Goal: Task Accomplishment & Management: Complete application form

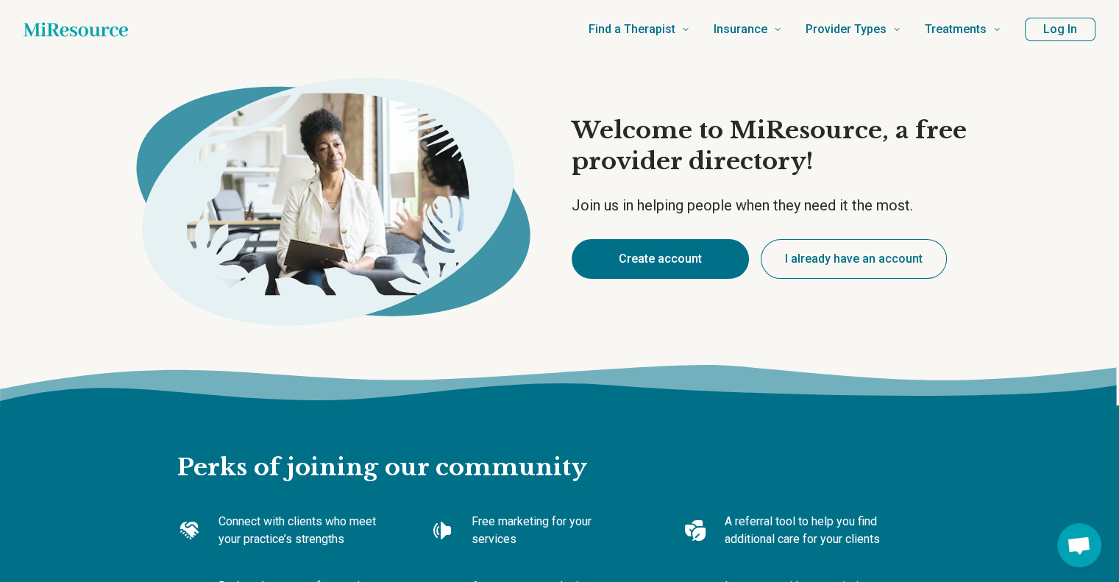
click at [677, 266] on button "Create account" at bounding box center [660, 259] width 177 height 40
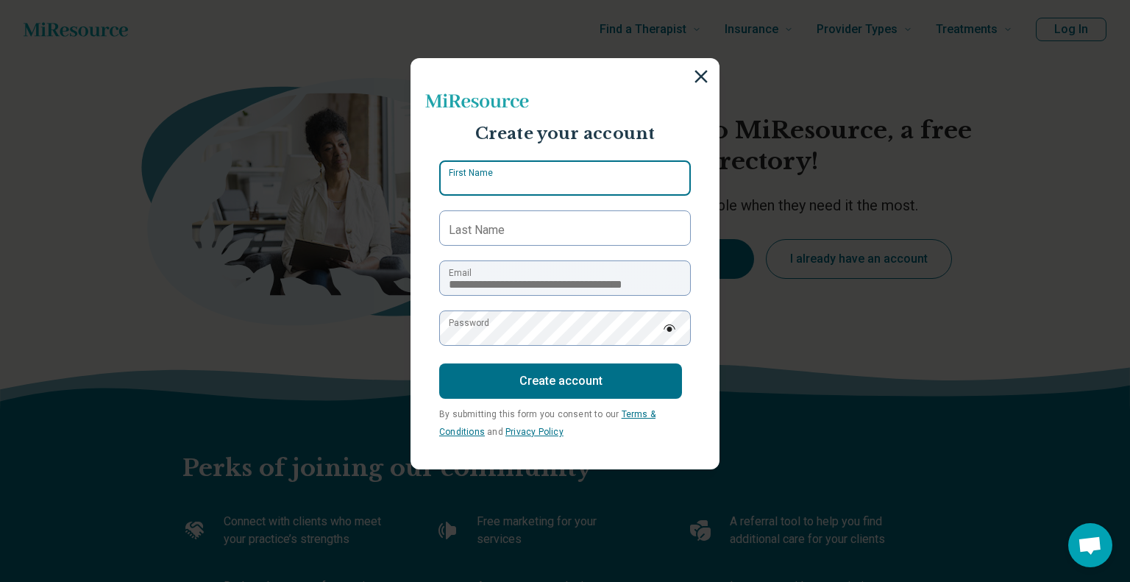
click at [545, 180] on input "First Name" at bounding box center [565, 177] width 252 height 35
type input "*****"
type input "******"
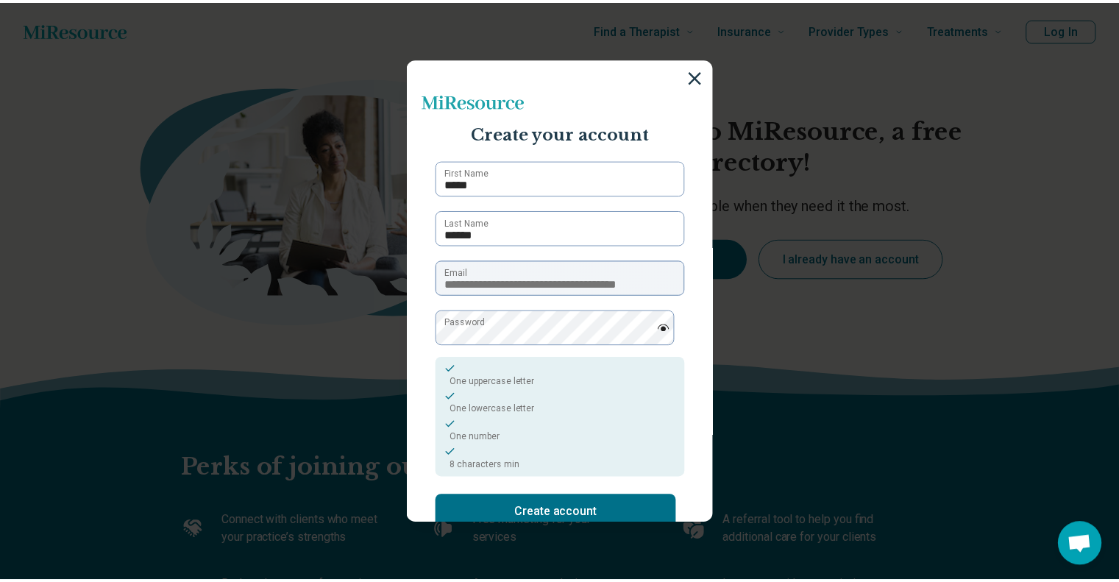
scroll to position [7, 0]
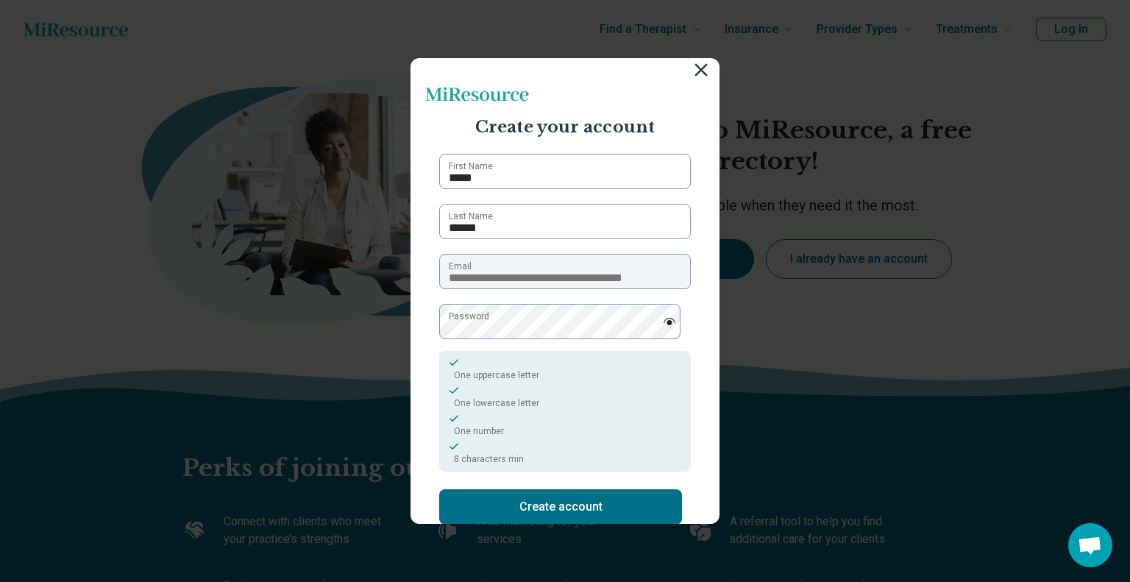
click at [571, 514] on button "Create account" at bounding box center [560, 506] width 243 height 35
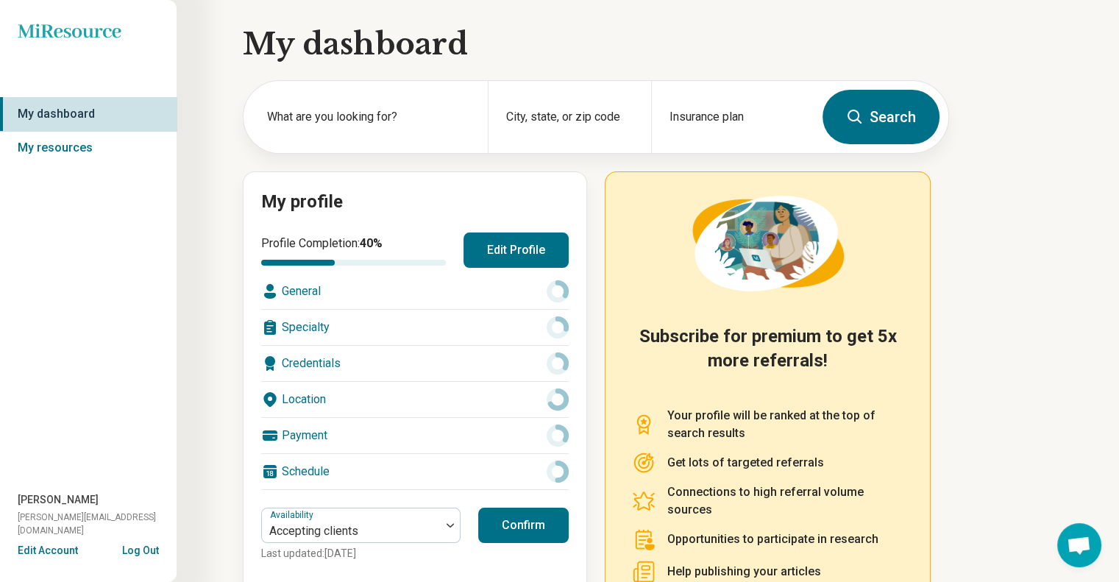
click at [356, 282] on div "General" at bounding box center [414, 291] width 307 height 35
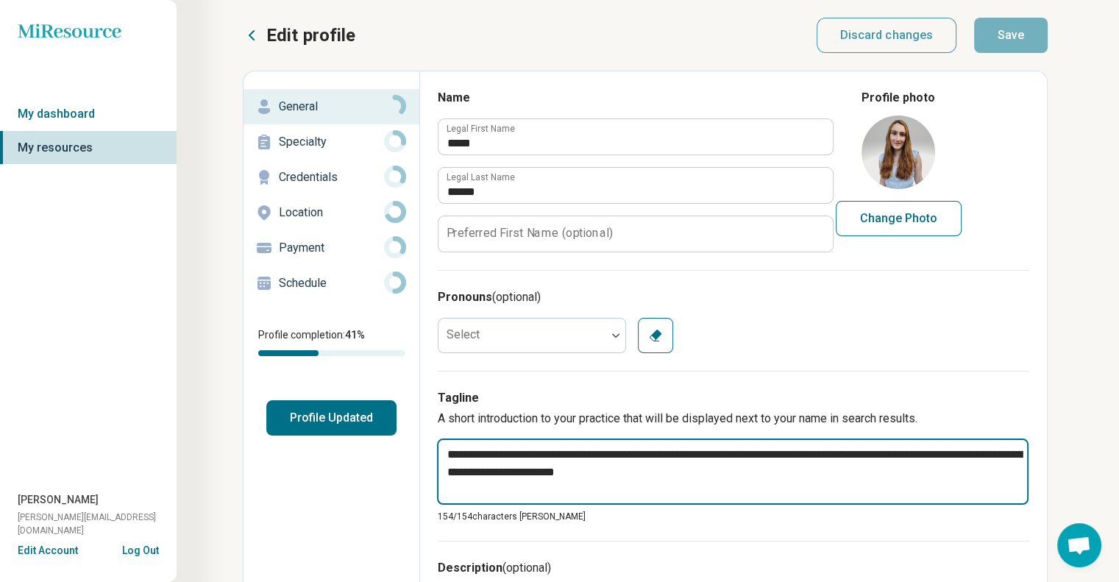
click at [721, 480] on textarea "**********" at bounding box center [732, 471] width 591 height 66
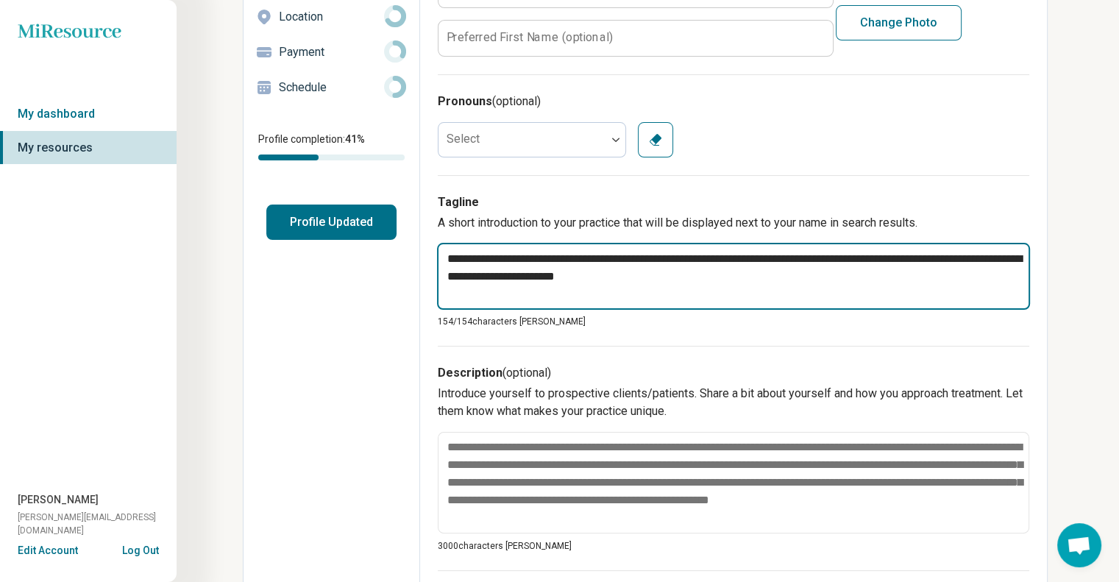
scroll to position [210, 0]
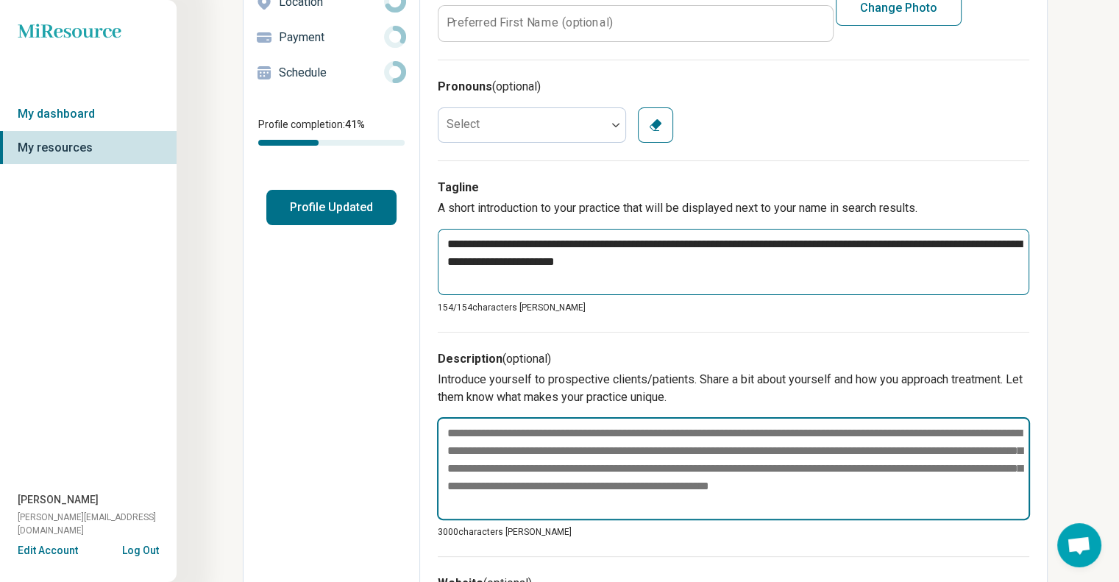
click at [721, 480] on textarea at bounding box center [733, 468] width 593 height 103
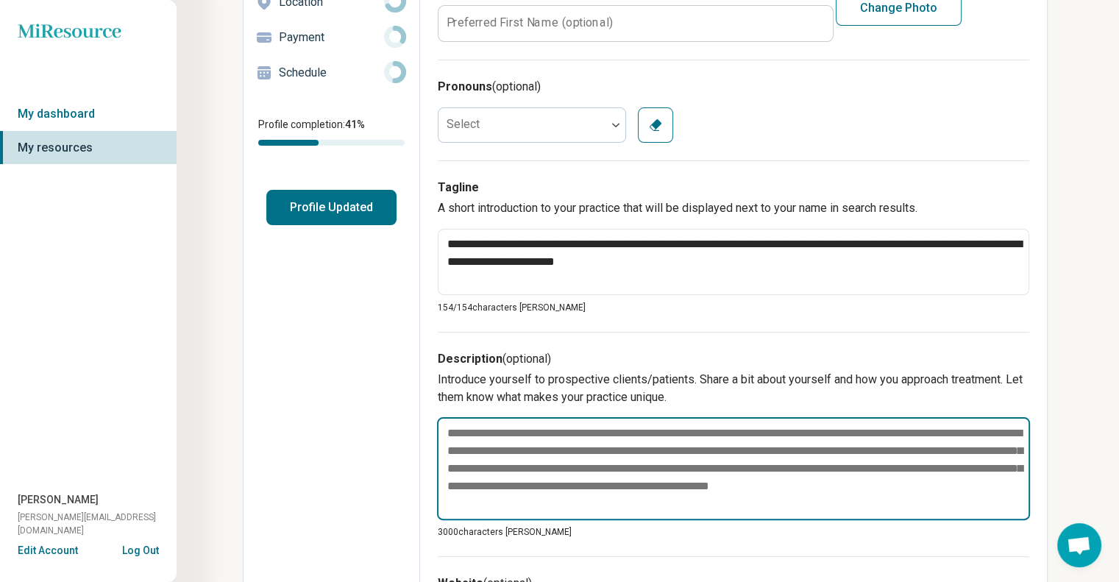
type textarea "*"
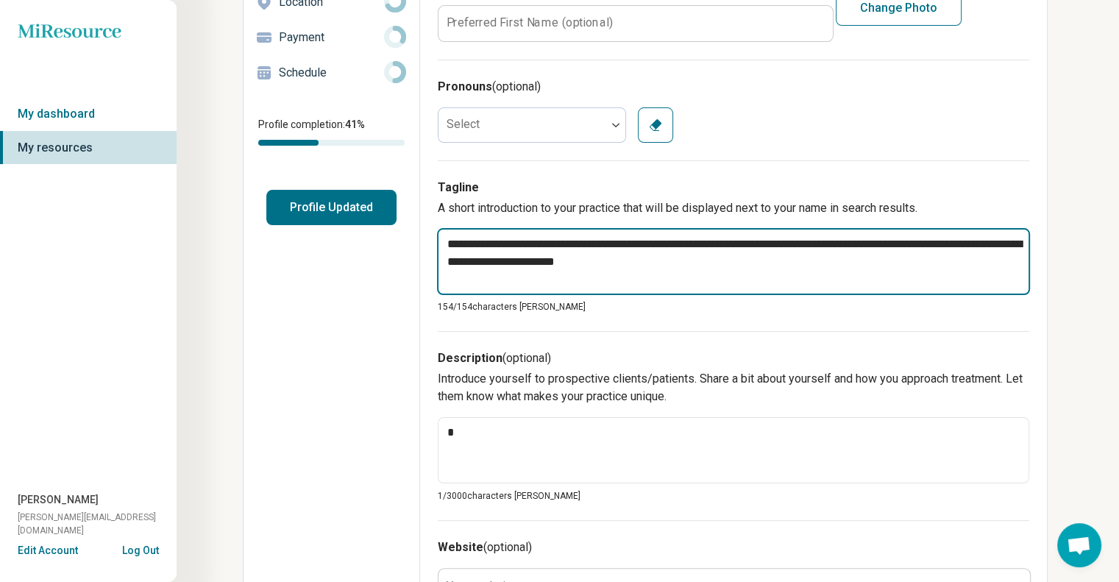
click at [506, 255] on textarea "**********" at bounding box center [733, 261] width 593 height 67
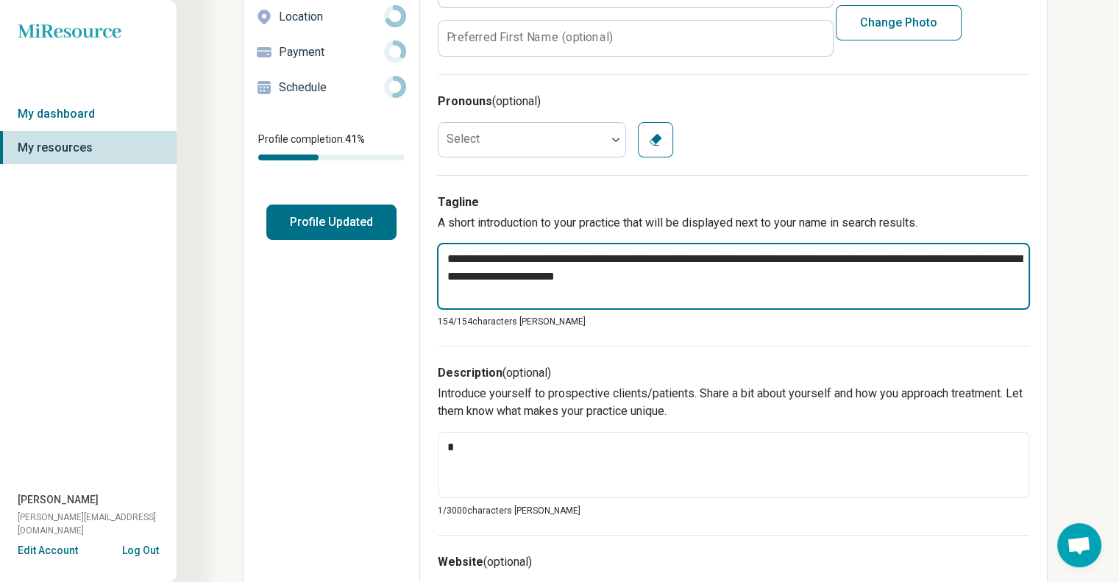
scroll to position [191, 0]
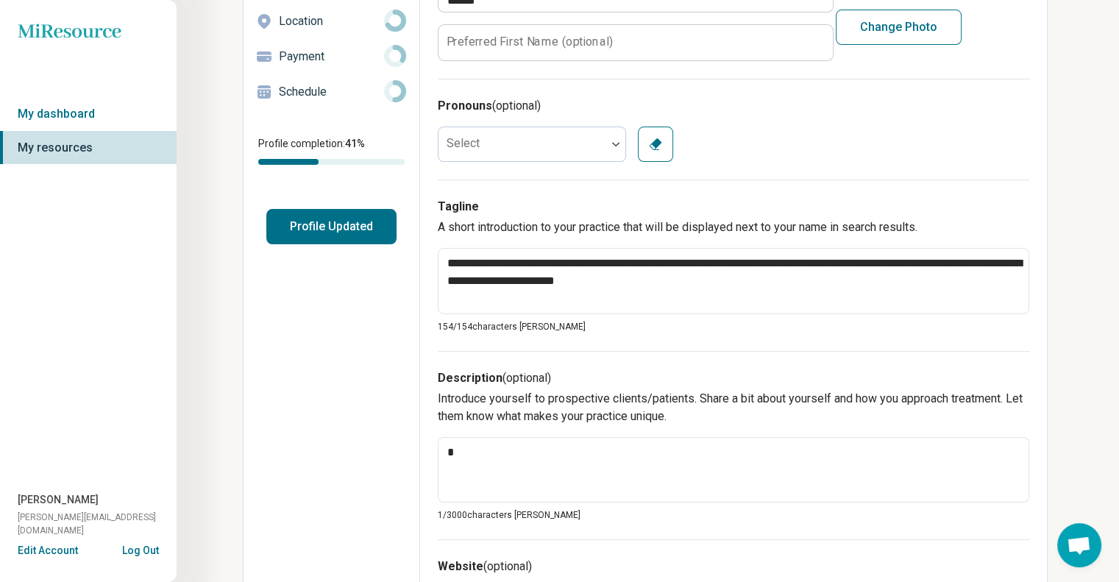
click at [481, 355] on div "Description (optional) Introduce yourself to prospective clients/patients. Shar…" at bounding box center [733, 445] width 591 height 189
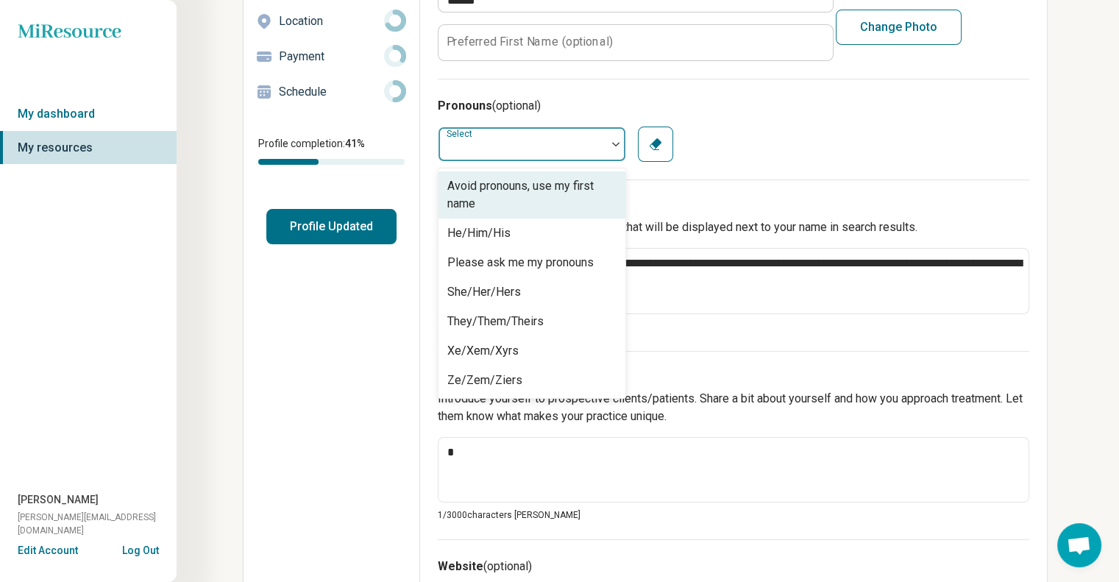
click at [536, 138] on div at bounding box center [522, 143] width 168 height 29
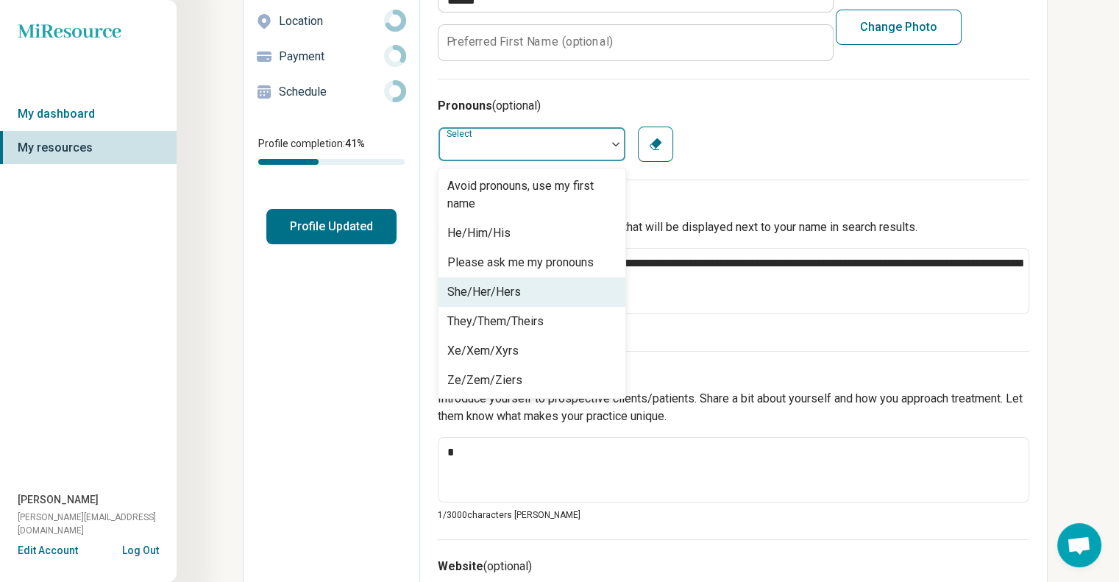
click at [513, 289] on div "She/Her/Hers" at bounding box center [484, 292] width 74 height 18
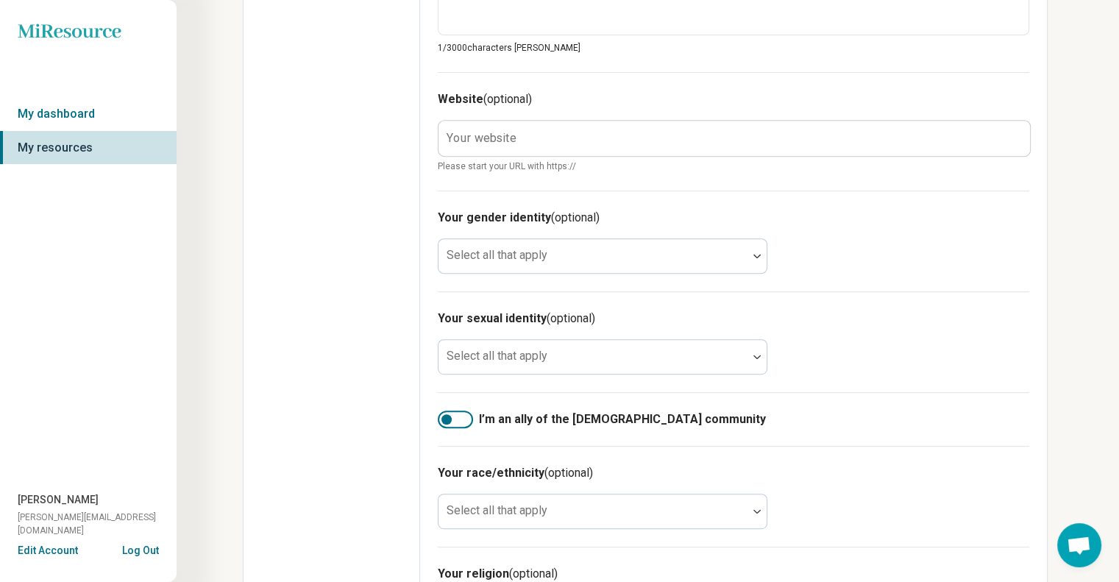
scroll to position [659, 0]
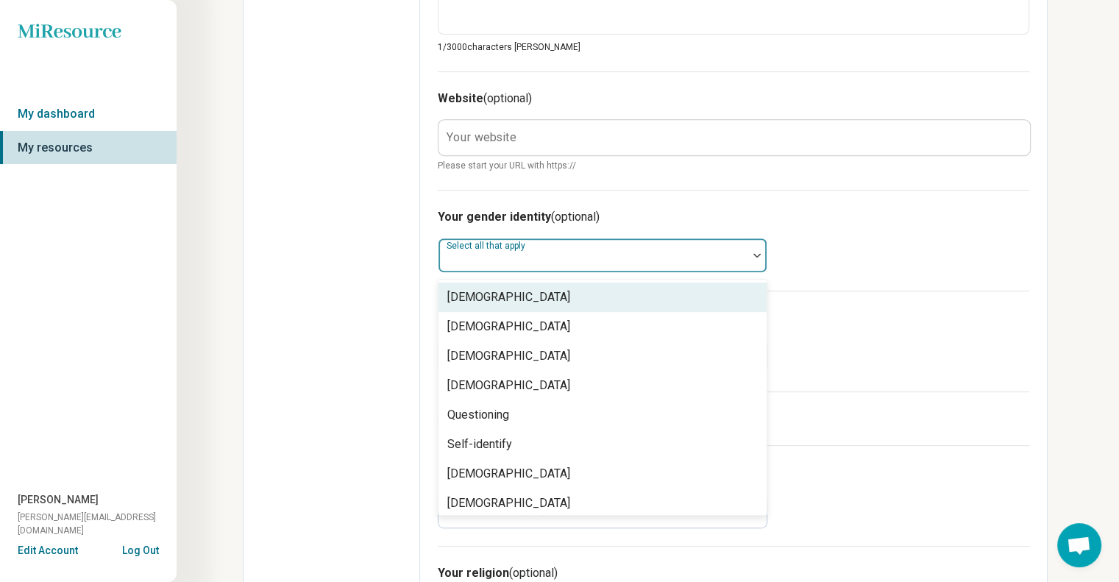
click at [685, 257] on div at bounding box center [592, 261] width 297 height 21
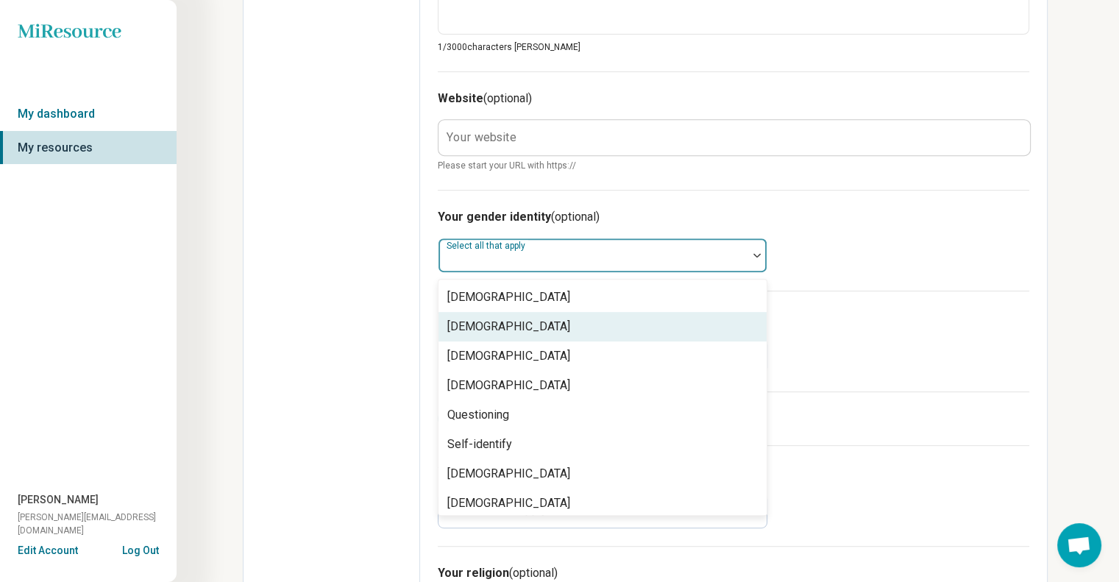
click at [653, 330] on div "[DEMOGRAPHIC_DATA]" at bounding box center [602, 326] width 328 height 29
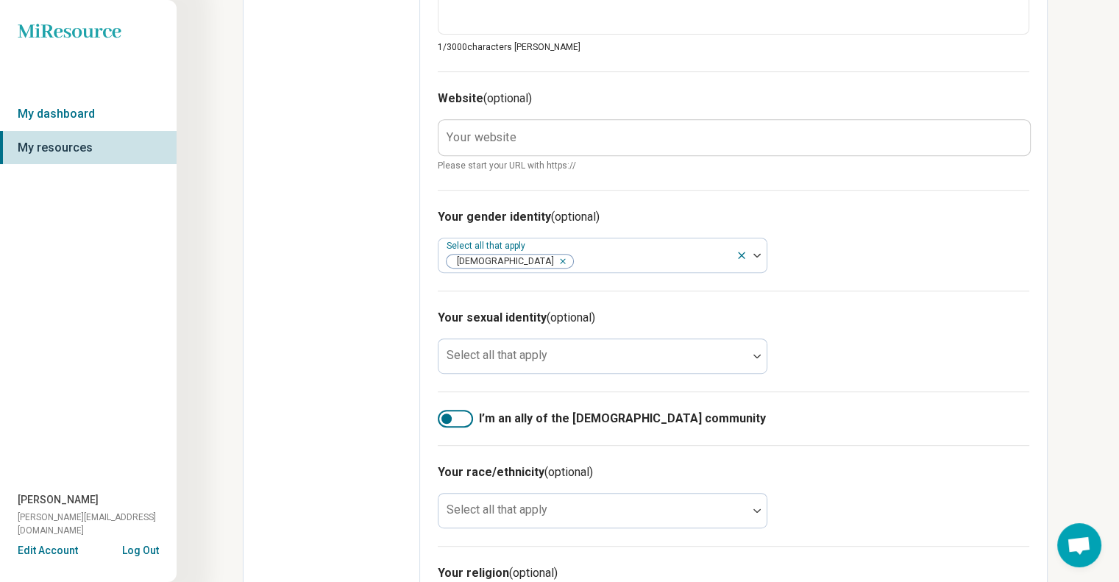
click at [905, 278] on div "Your gender identity (optional) Select all that apply [DEMOGRAPHIC_DATA]" at bounding box center [733, 240] width 591 height 101
click at [462, 416] on div at bounding box center [455, 419] width 35 height 18
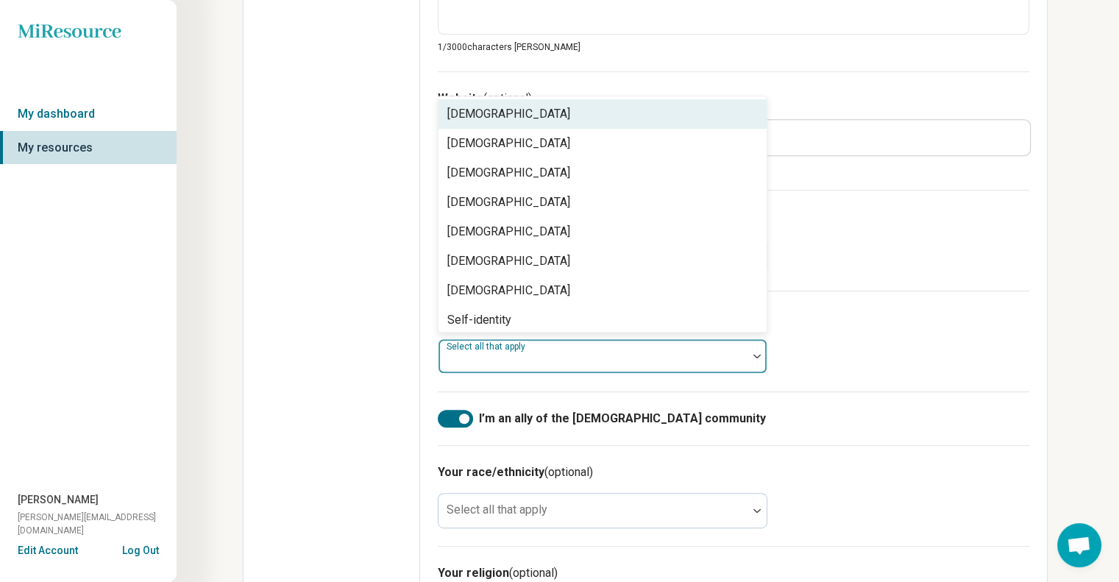
click at [515, 370] on div at bounding box center [592, 362] width 297 height 21
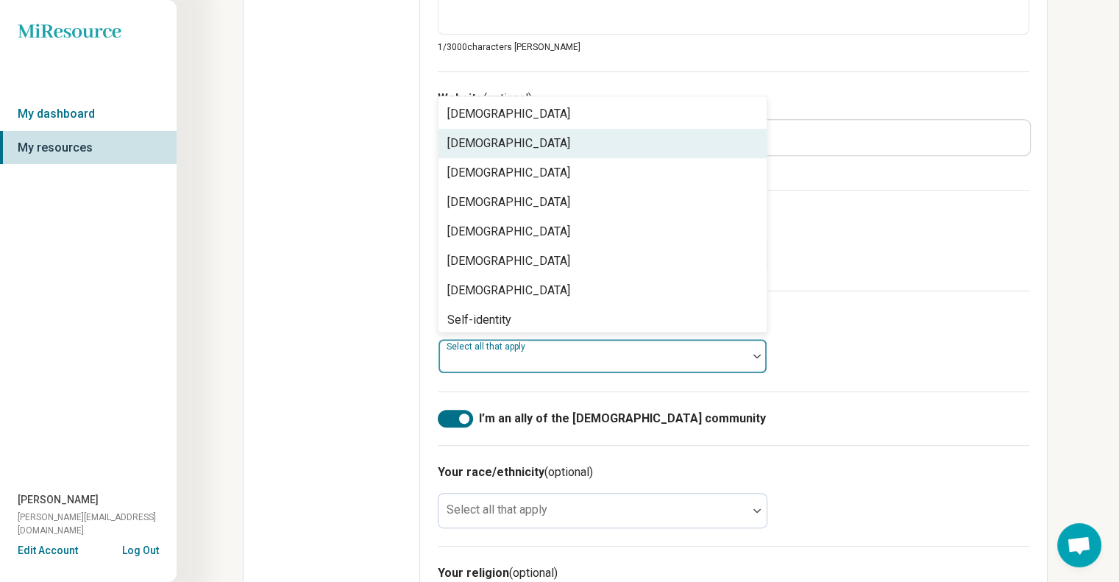
click at [487, 140] on div "[DEMOGRAPHIC_DATA]" at bounding box center [508, 144] width 123 height 18
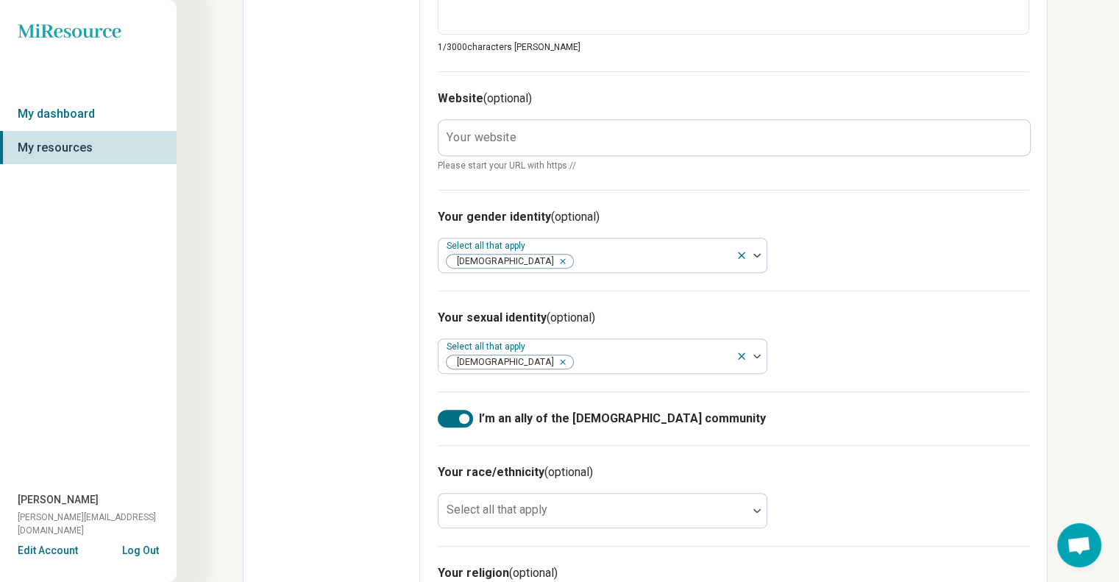
click at [599, 391] on div "I’m an ally of the [DEMOGRAPHIC_DATA] community" at bounding box center [733, 418] width 591 height 54
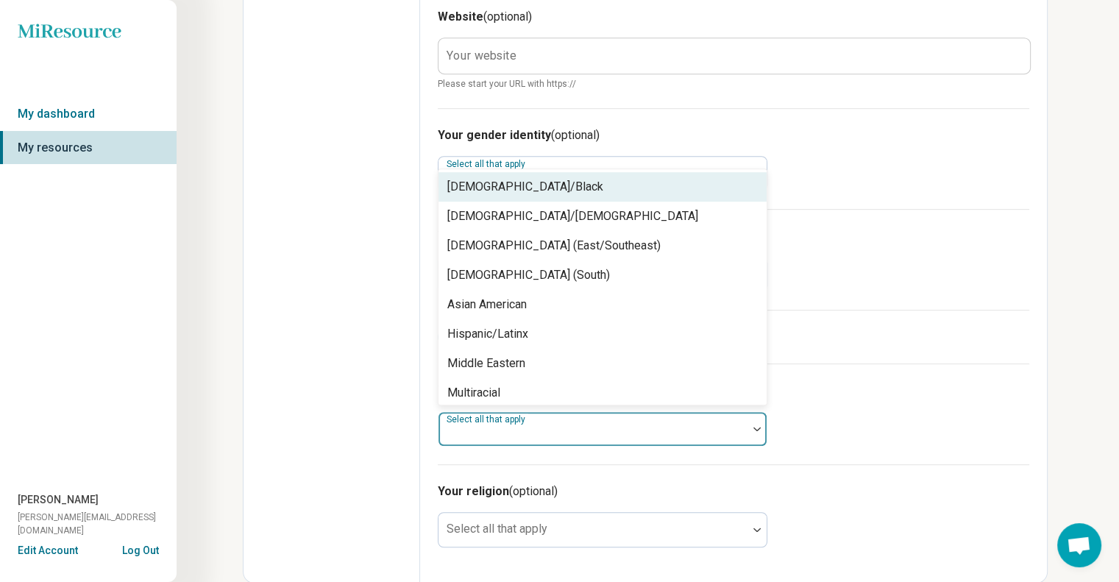
click at [575, 417] on div at bounding box center [592, 429] width 309 height 32
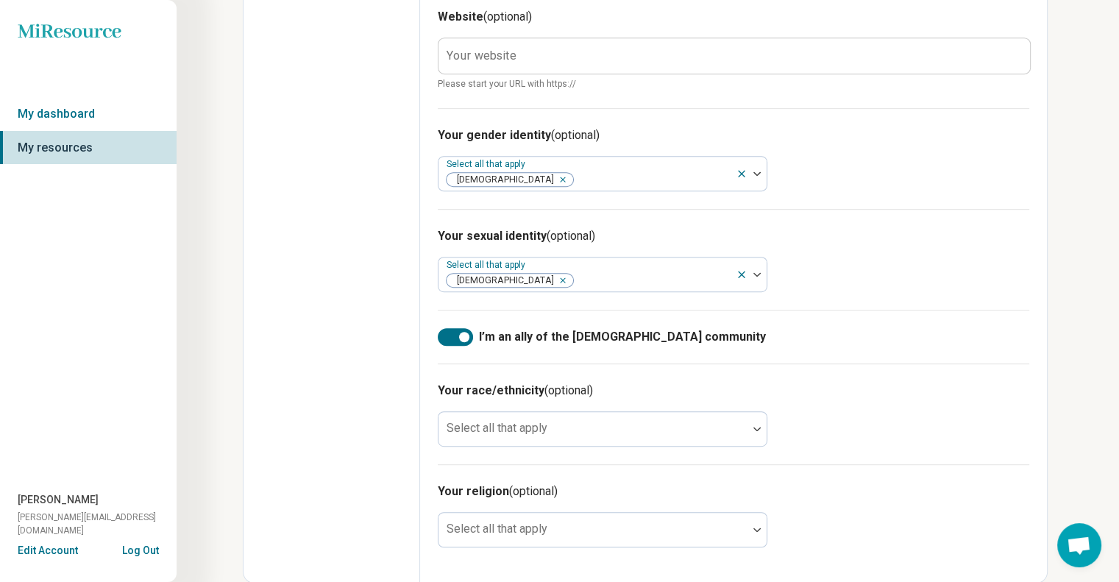
click at [903, 364] on div "Your race/ethnicity (optional) Select all that apply" at bounding box center [733, 413] width 591 height 101
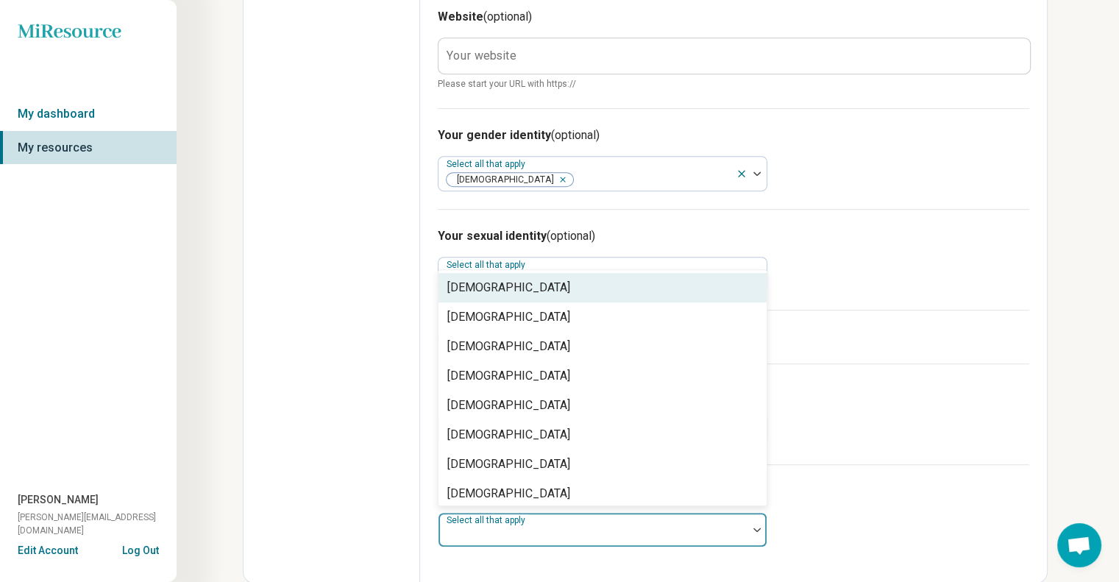
click at [571, 538] on div at bounding box center [592, 535] width 297 height 21
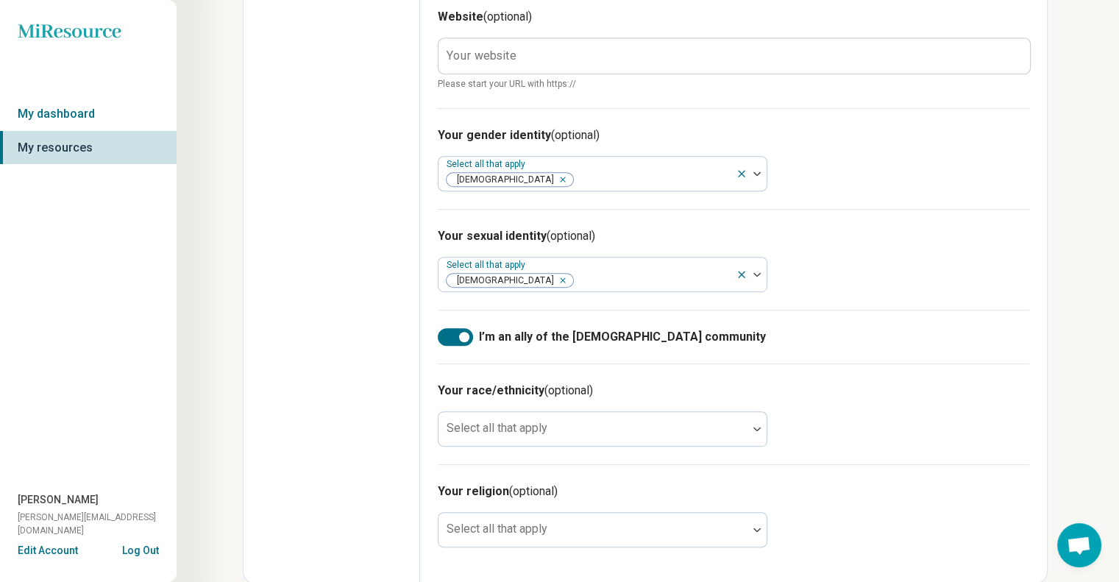
click at [856, 388] on h3 "Your race/ethnicity (optional)" at bounding box center [733, 391] width 591 height 18
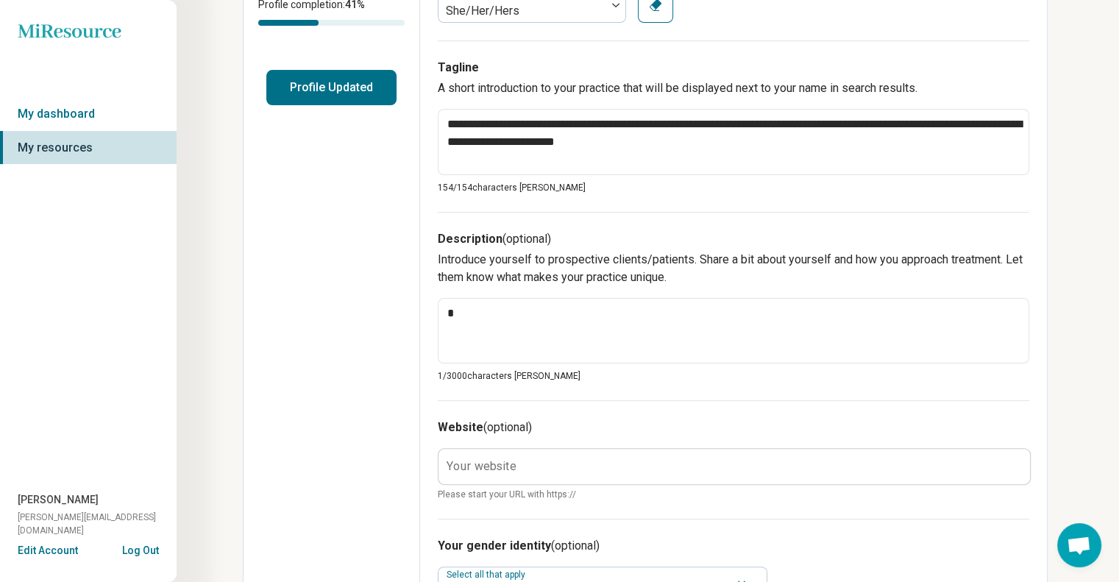
scroll to position [330, 0]
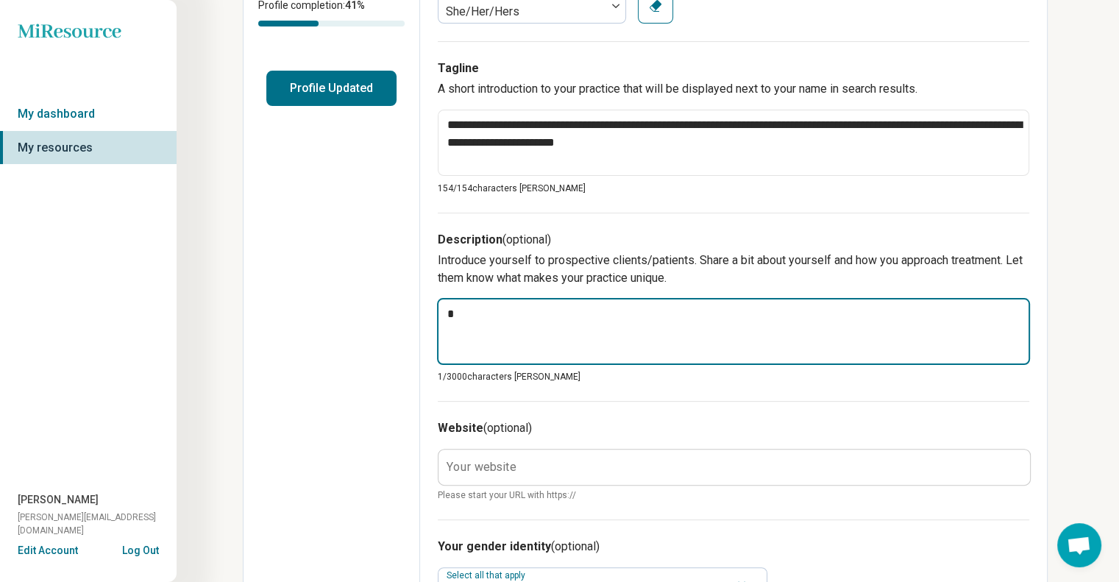
click at [735, 322] on textarea at bounding box center [733, 331] width 593 height 67
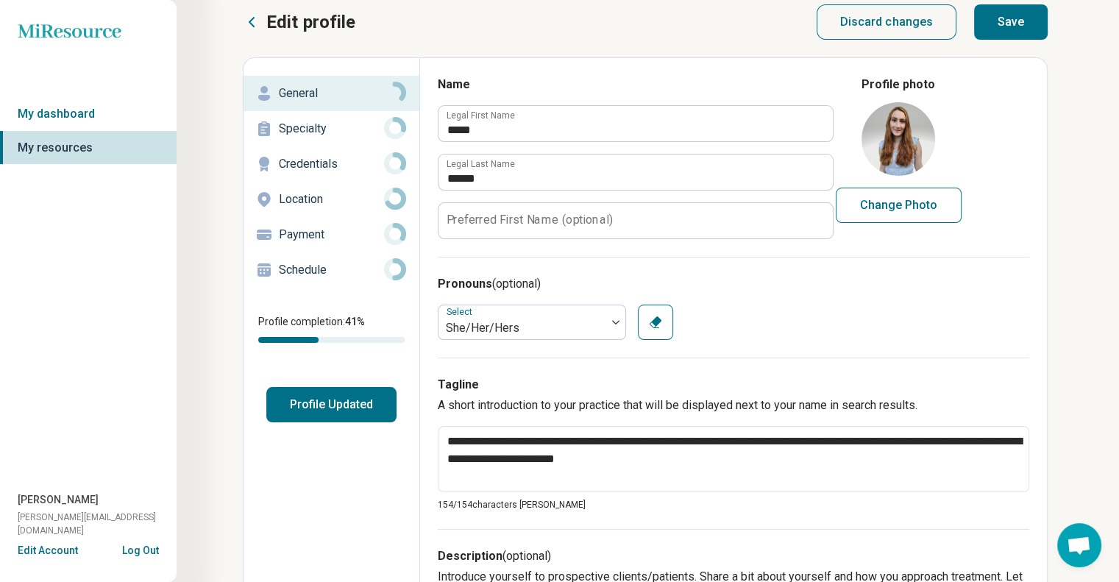
scroll to position [0, 0]
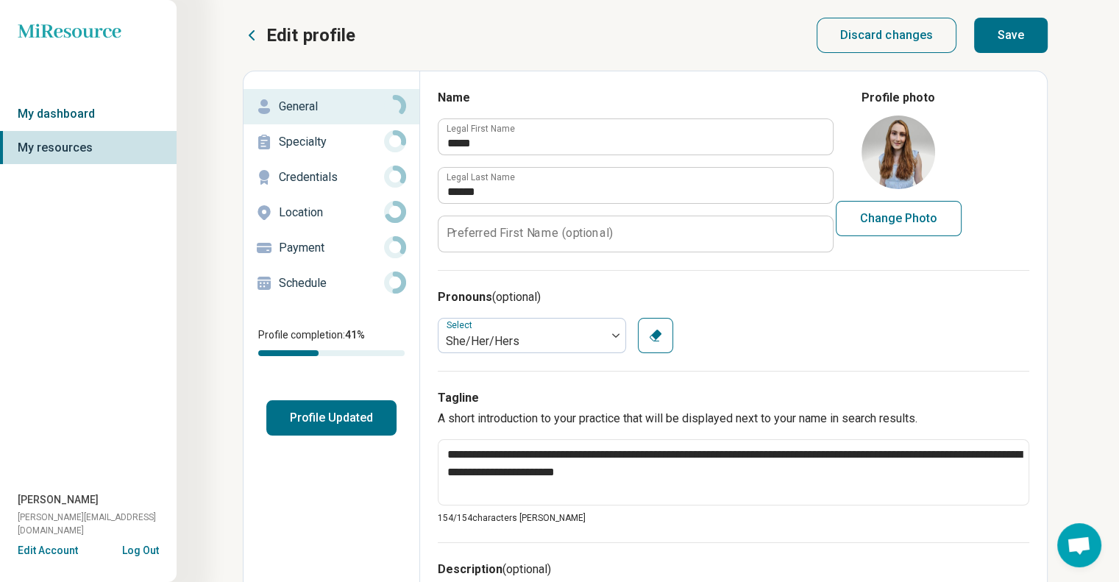
click at [77, 118] on link "My dashboard" at bounding box center [88, 114] width 177 height 34
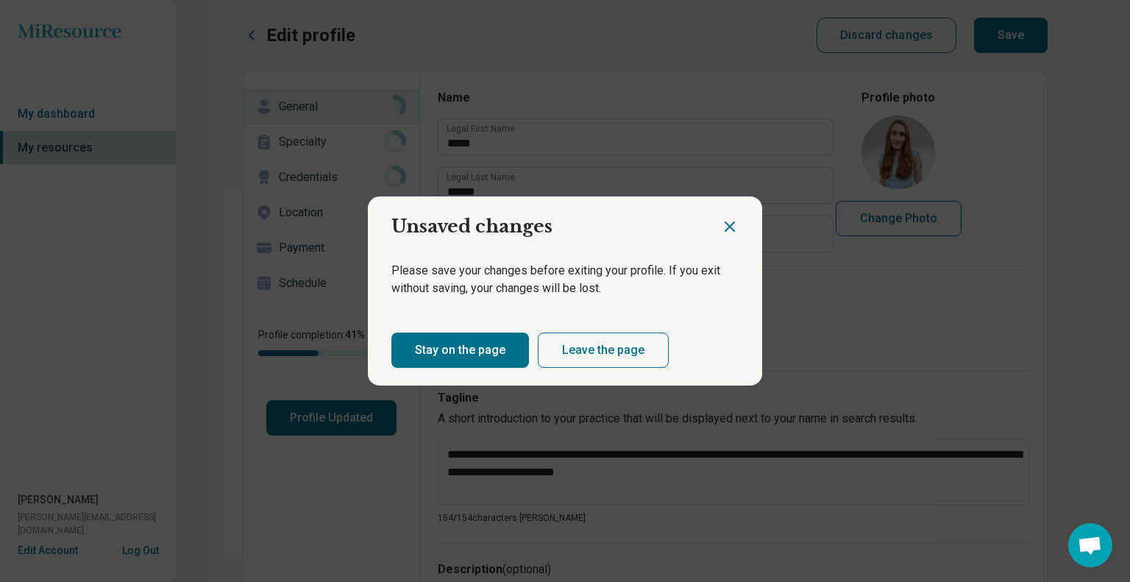
click at [727, 223] on icon "Close dialog" at bounding box center [729, 226] width 9 height 9
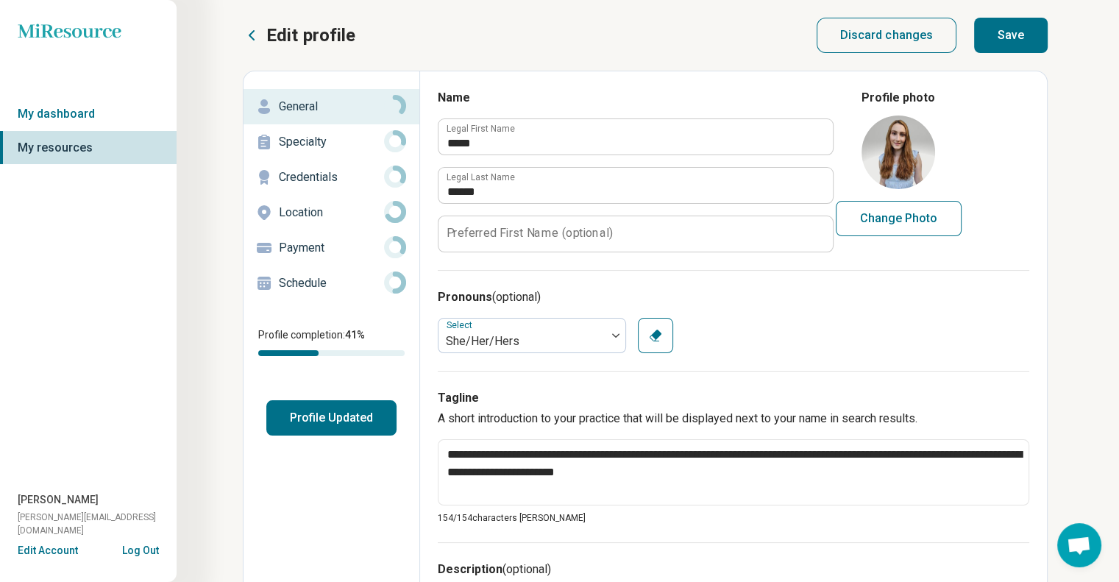
click at [323, 134] on p "Specialty" at bounding box center [331, 142] width 105 height 18
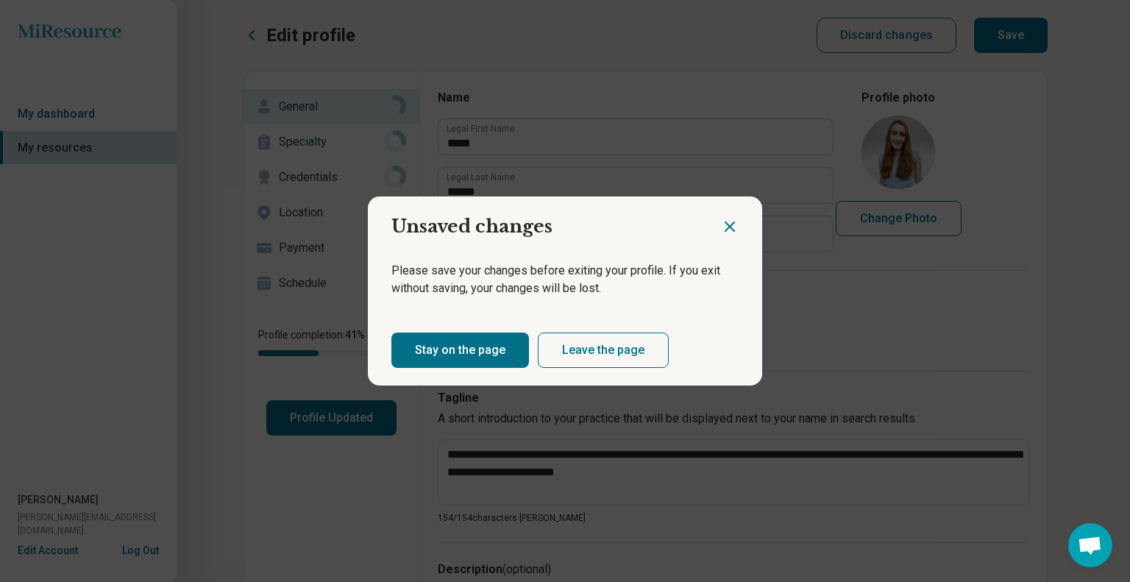
click at [722, 227] on icon "Close dialog" at bounding box center [730, 227] width 18 height 18
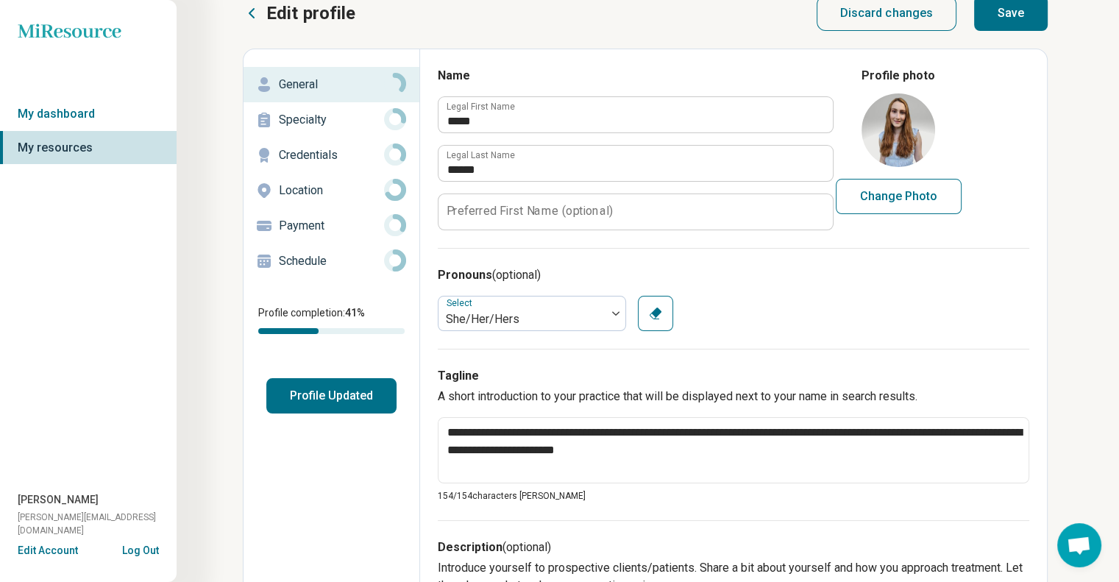
scroll to position [21, 0]
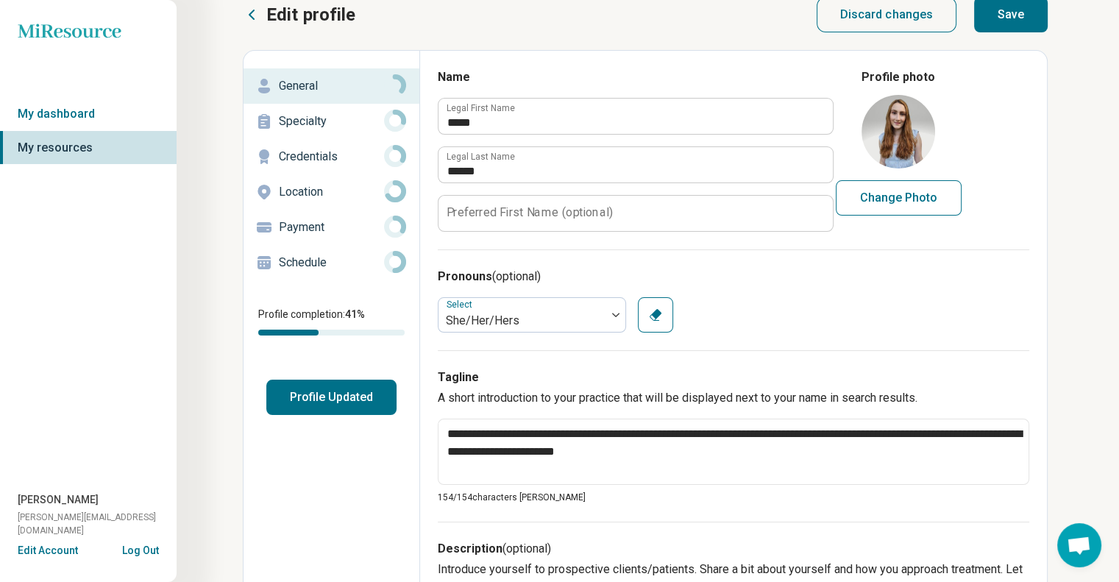
click at [294, 113] on p "Specialty" at bounding box center [331, 122] width 105 height 18
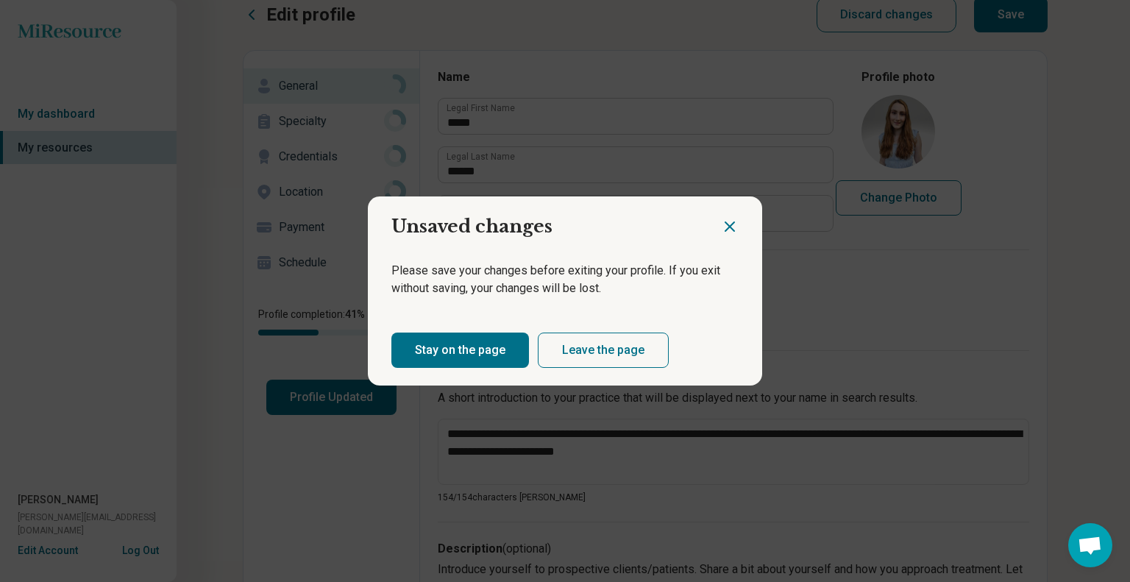
click at [591, 346] on button "Leave the page" at bounding box center [603, 349] width 131 height 35
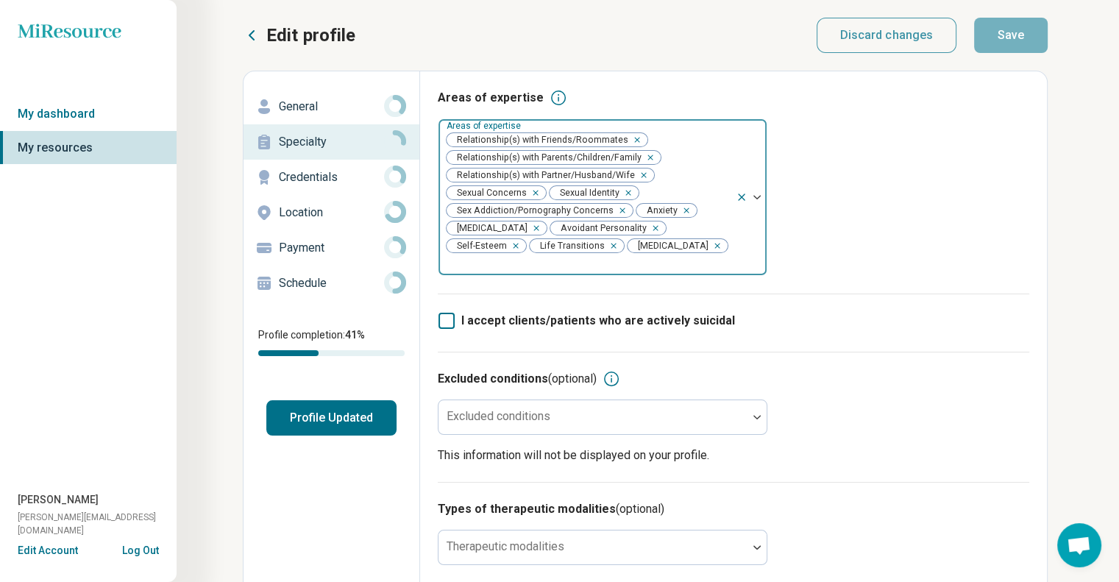
click at [618, 213] on icon "Remove [object Object]" at bounding box center [618, 210] width 10 height 10
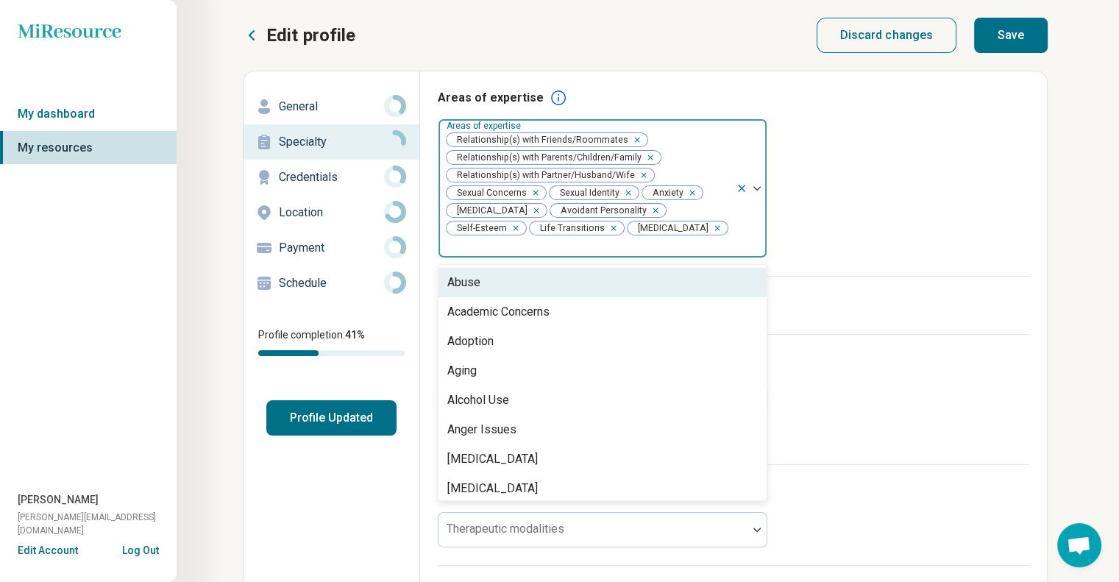
click at [757, 186] on img at bounding box center [756, 188] width 7 height 4
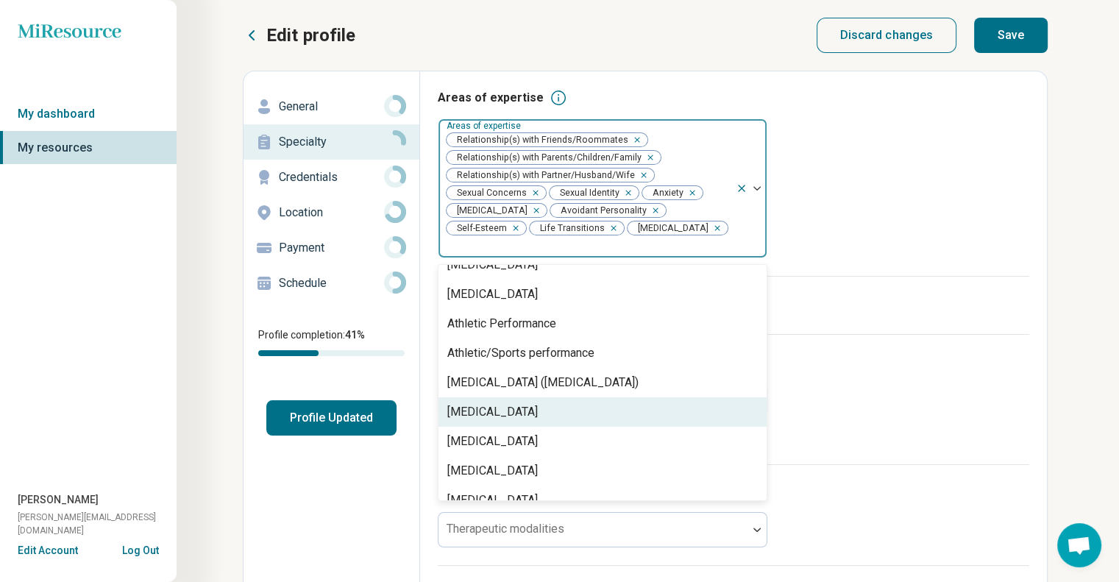
scroll to position [203, 0]
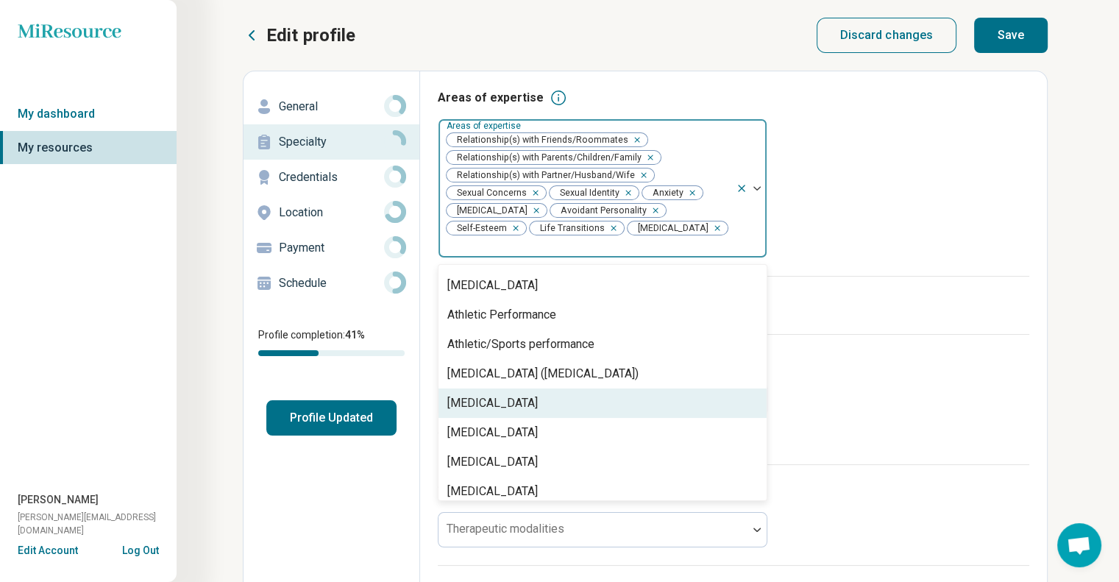
click at [558, 393] on div "[MEDICAL_DATA]" at bounding box center [602, 402] width 328 height 29
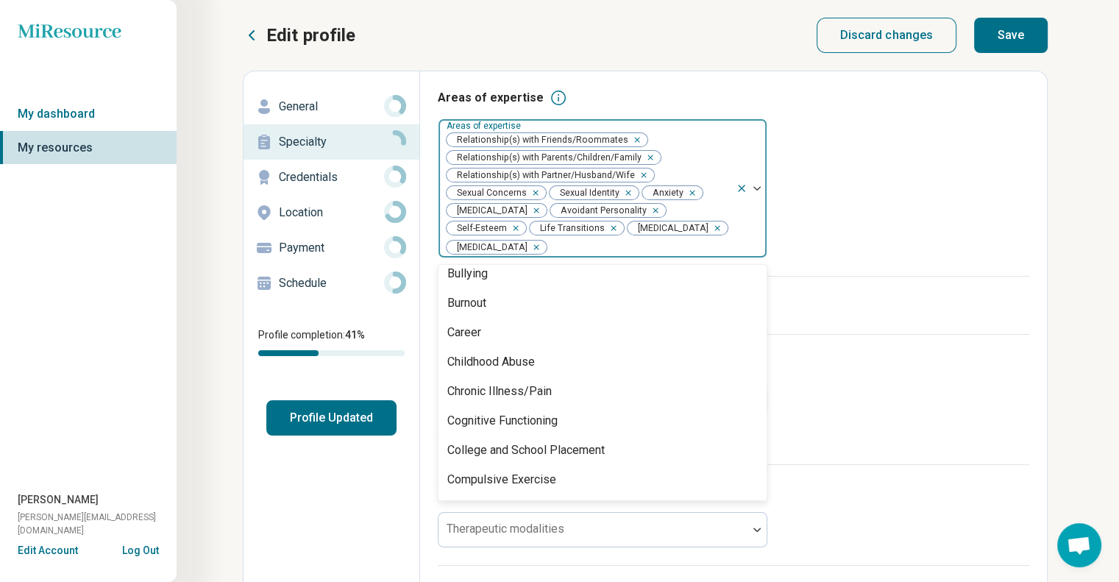
scroll to position [536, 0]
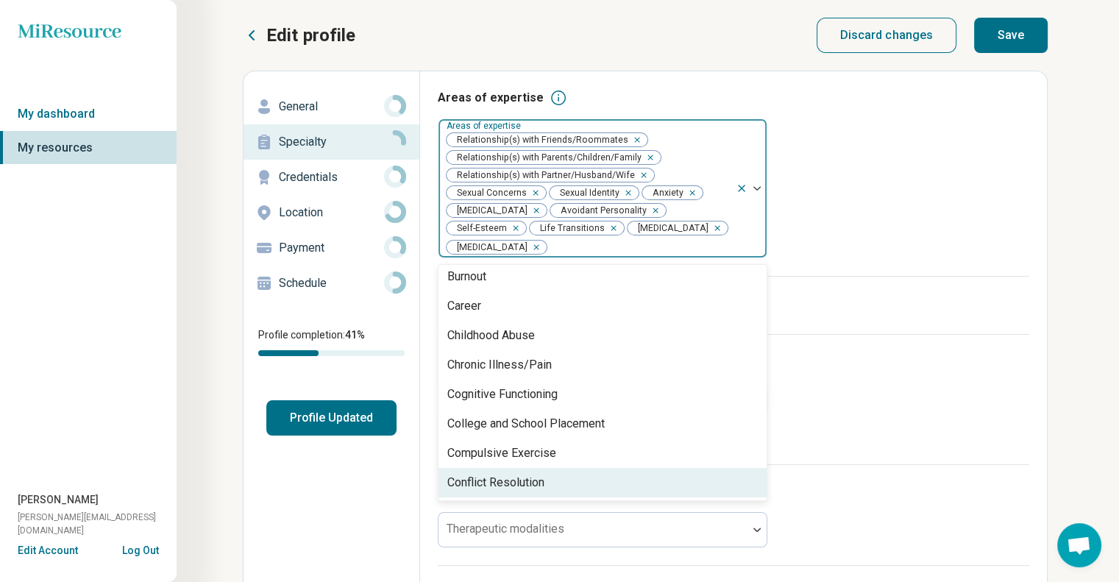
click at [557, 485] on div "Conflict Resolution" at bounding box center [602, 482] width 328 height 29
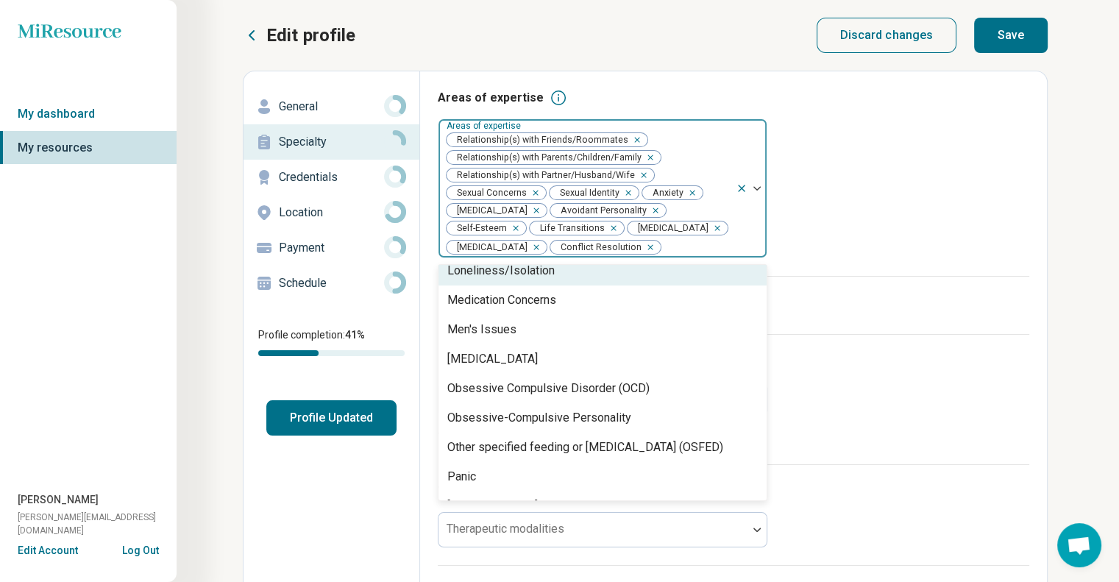
scroll to position [1426, 0]
click at [709, 233] on icon "Remove [object Object]" at bounding box center [714, 228] width 10 height 10
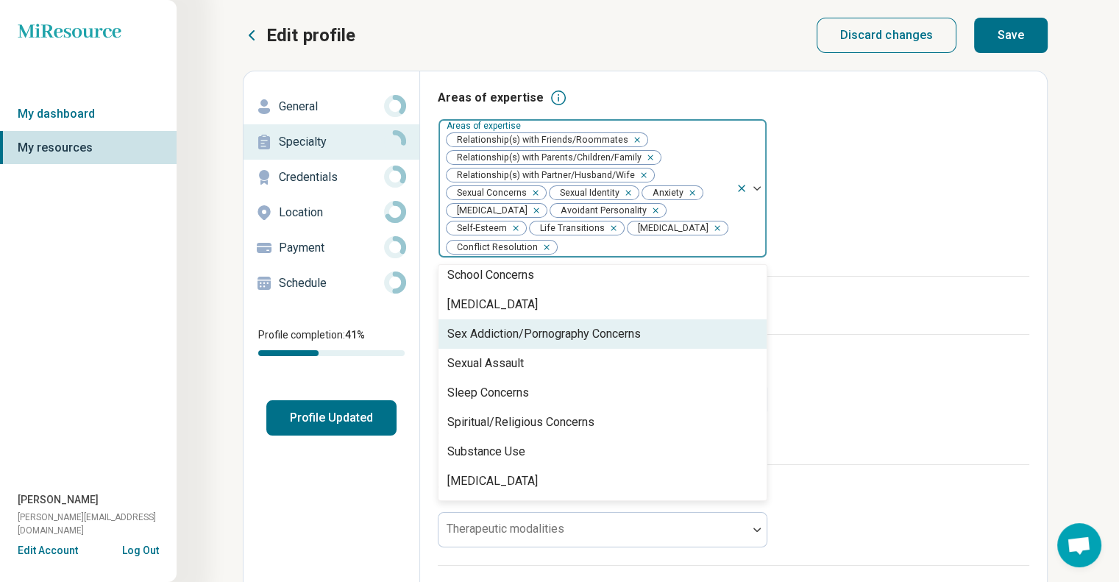
scroll to position [2283, 0]
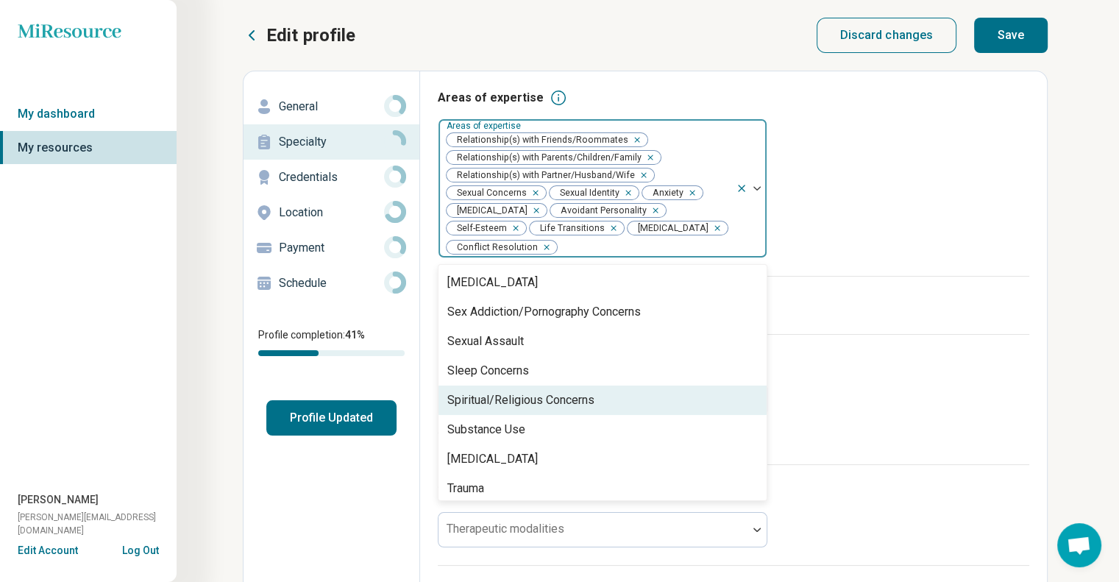
click at [621, 393] on div "Spiritual/Religious Concerns" at bounding box center [602, 399] width 328 height 29
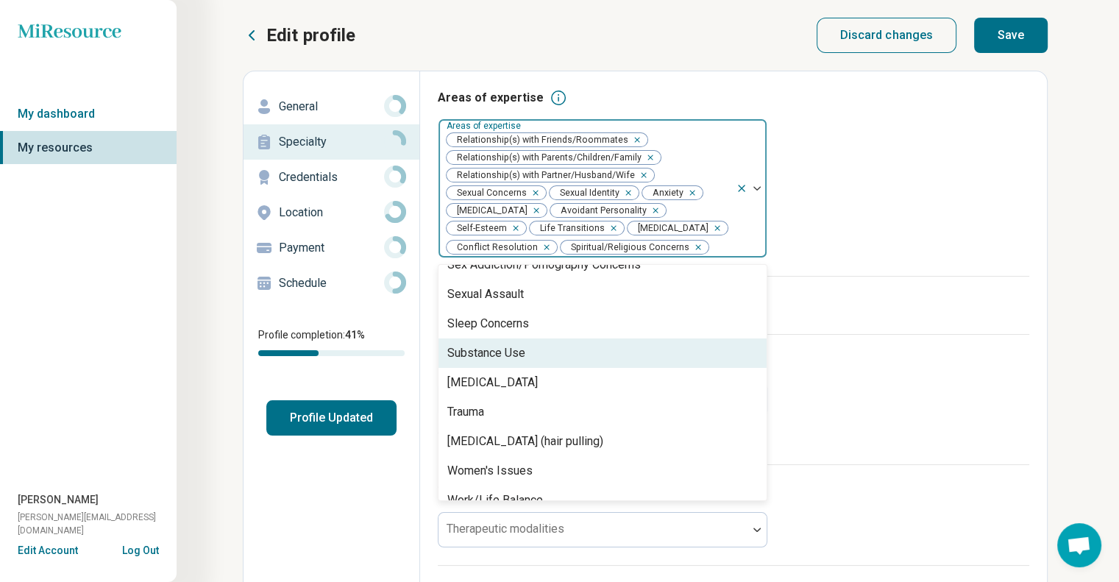
click at [914, 388] on div "Excluded conditions (optional) Excluded conditions This information will not be…" at bounding box center [733, 399] width 591 height 130
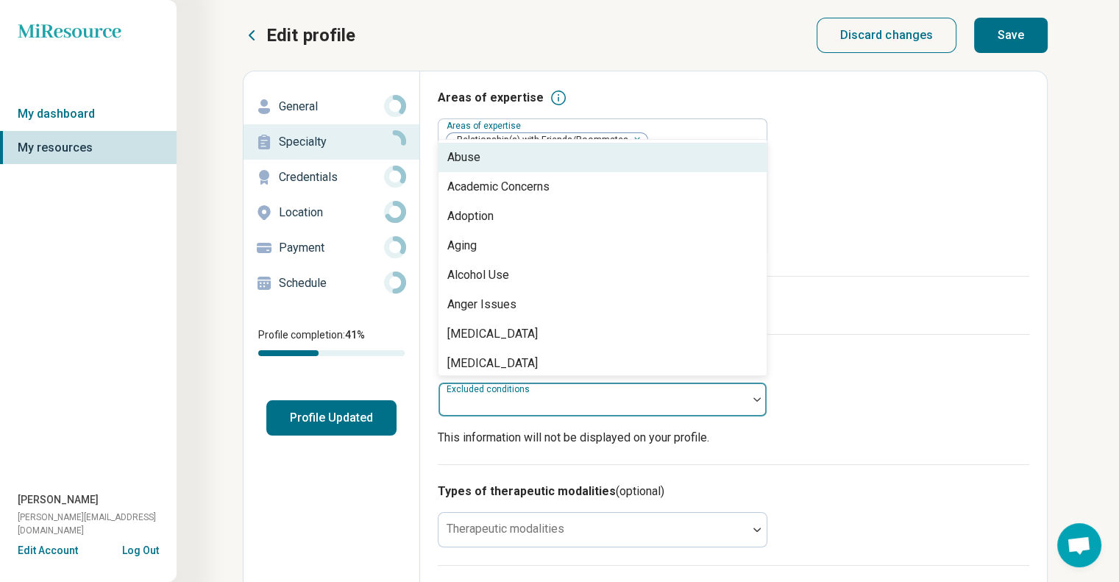
click at [671, 402] on div at bounding box center [592, 405] width 297 height 21
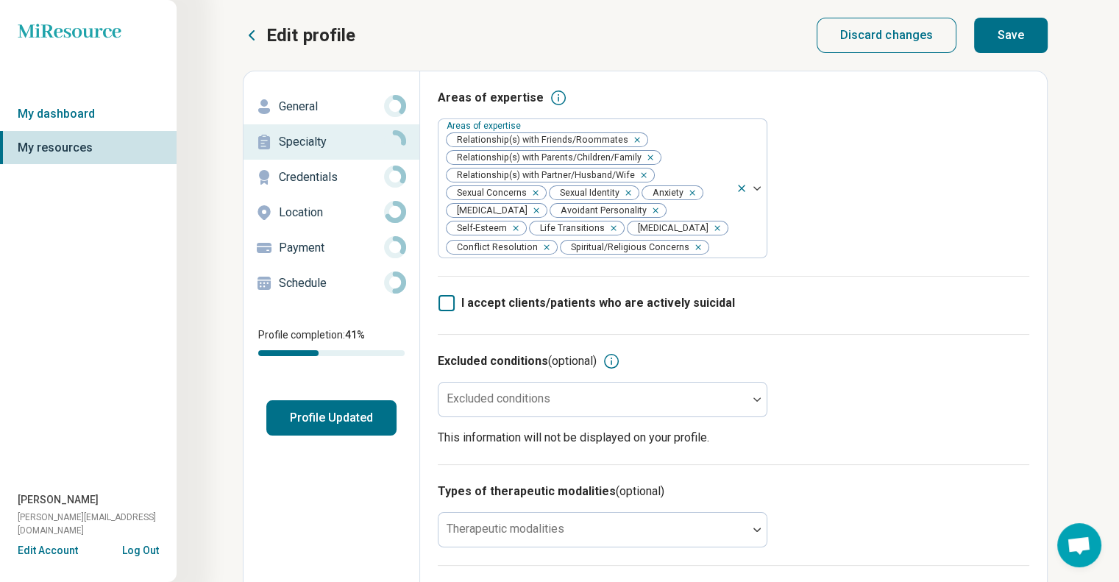
click at [931, 438] on p "This information will not be displayed on your profile." at bounding box center [733, 438] width 591 height 18
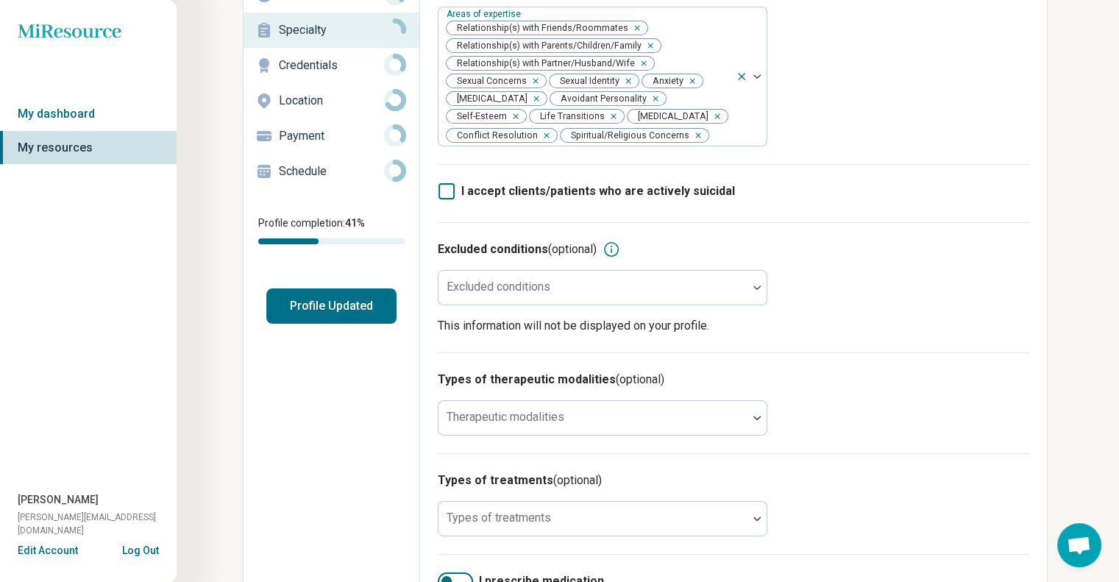
scroll to position [112, 0]
click at [715, 420] on div at bounding box center [592, 423] width 297 height 21
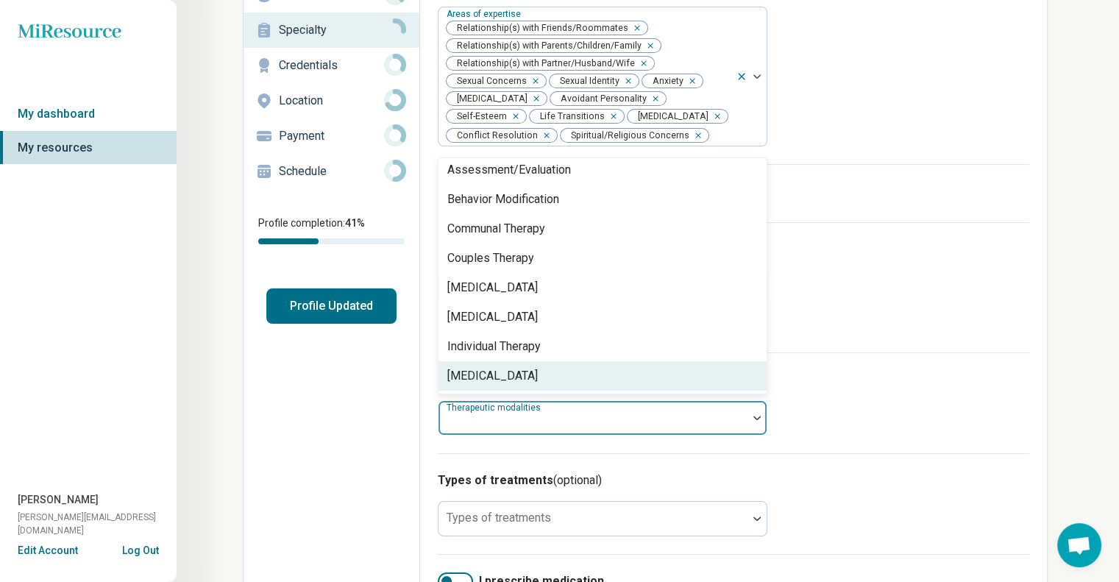
scroll to position [0, 0]
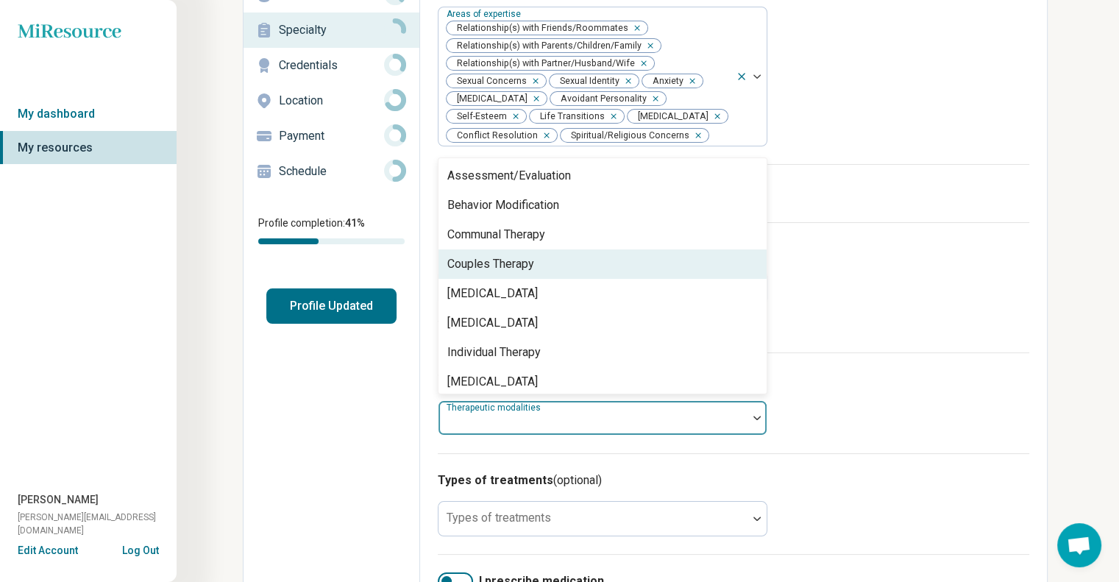
click at [508, 268] on div "Couples Therapy" at bounding box center [490, 264] width 87 height 18
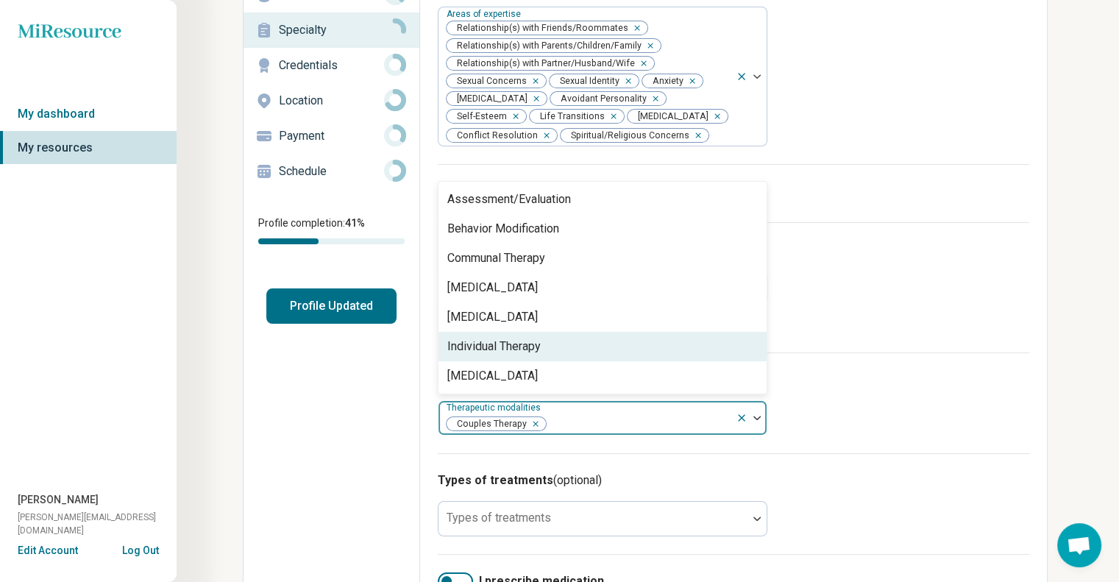
click at [500, 347] on div "Individual Therapy" at bounding box center [493, 347] width 93 height 18
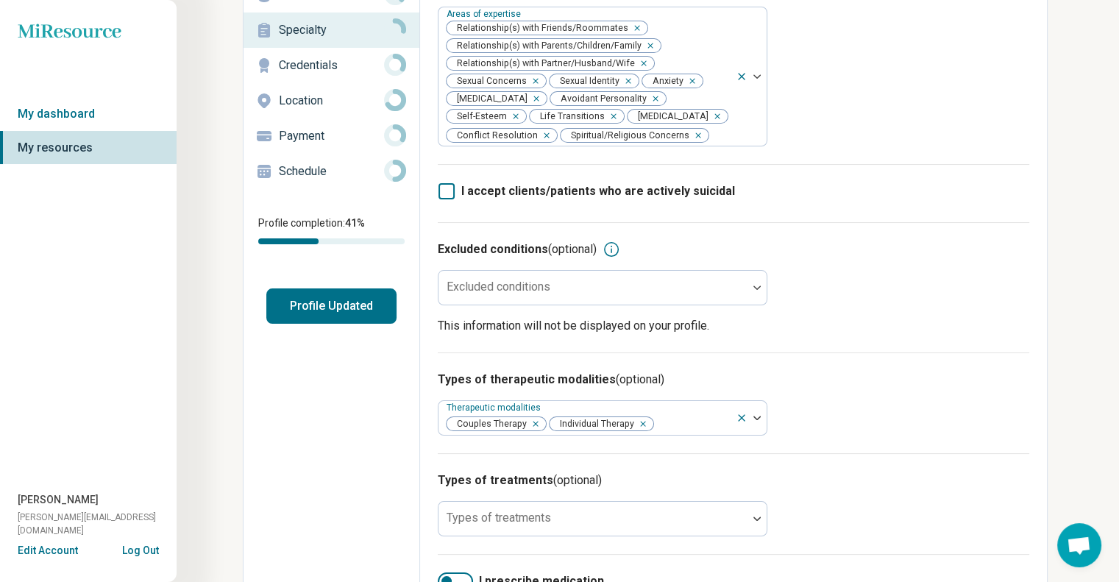
click at [889, 405] on div "Types of therapeutic modalities (optional) Therapeutic modalities Couples Thera…" at bounding box center [733, 402] width 591 height 101
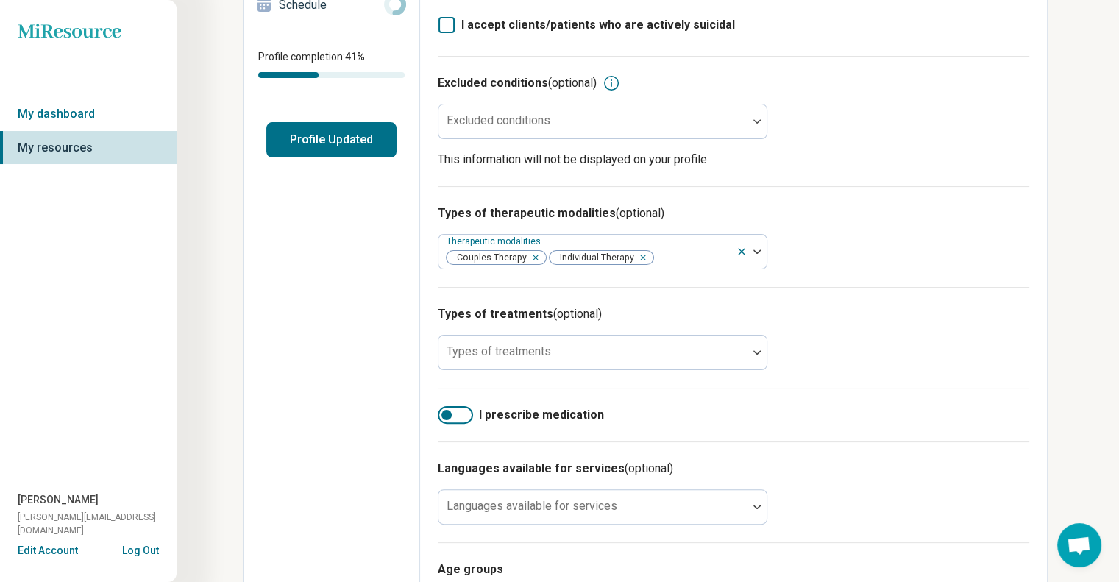
scroll to position [279, 0]
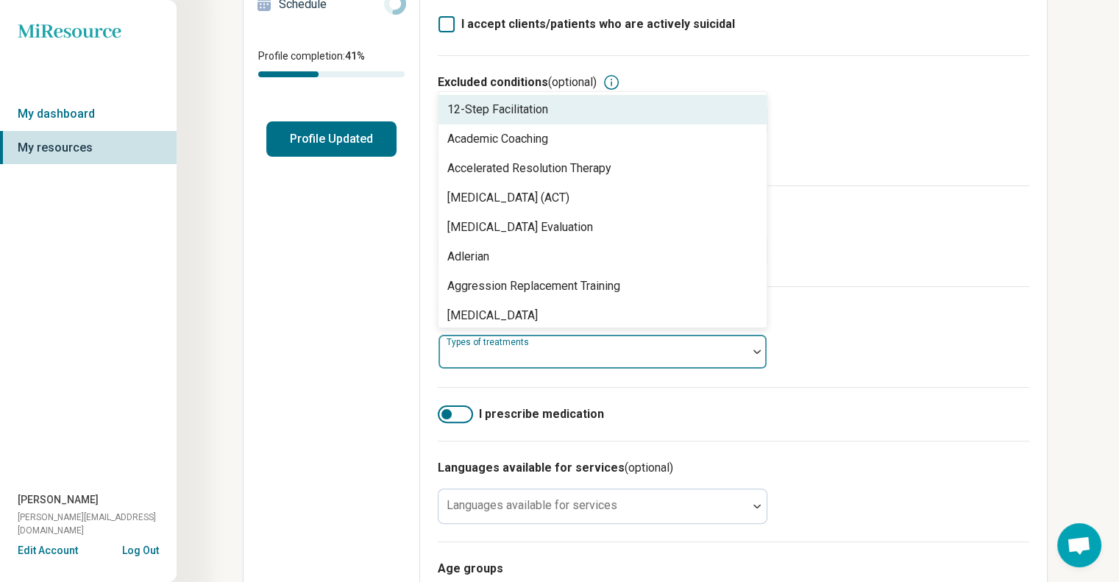
click at [706, 352] on div at bounding box center [592, 357] width 297 height 21
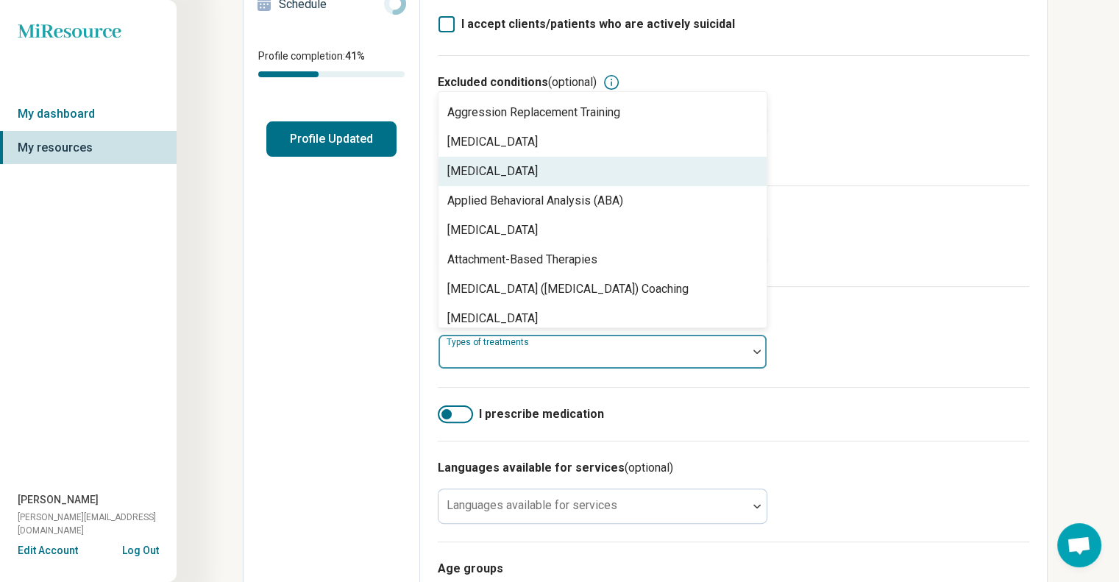
scroll to position [177, 0]
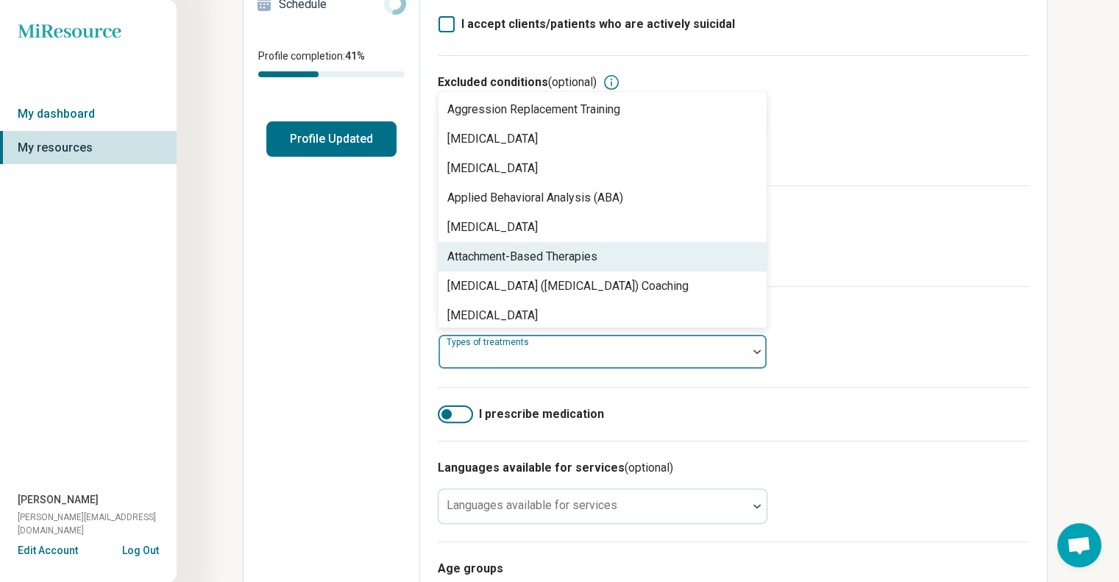
click at [652, 258] on div "Attachment-Based Therapies" at bounding box center [602, 256] width 328 height 29
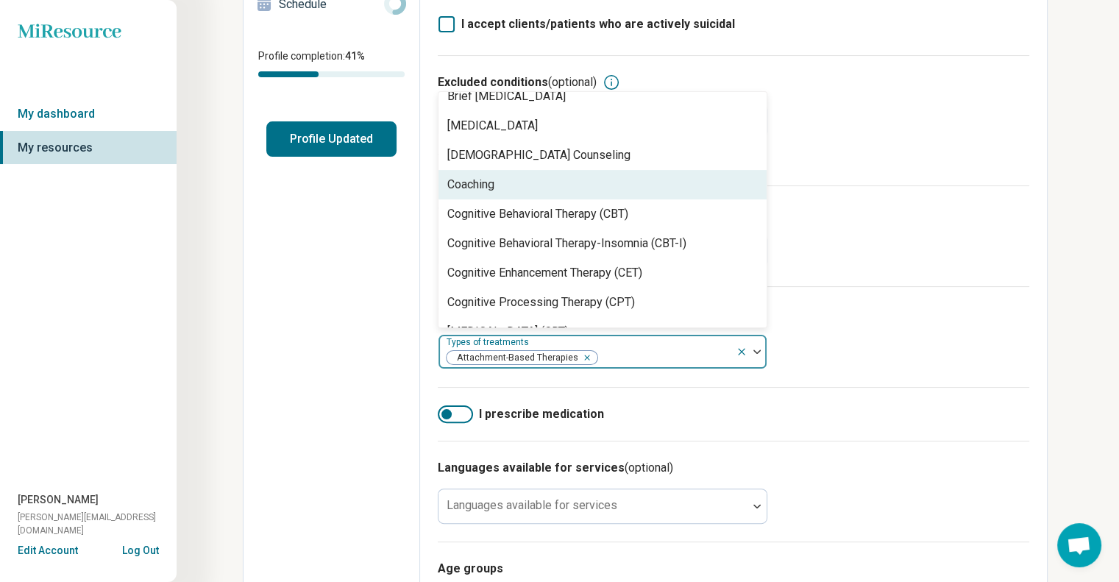
scroll to position [514, 0]
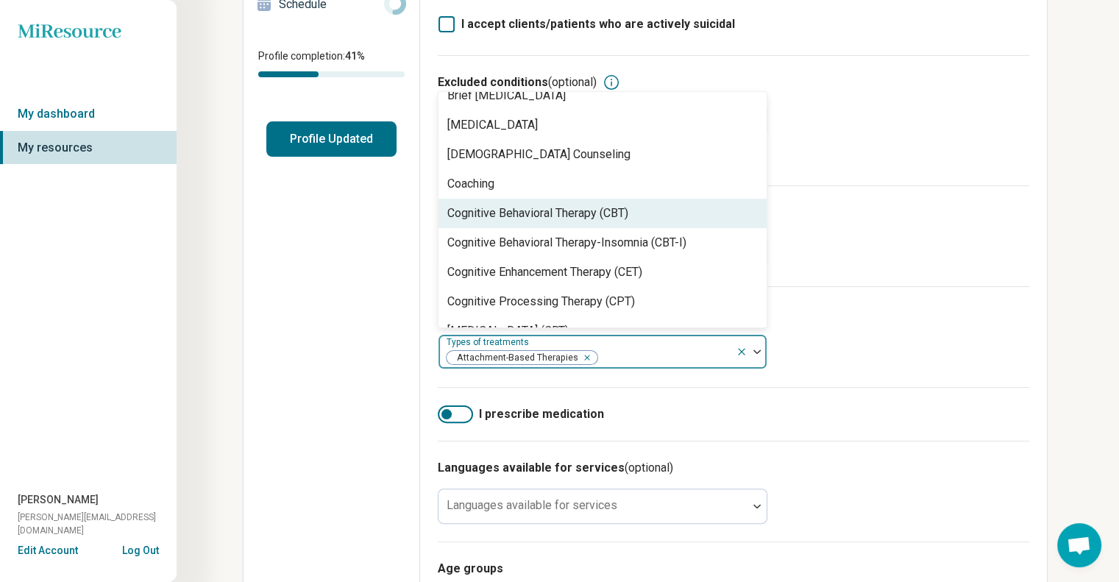
click at [639, 213] on div "Cognitive Behavioral Therapy (CBT)" at bounding box center [602, 213] width 328 height 29
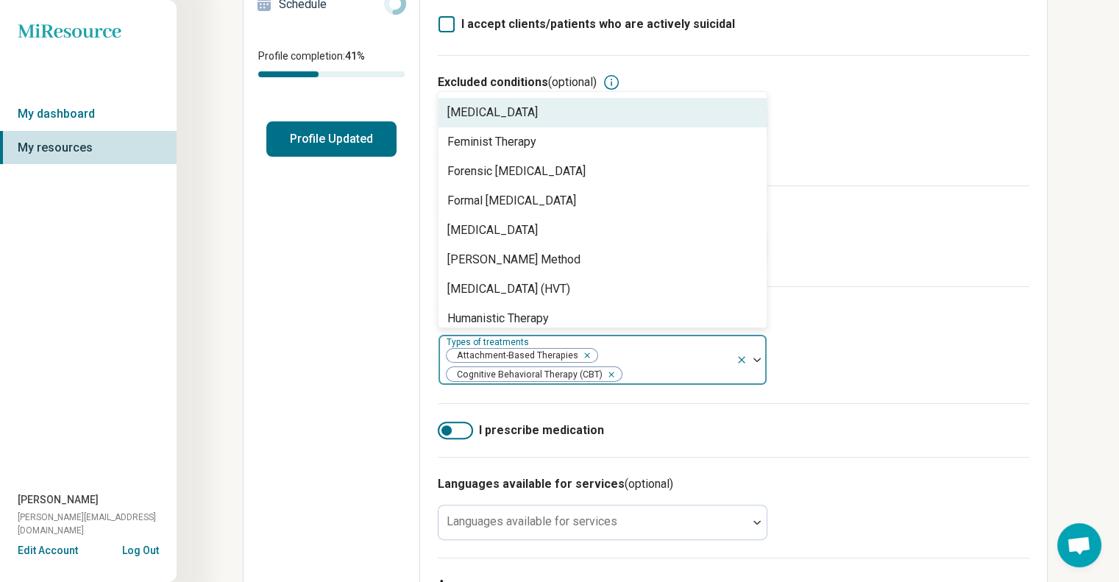
scroll to position [1236, 0]
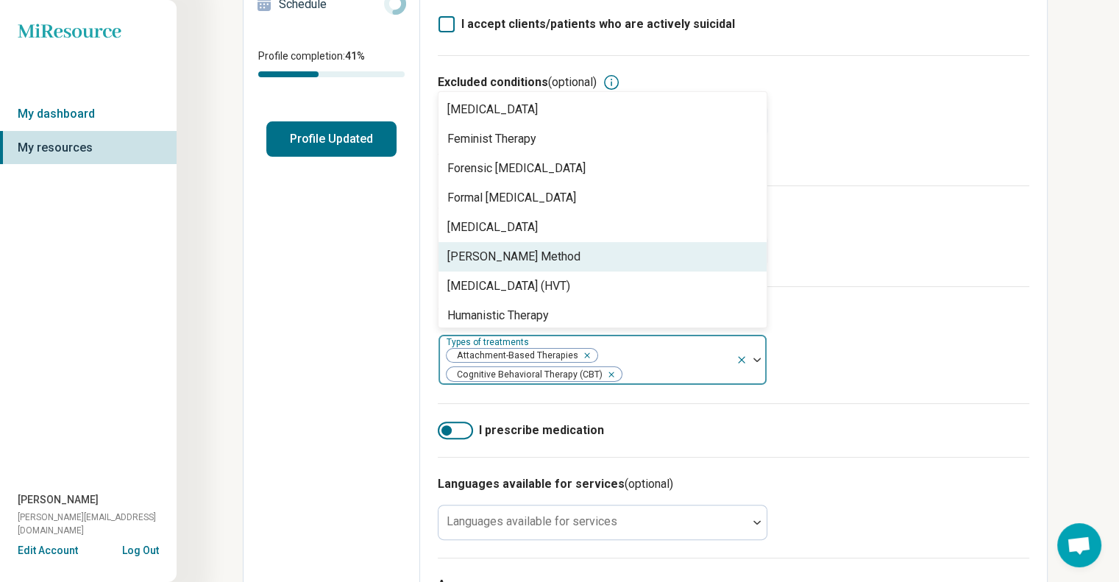
click at [635, 249] on div "[PERSON_NAME] Method" at bounding box center [602, 256] width 328 height 29
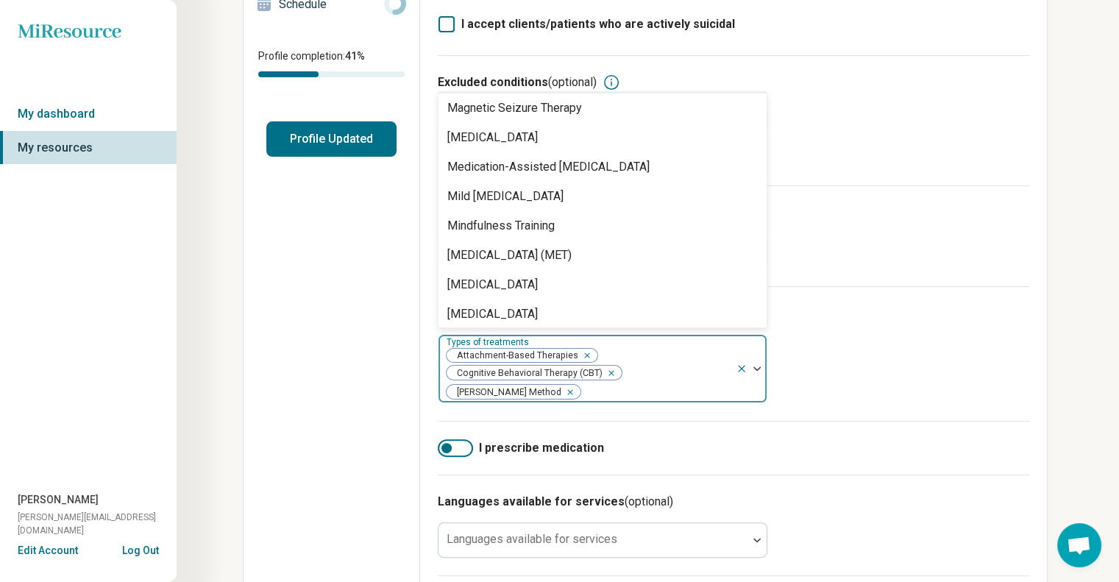
scroll to position [1795, 0]
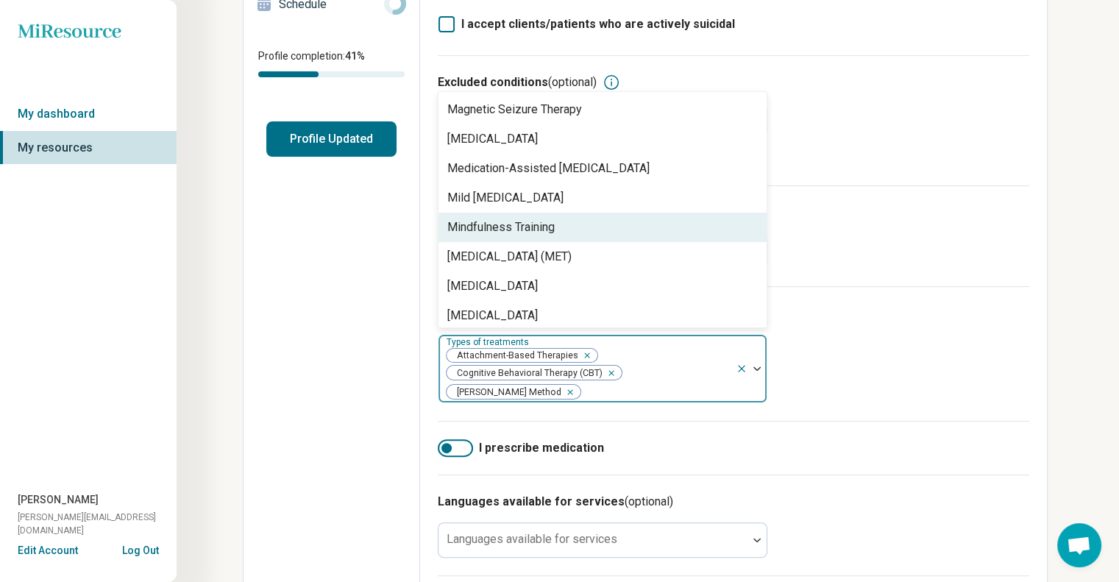
click at [637, 229] on div "Mindfulness Training" at bounding box center [602, 227] width 328 height 29
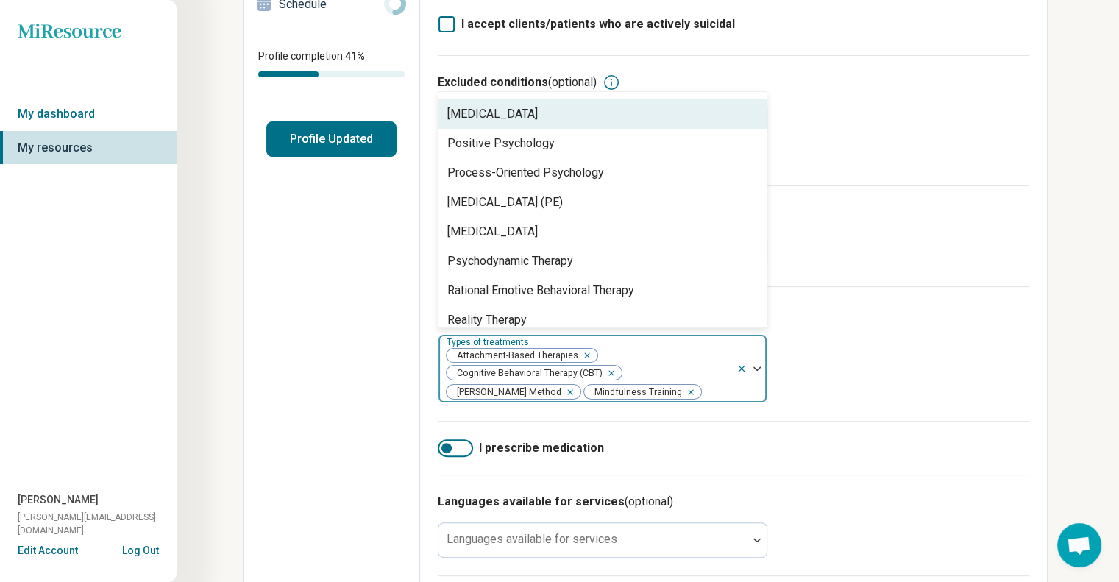
scroll to position [2202, 0]
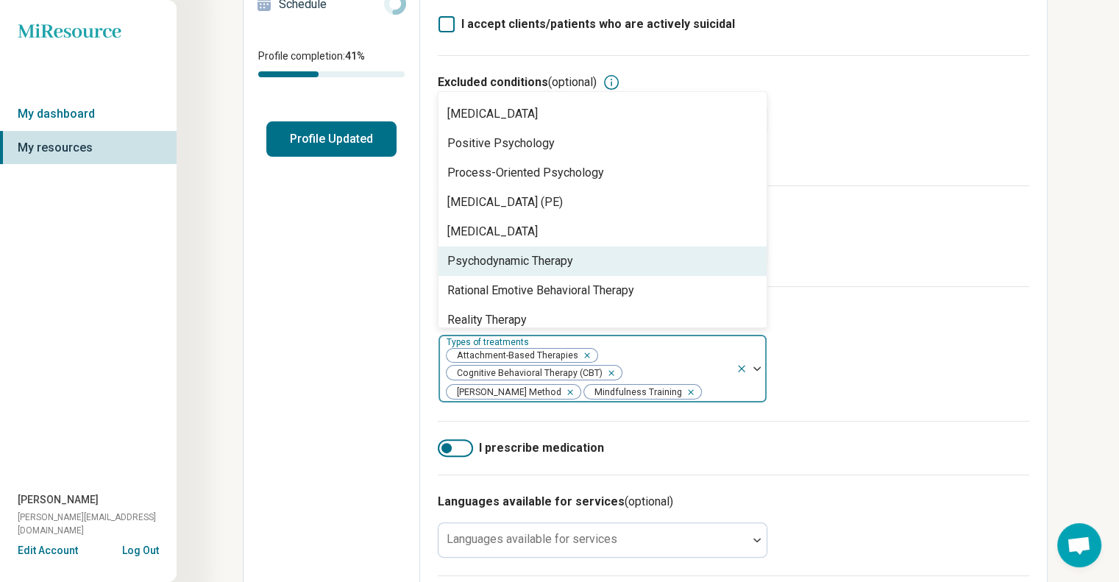
click at [627, 263] on div "Psychodynamic Therapy" at bounding box center [602, 260] width 328 height 29
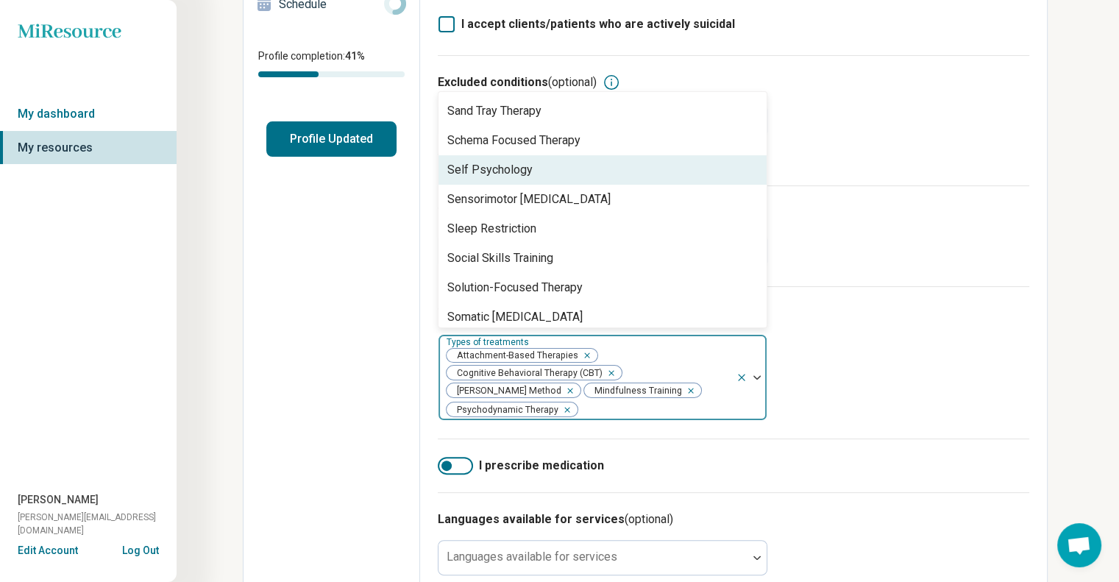
scroll to position [2469, 0]
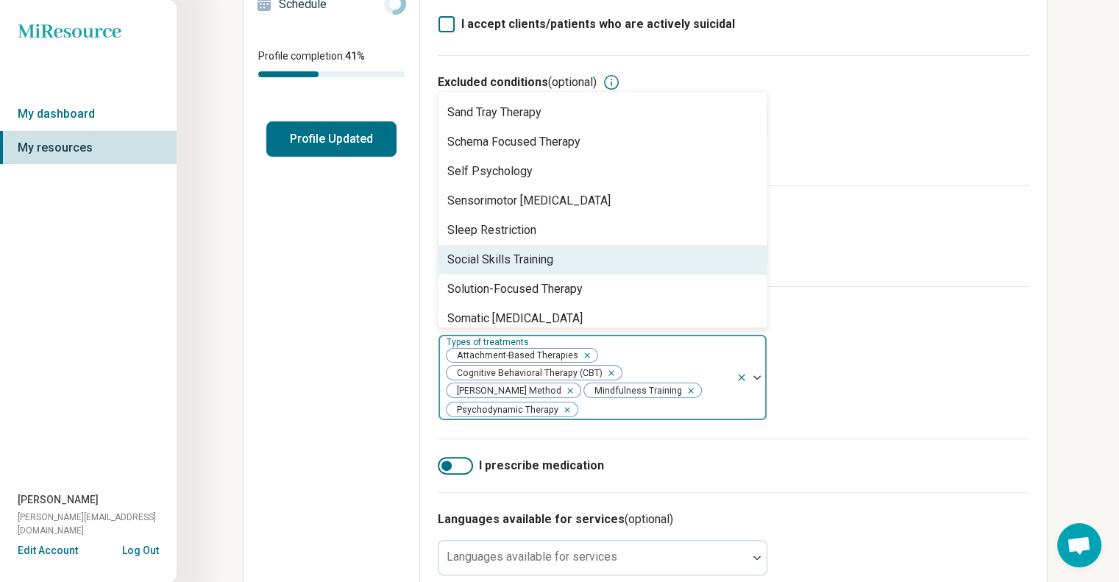
click at [627, 263] on div "Social Skills Training" at bounding box center [602, 259] width 328 height 29
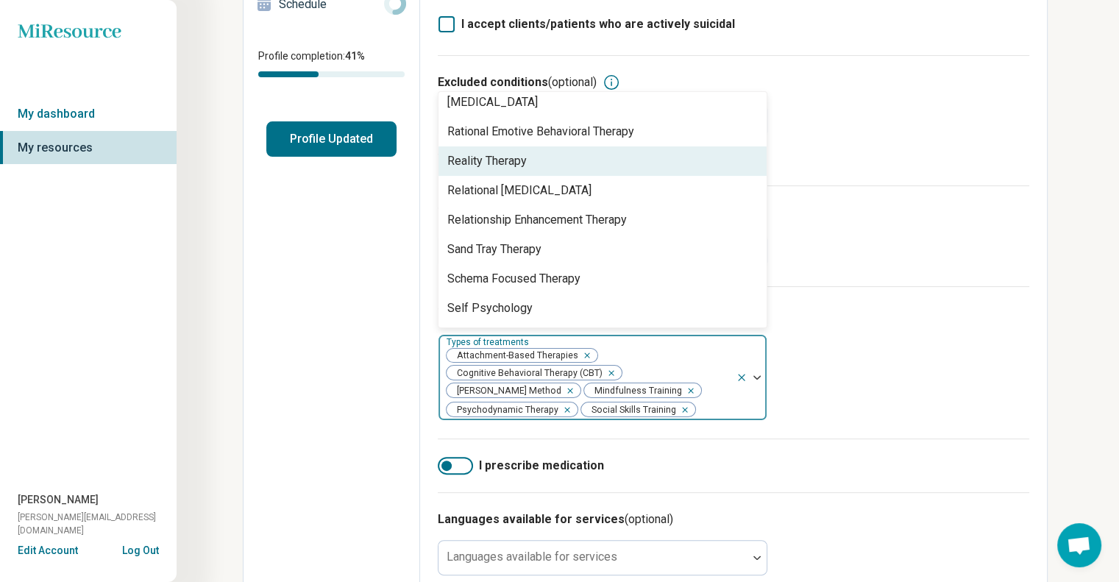
scroll to position [2330, 0]
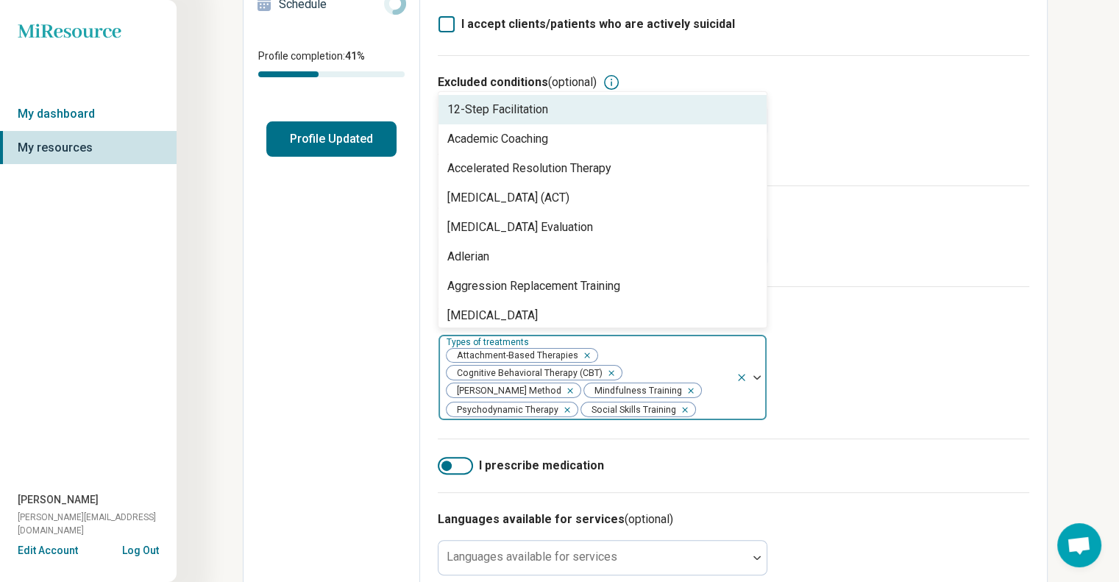
click at [758, 380] on img at bounding box center [756, 377] width 7 height 4
click at [572, 385] on icon "Remove [object Object]" at bounding box center [566, 390] width 10 height 10
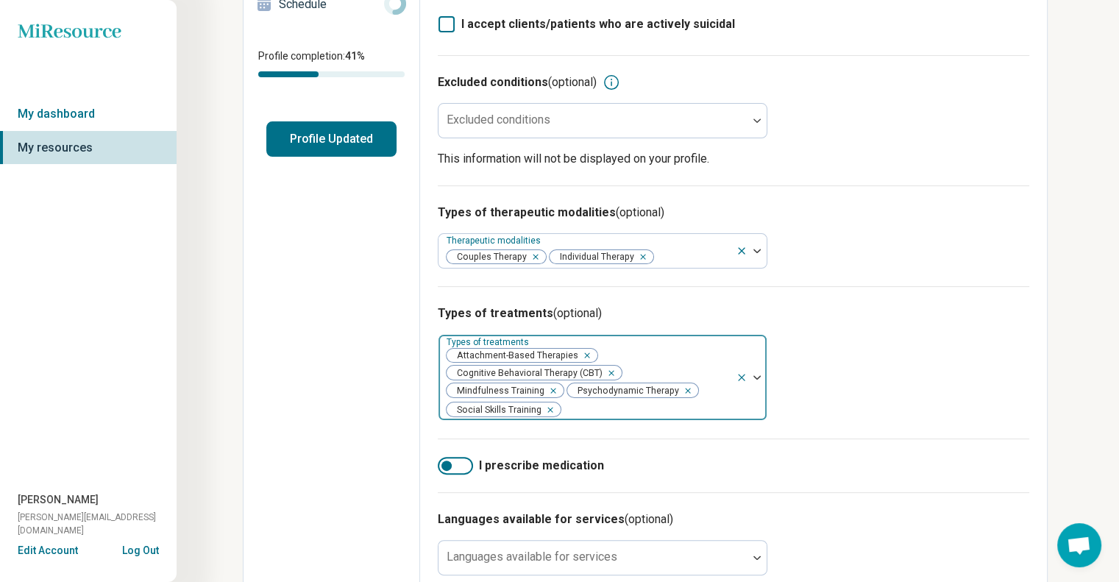
click at [756, 380] on img at bounding box center [756, 377] width 7 height 4
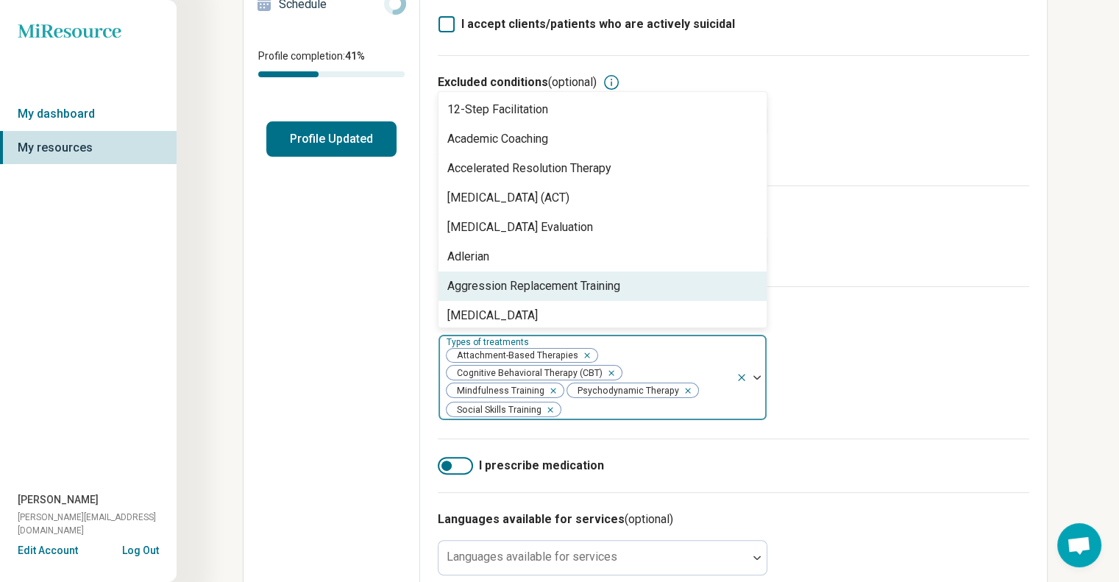
drag, startPoint x: 751, startPoint y: 377, endPoint x: 730, endPoint y: 253, distance: 126.1
click at [730, 334] on div "option [PERSON_NAME] Method, deselected. 99 results available. Use Up and Down …" at bounding box center [603, 377] width 330 height 87
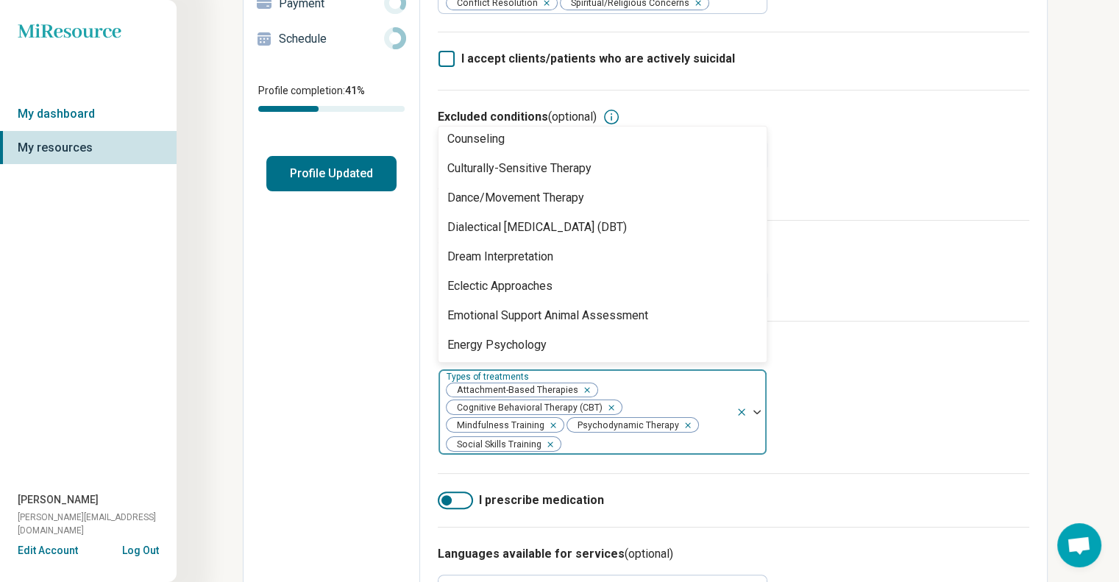
scroll to position [800, 0]
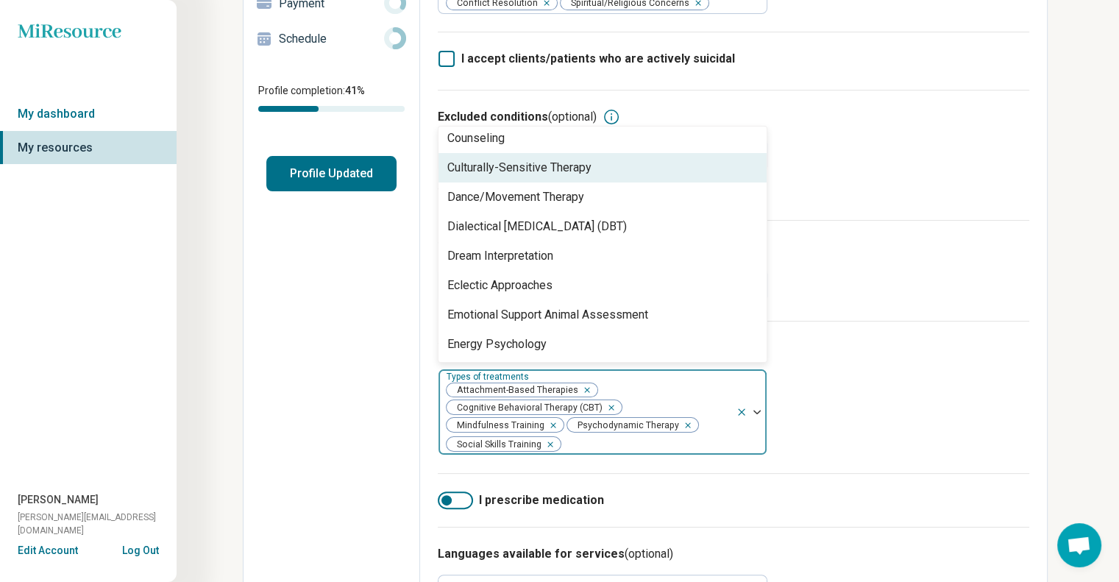
click at [634, 166] on div "Culturally-Sensitive Therapy" at bounding box center [602, 167] width 328 height 29
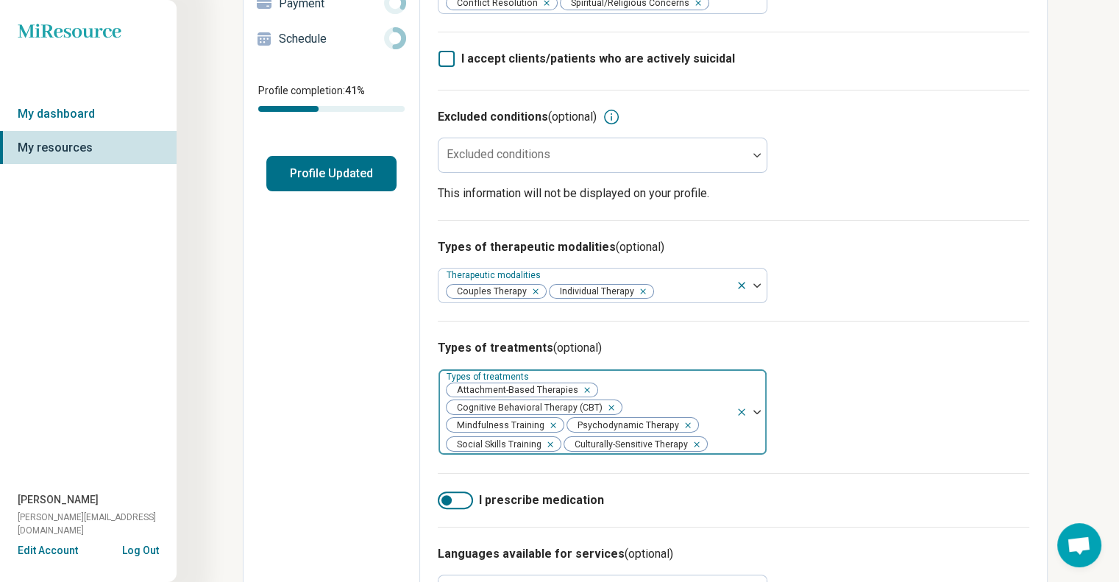
click at [754, 414] on img at bounding box center [756, 412] width 7 height 4
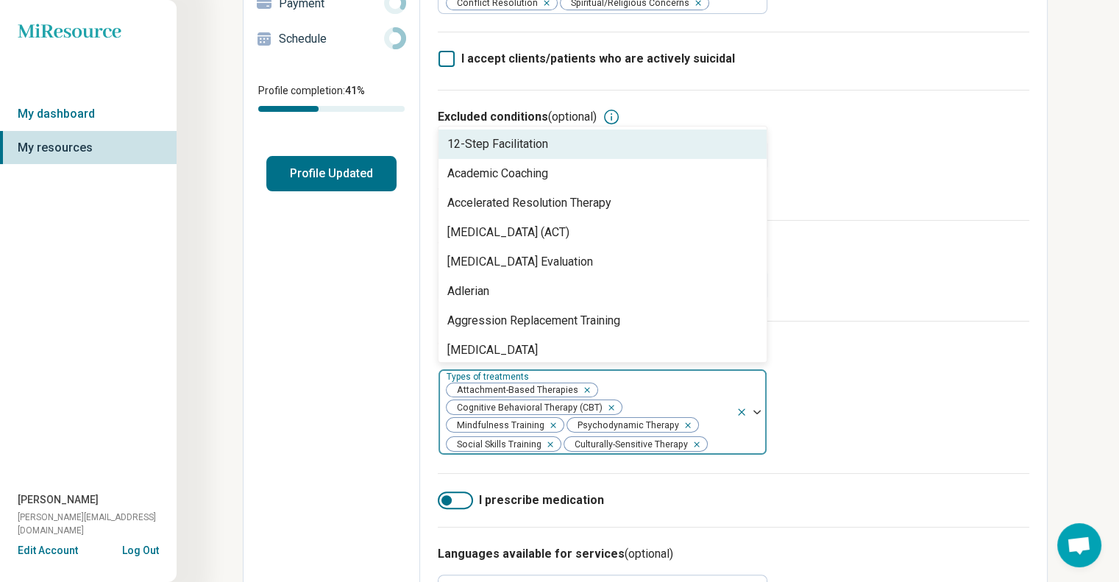
click at [754, 414] on img at bounding box center [756, 412] width 7 height 4
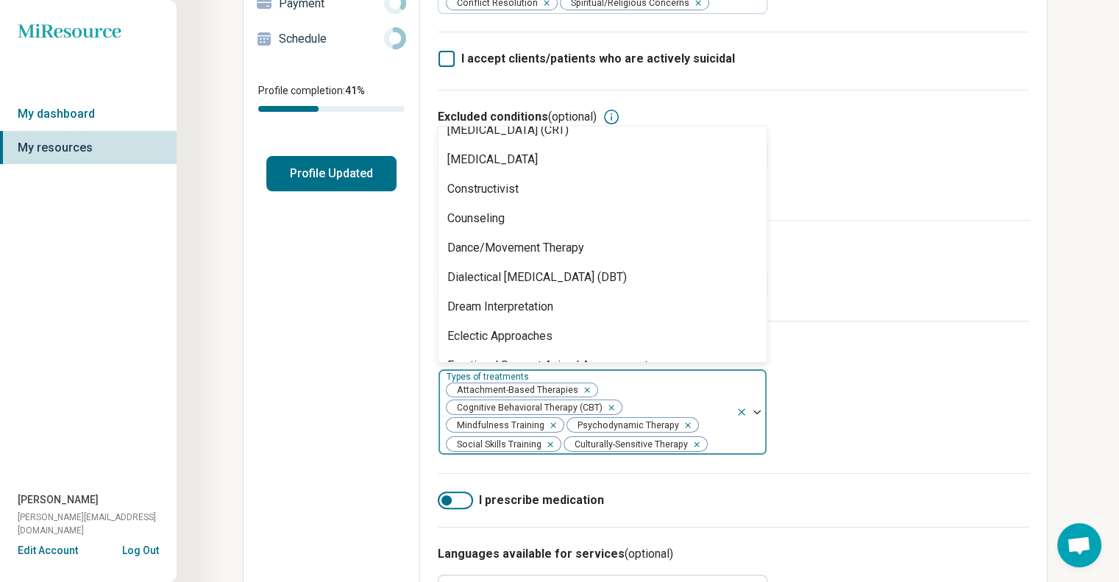
scroll to position [718, 0]
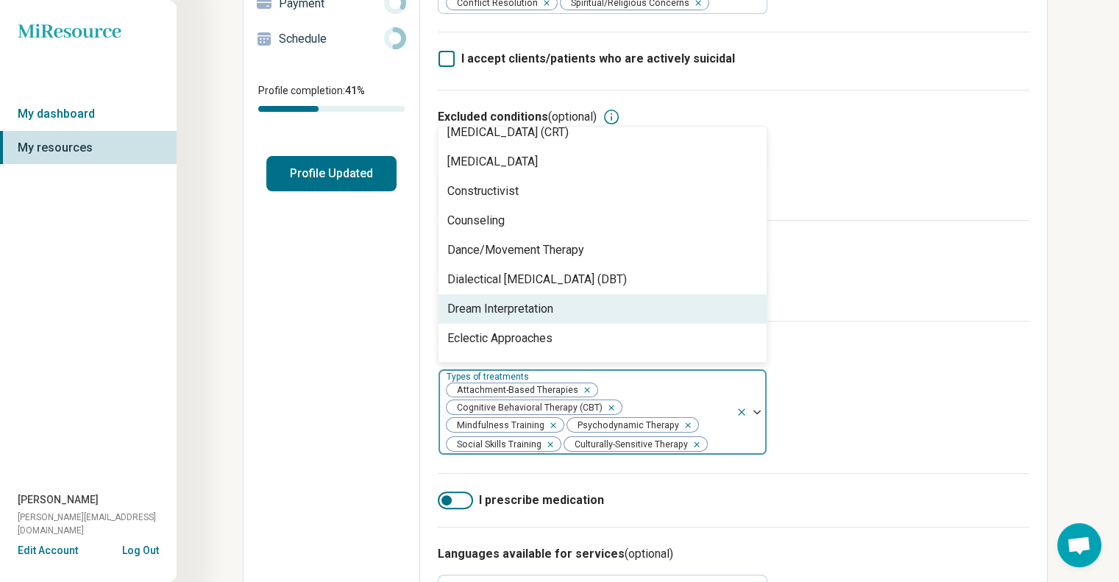
click at [616, 306] on div "Dream Interpretation" at bounding box center [602, 308] width 328 height 29
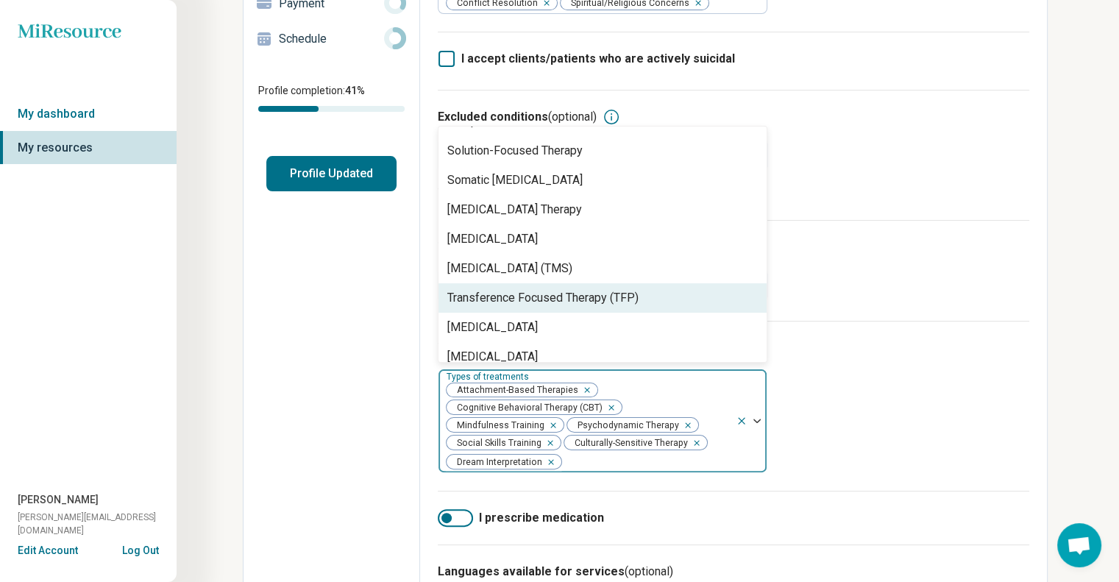
scroll to position [2625, 0]
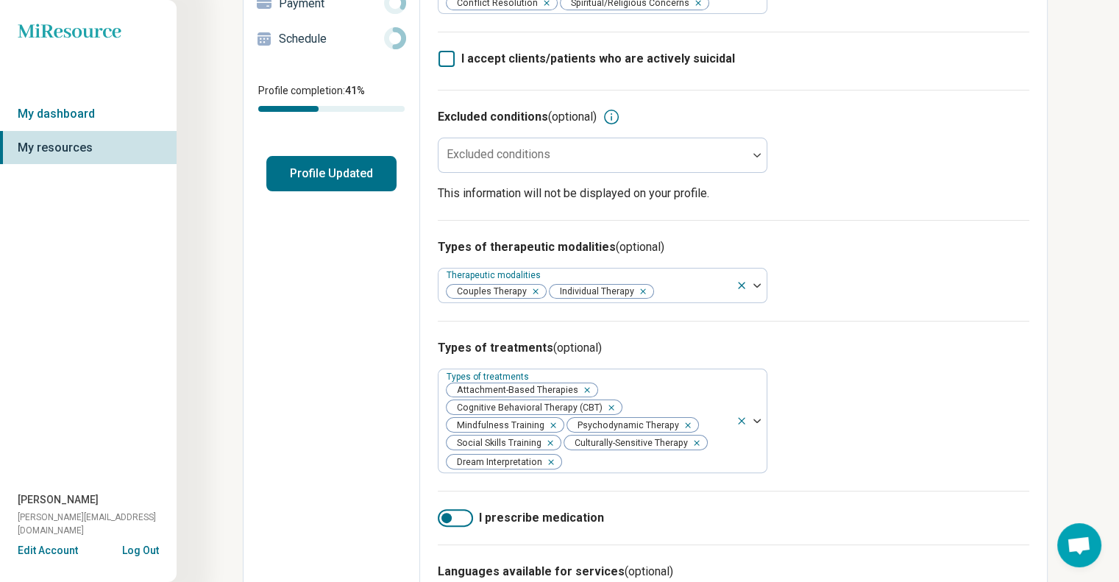
click at [883, 420] on div "Types of treatments (optional) Types of treatments Attachment-Based Therapies C…" at bounding box center [733, 406] width 591 height 170
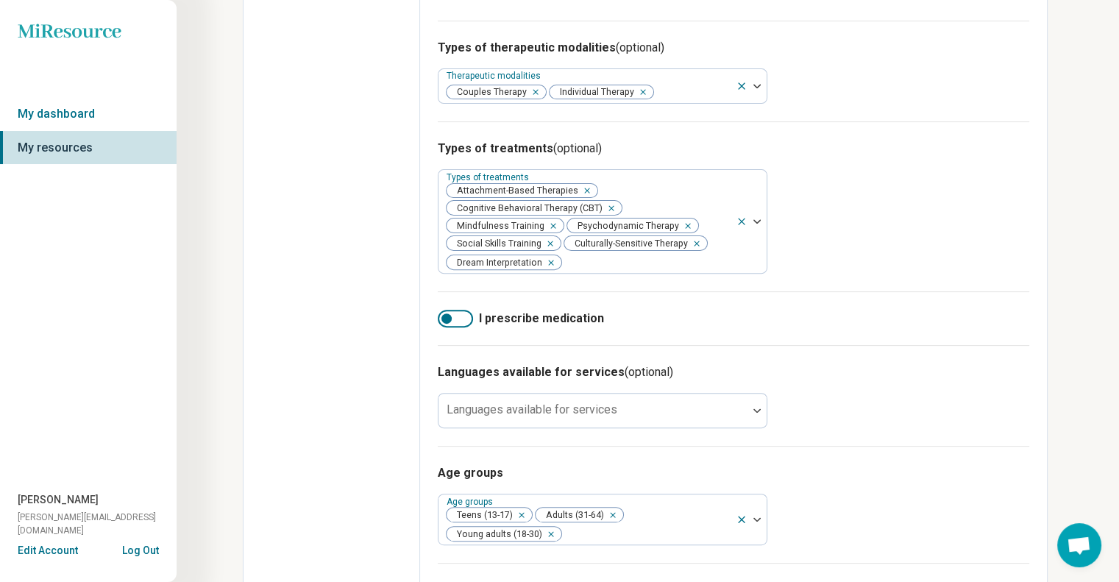
scroll to position [444, 0]
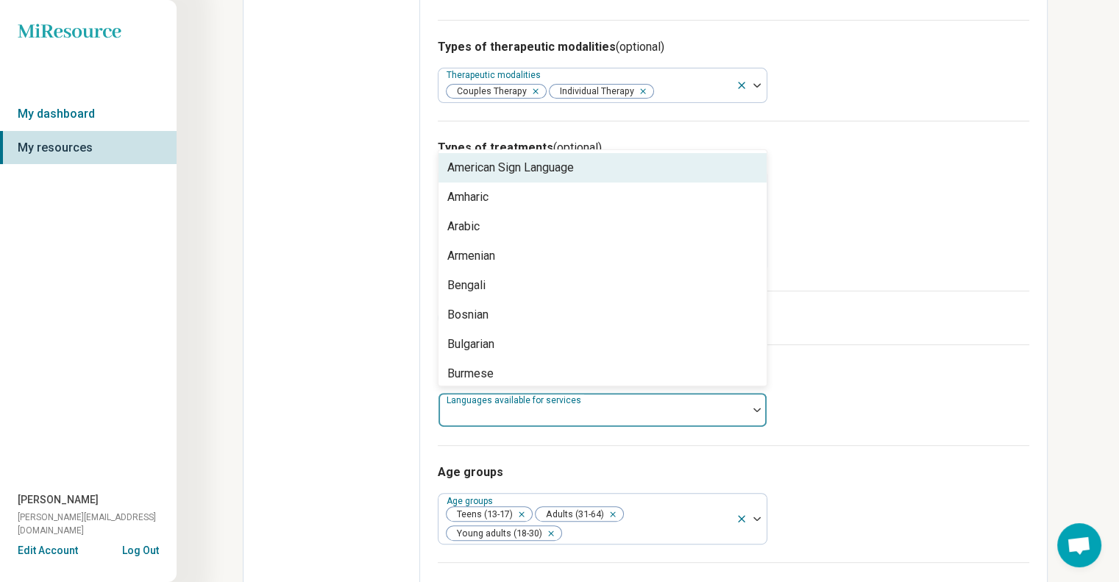
click at [739, 415] on div at bounding box center [592, 415] width 297 height 21
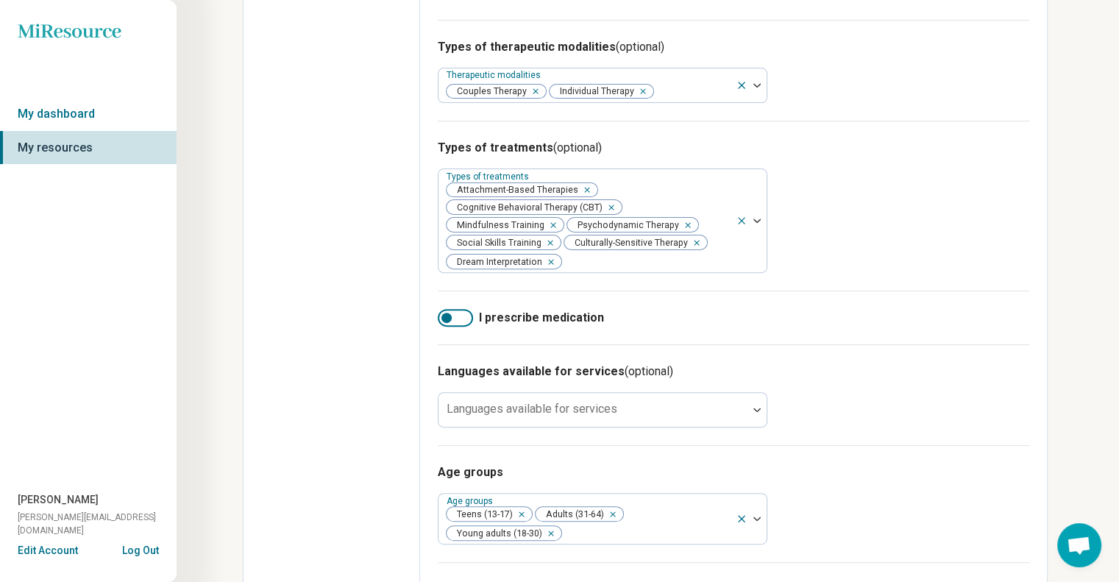
click at [933, 385] on div "Languages available for services (optional) Languages available for services" at bounding box center [733, 394] width 591 height 101
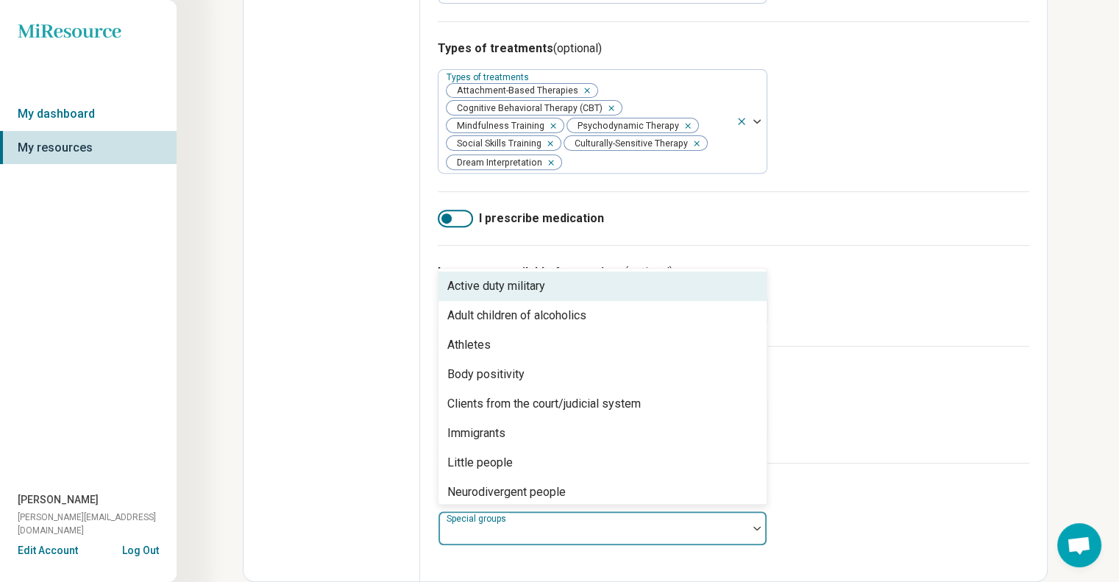
click at [590, 532] on div at bounding box center [592, 534] width 297 height 21
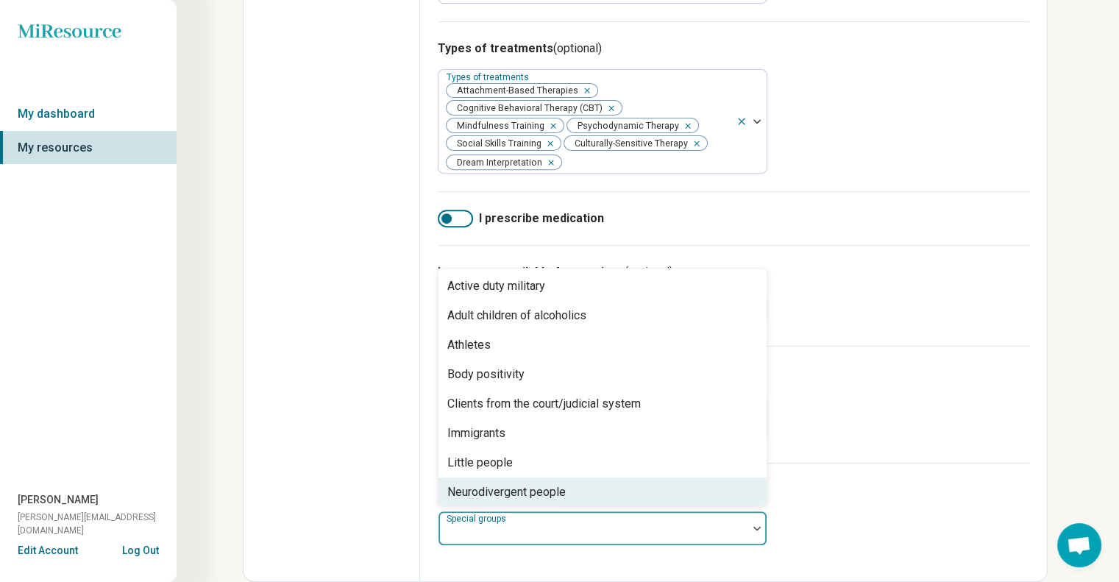
click at [569, 488] on div "Neurodivergent people" at bounding box center [602, 491] width 328 height 29
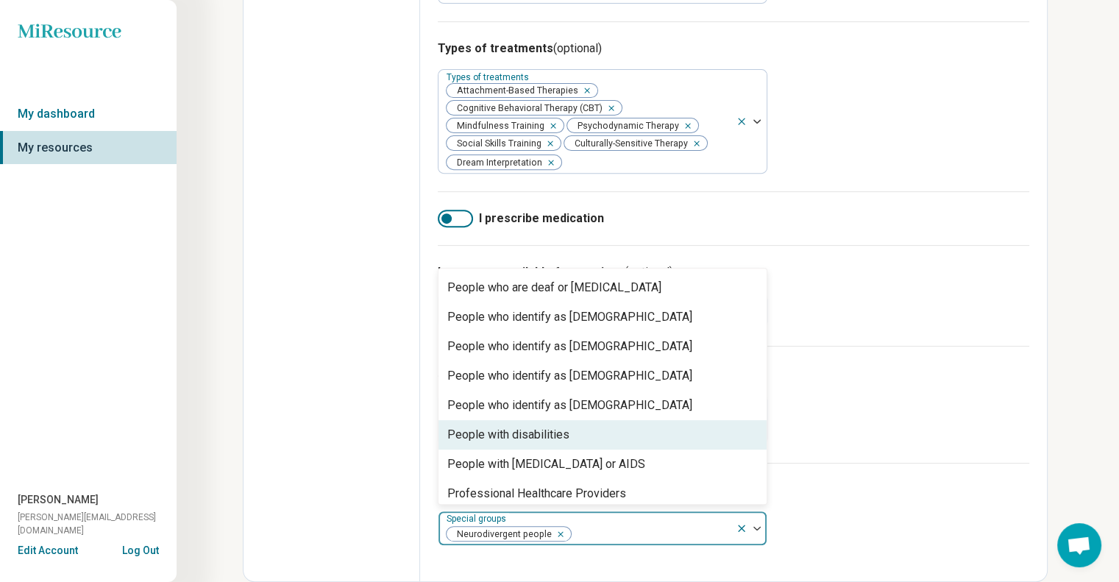
scroll to position [418, 0]
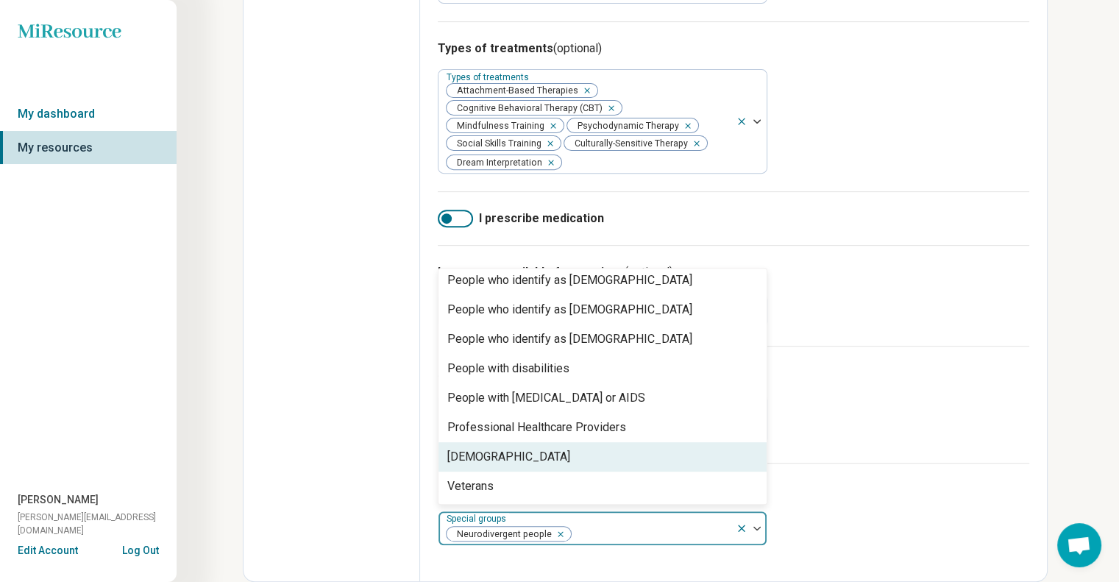
click at [549, 463] on div "[DEMOGRAPHIC_DATA]" at bounding box center [602, 456] width 328 height 29
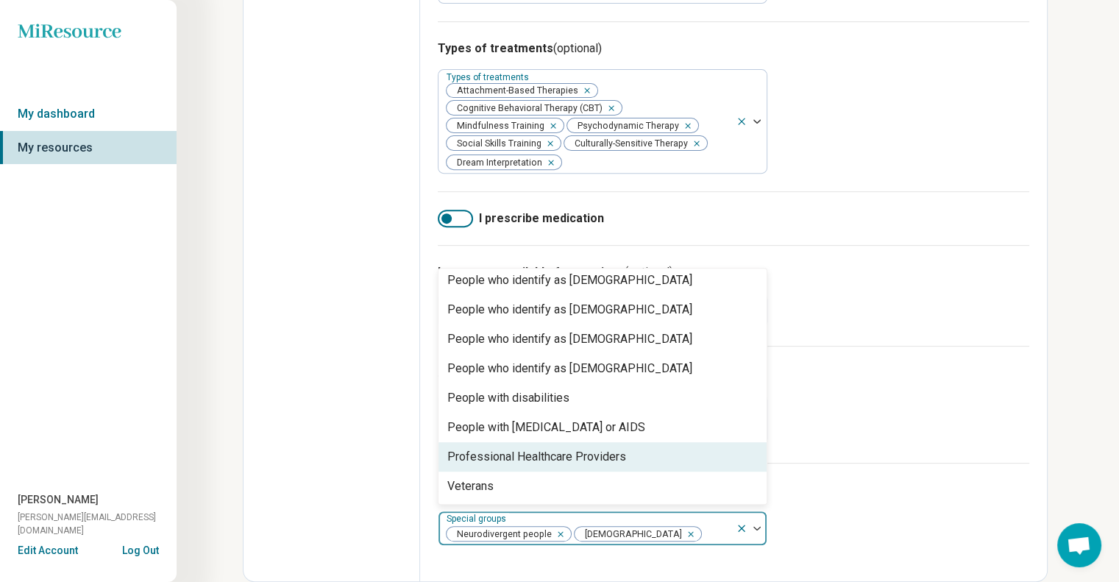
scroll to position [388, 0]
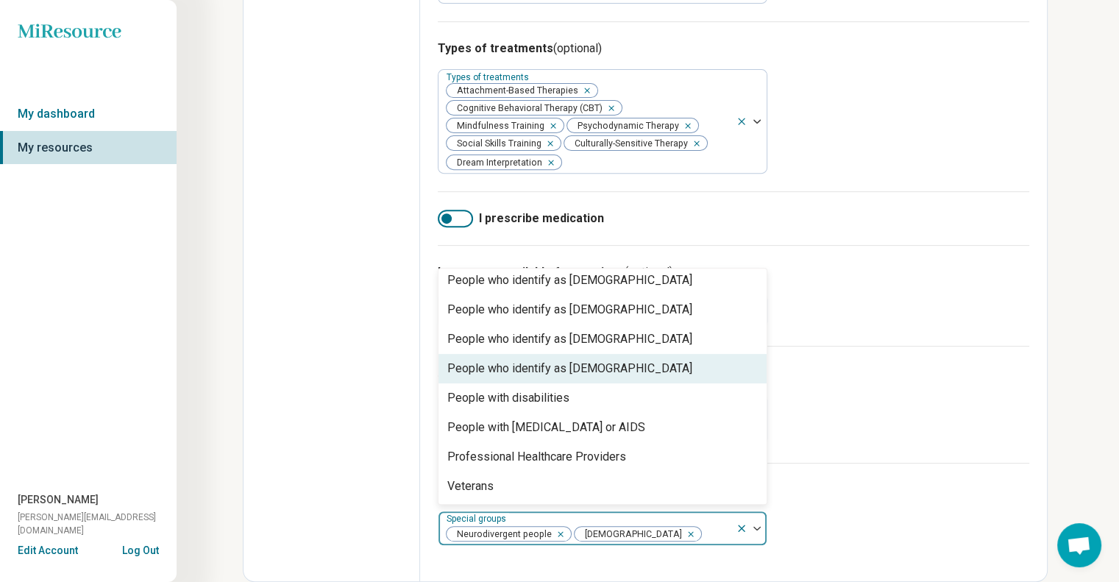
click at [546, 375] on div "People who identify as [DEMOGRAPHIC_DATA]" at bounding box center [569, 369] width 245 height 18
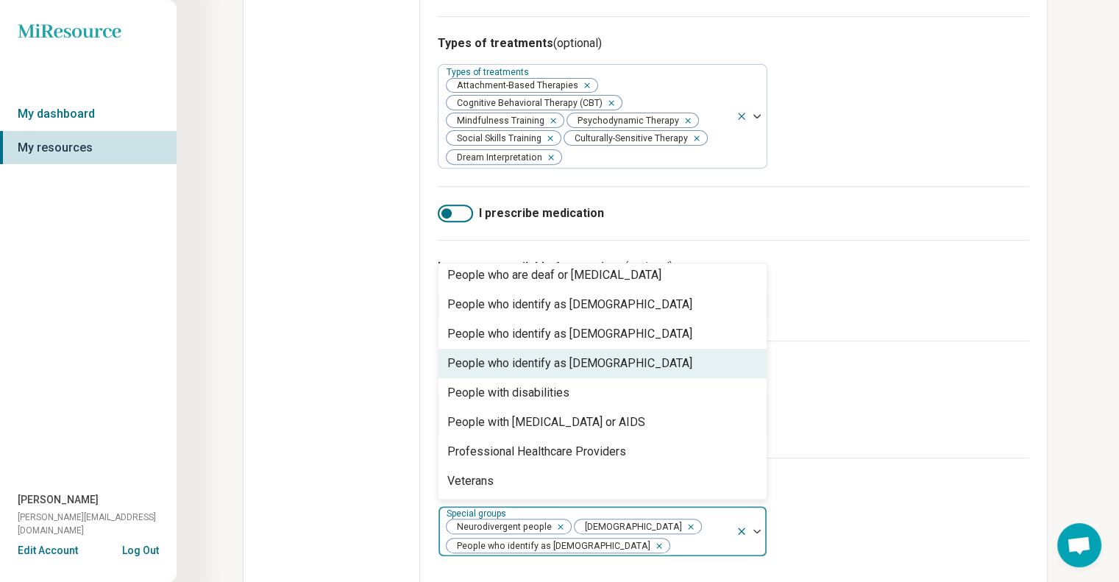
click at [546, 366] on div "People who identify as [DEMOGRAPHIC_DATA]" at bounding box center [569, 364] width 245 height 18
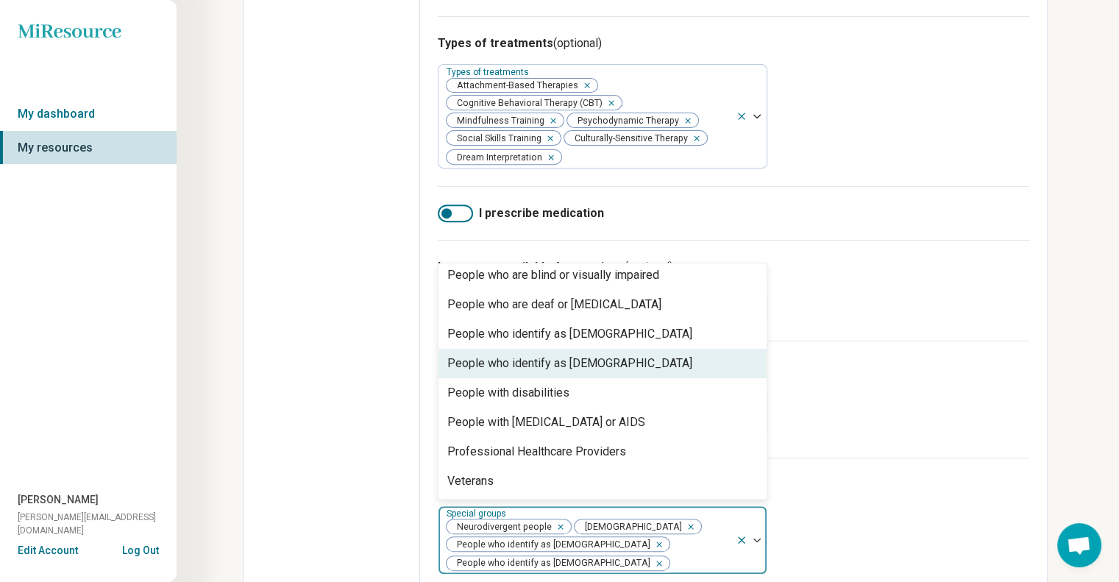
click at [546, 366] on div "People who identify as [DEMOGRAPHIC_DATA]" at bounding box center [569, 364] width 245 height 18
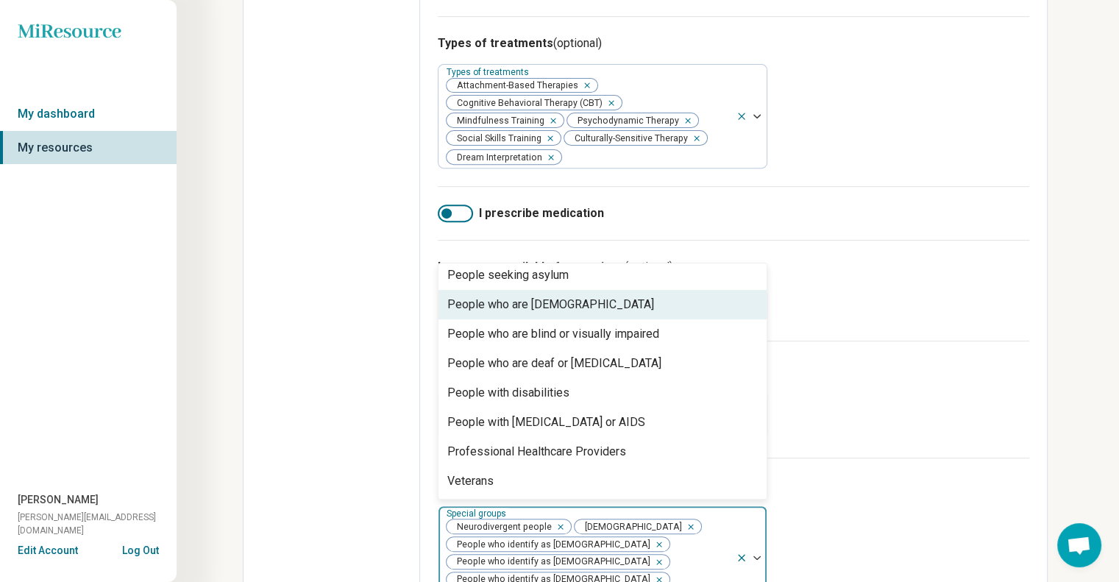
click at [547, 313] on div "People who are [DEMOGRAPHIC_DATA]" at bounding box center [550, 305] width 207 height 18
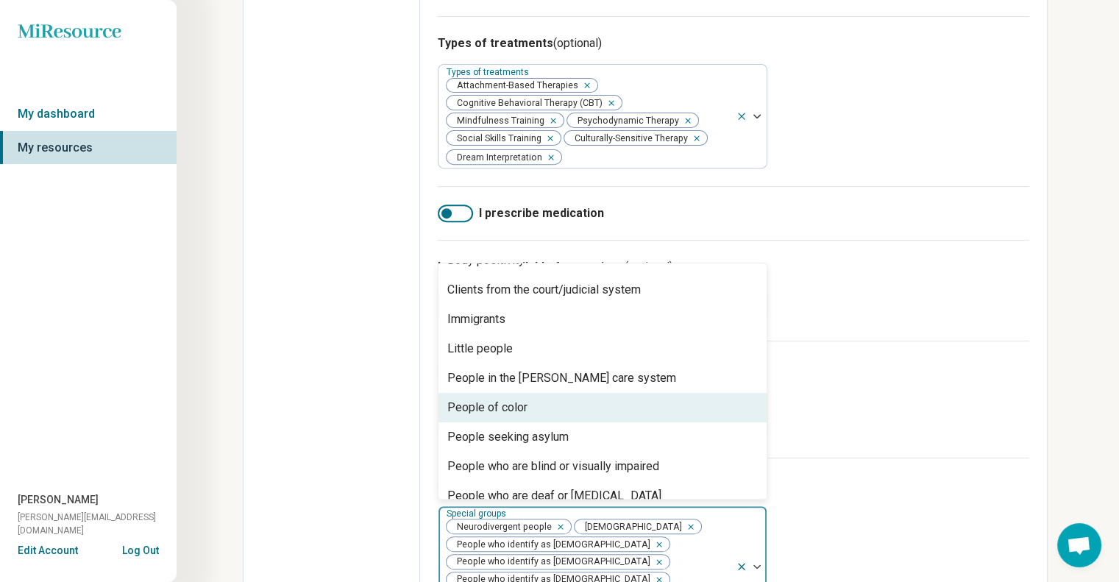
scroll to position [241, 0]
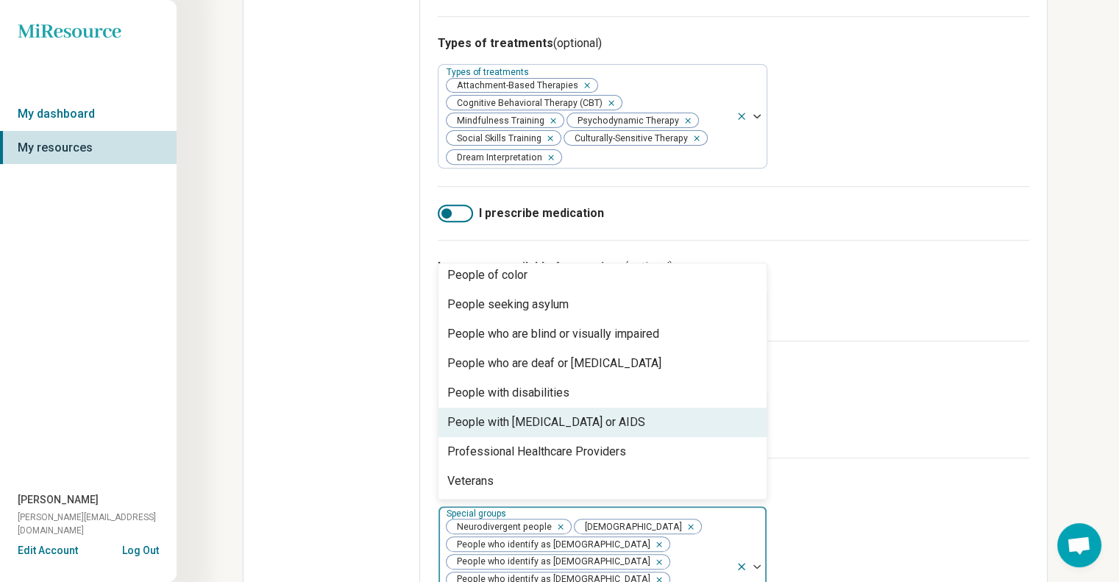
click at [880, 486] on div "Special groups (optional)" at bounding box center [733, 485] width 591 height 18
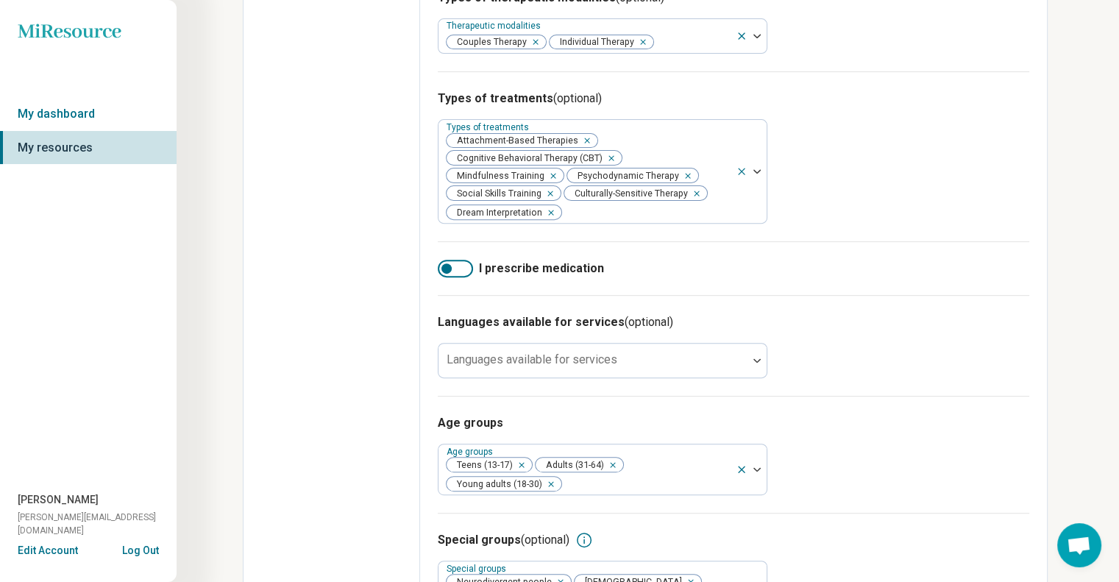
scroll to position [438, 0]
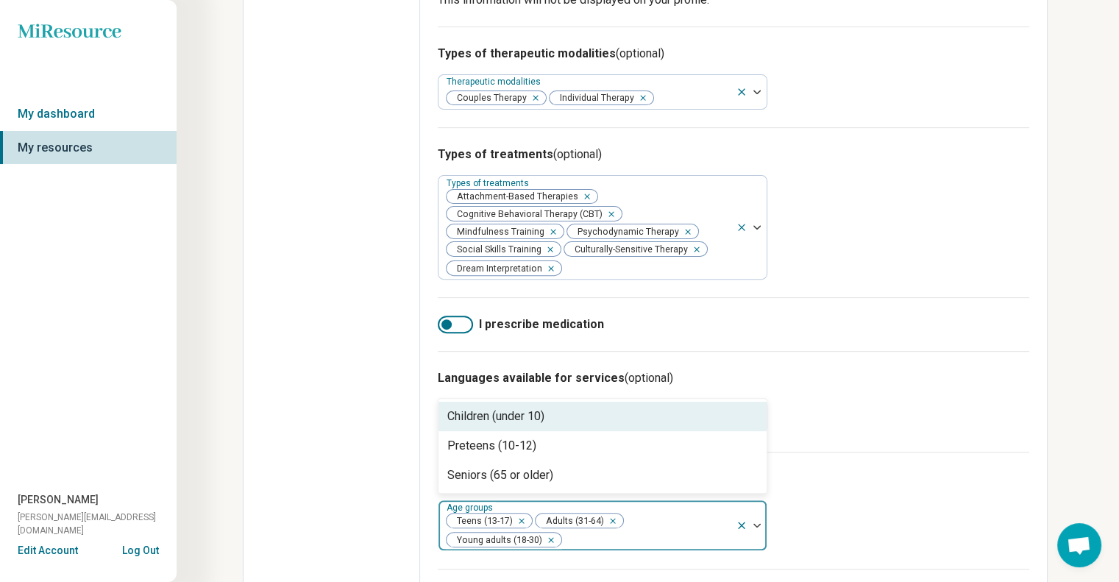
click at [759, 526] on div at bounding box center [751, 525] width 31 height 50
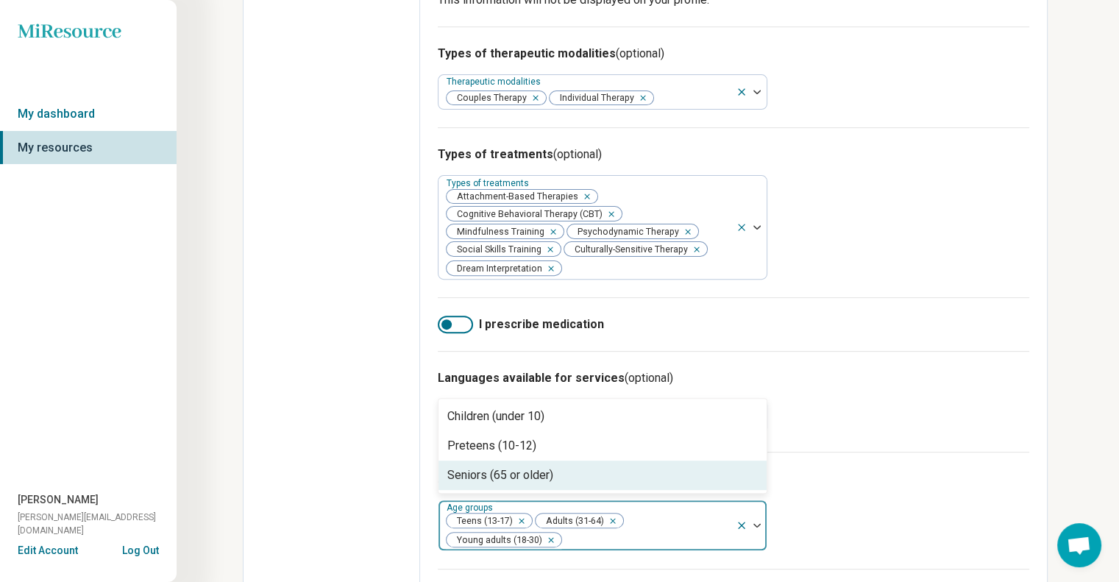
click at [697, 473] on div "Seniors (65 or older)" at bounding box center [602, 474] width 328 height 29
click at [521, 526] on icon "Remove [object Object]" at bounding box center [518, 521] width 10 height 10
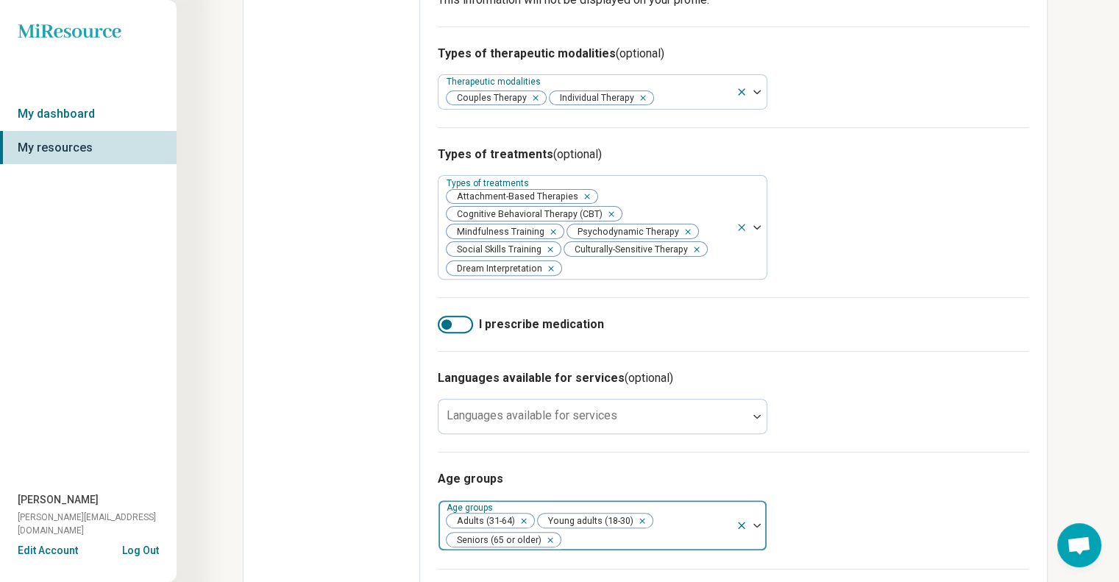
click at [869, 502] on div "Age groups Age groups Adults (31-64) Young adults (18-30) Seniors (65 or older)" at bounding box center [733, 510] width 591 height 117
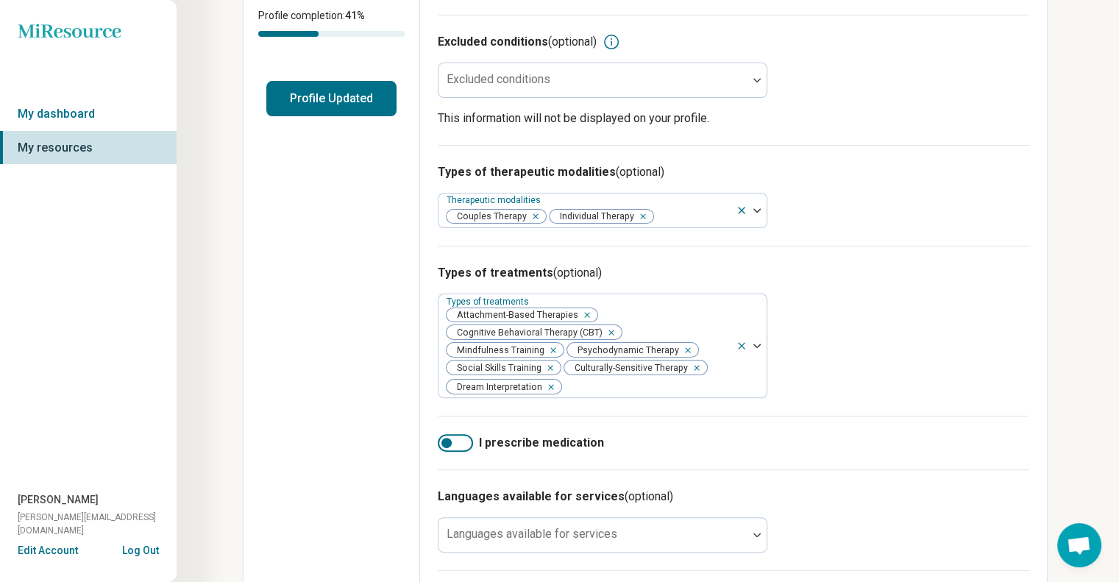
scroll to position [318, 0]
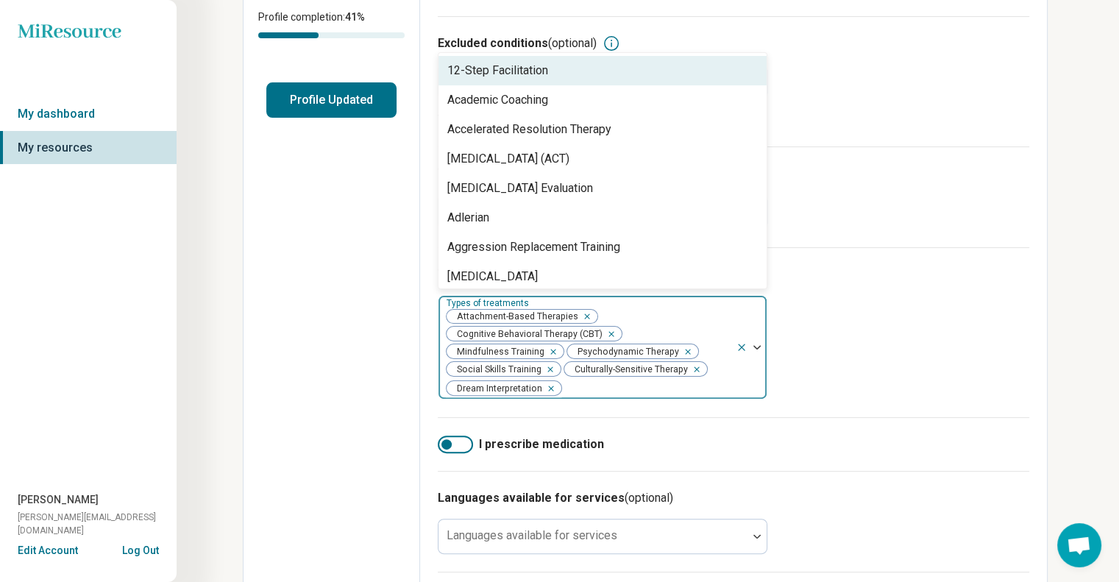
click at [755, 349] on img at bounding box center [756, 347] width 7 height 4
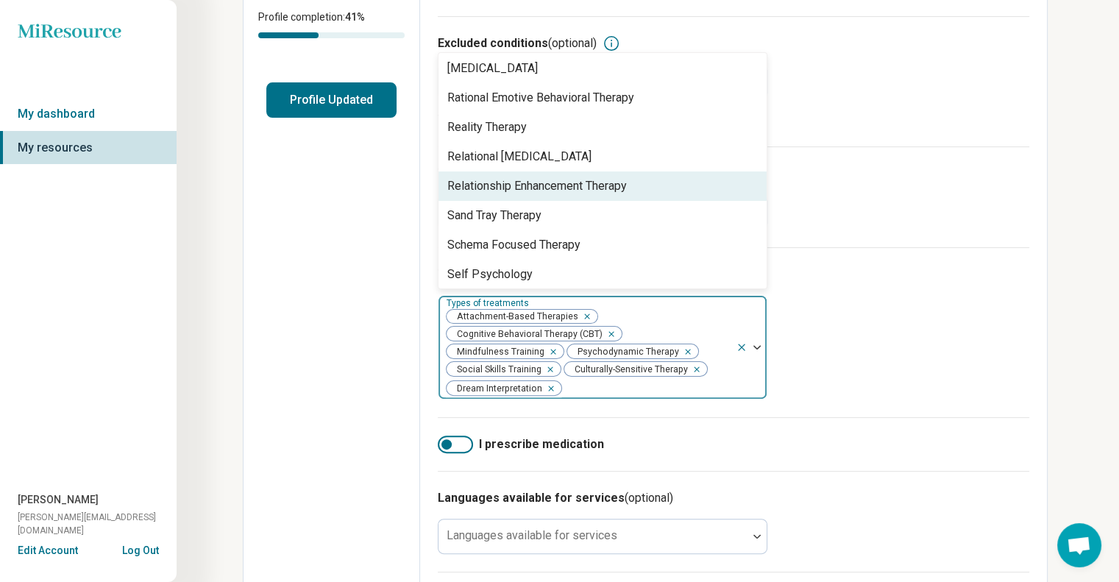
scroll to position [2294, 0]
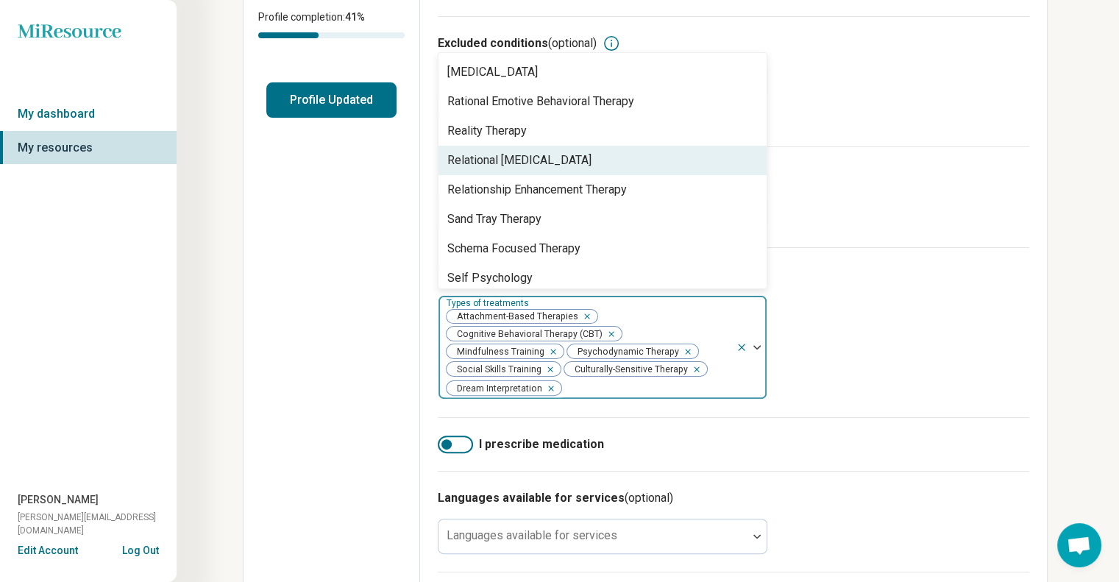
click at [669, 160] on div "Relational [MEDICAL_DATA]" at bounding box center [602, 160] width 328 height 29
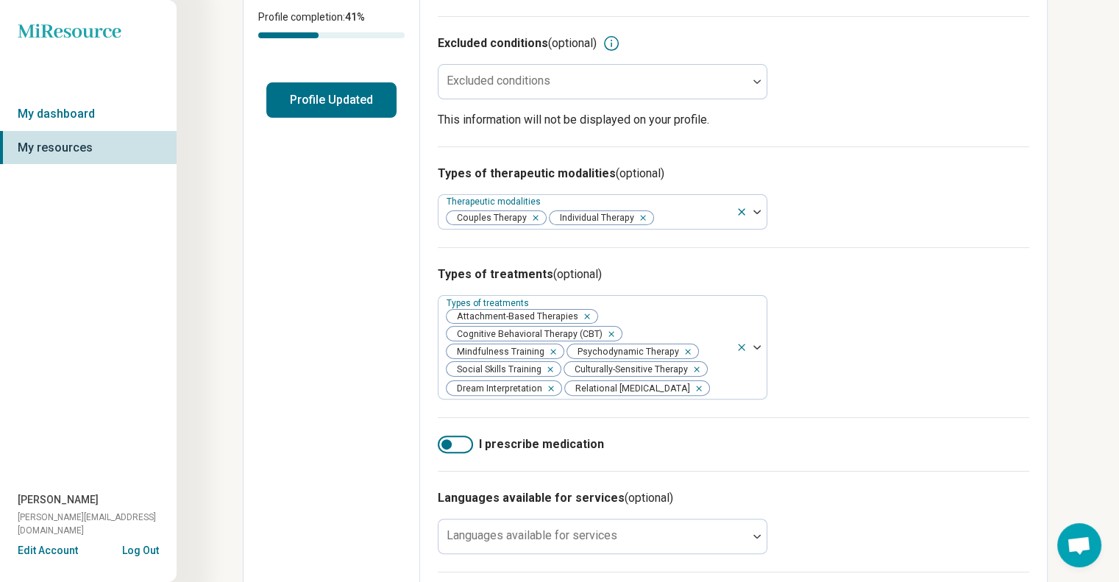
click at [986, 305] on div "Types of treatments (optional) Types of treatments Attachment-Based Therapies C…" at bounding box center [733, 332] width 591 height 170
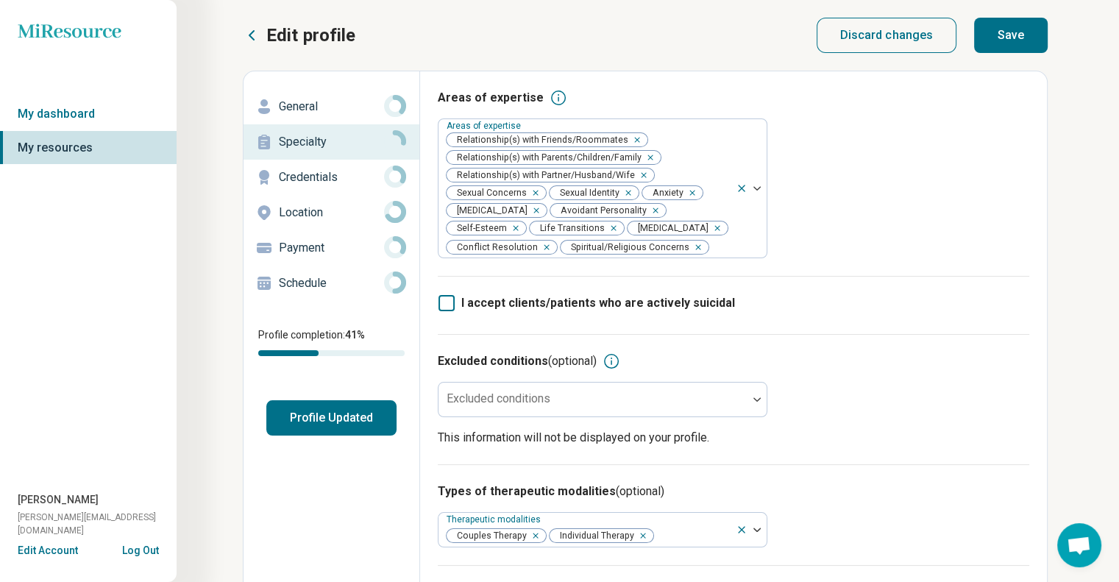
click at [1014, 44] on button "Save" at bounding box center [1011, 35] width 74 height 35
click at [363, 173] on p "Credentials" at bounding box center [331, 177] width 105 height 18
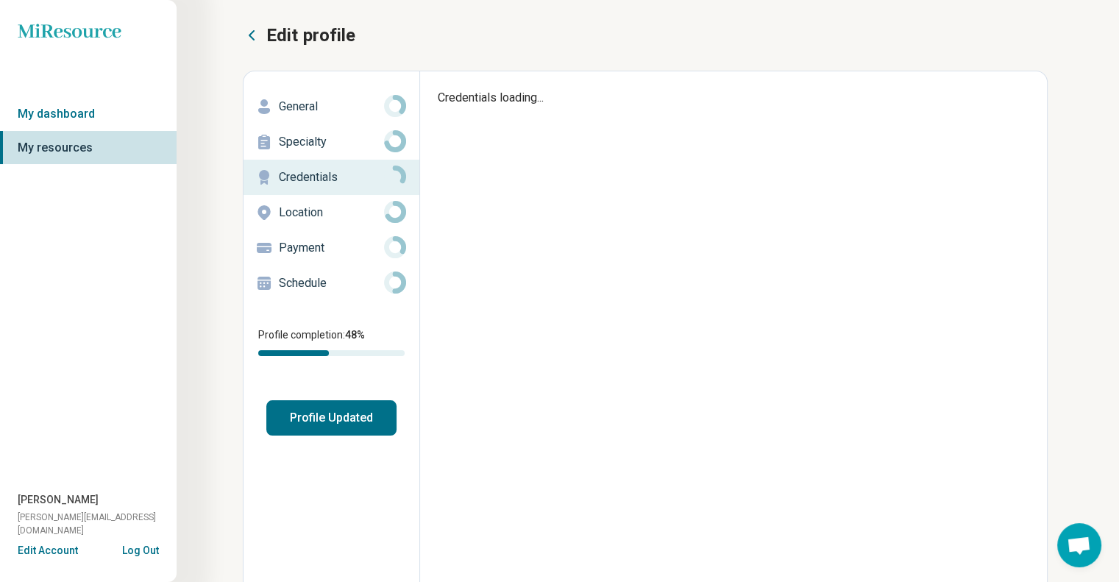
type textarea "*"
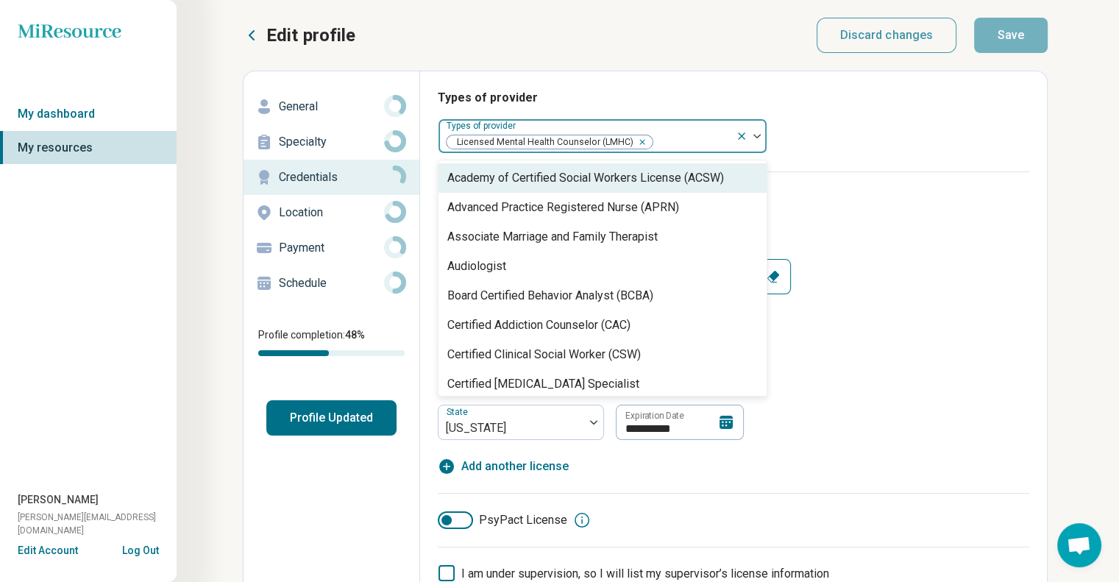
click at [758, 137] on img at bounding box center [756, 136] width 7 height 4
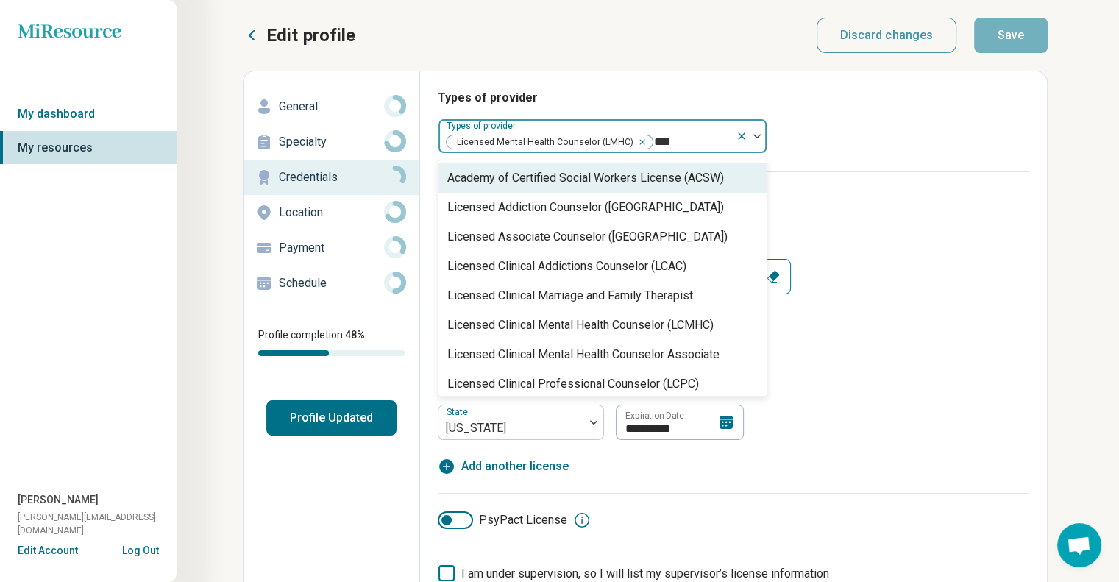
type input "*****"
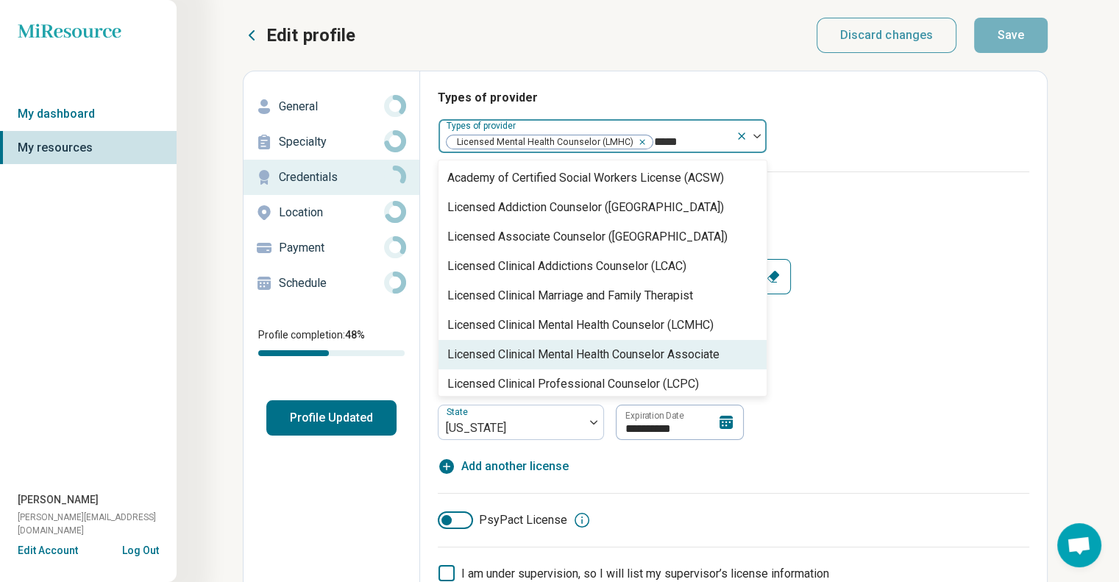
click at [676, 354] on div "Licensed Clinical Mental Health Counselor Associate" at bounding box center [583, 355] width 272 height 18
type textarea "*"
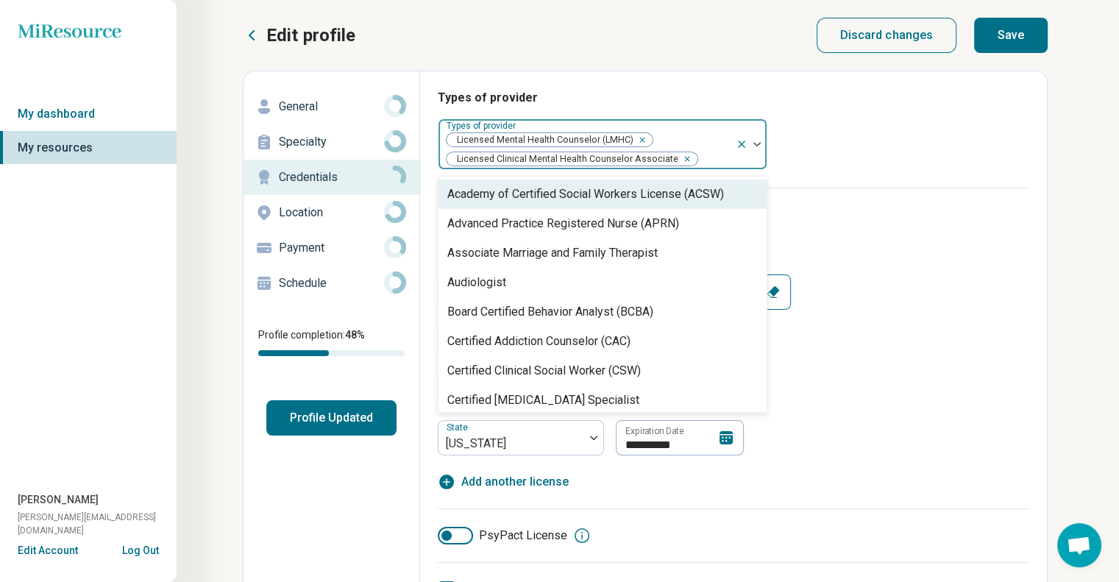
click at [638, 139] on icon "Remove [object Object]" at bounding box center [638, 140] width 10 height 10
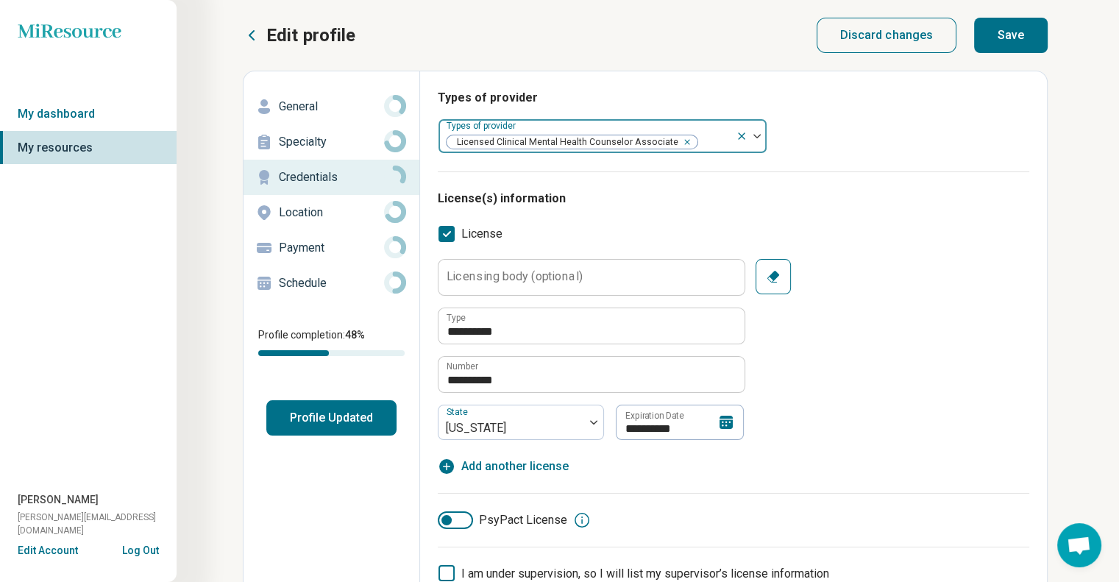
click at [917, 220] on div "**********" at bounding box center [733, 387] width 591 height 433
click at [680, 270] on input "Licensing body (optional)" at bounding box center [591, 277] width 306 height 35
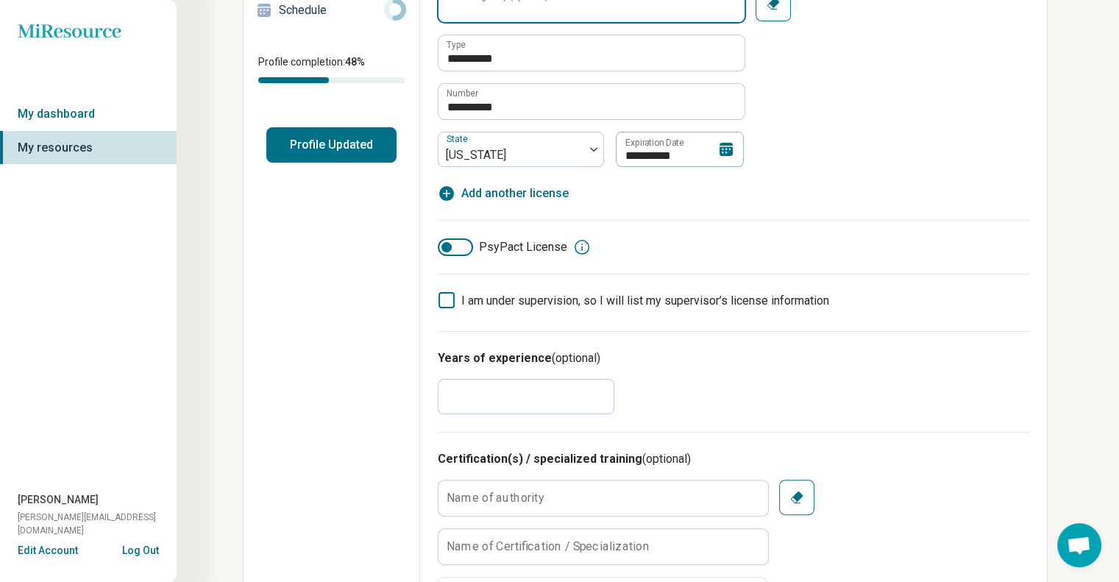
scroll to position [274, 0]
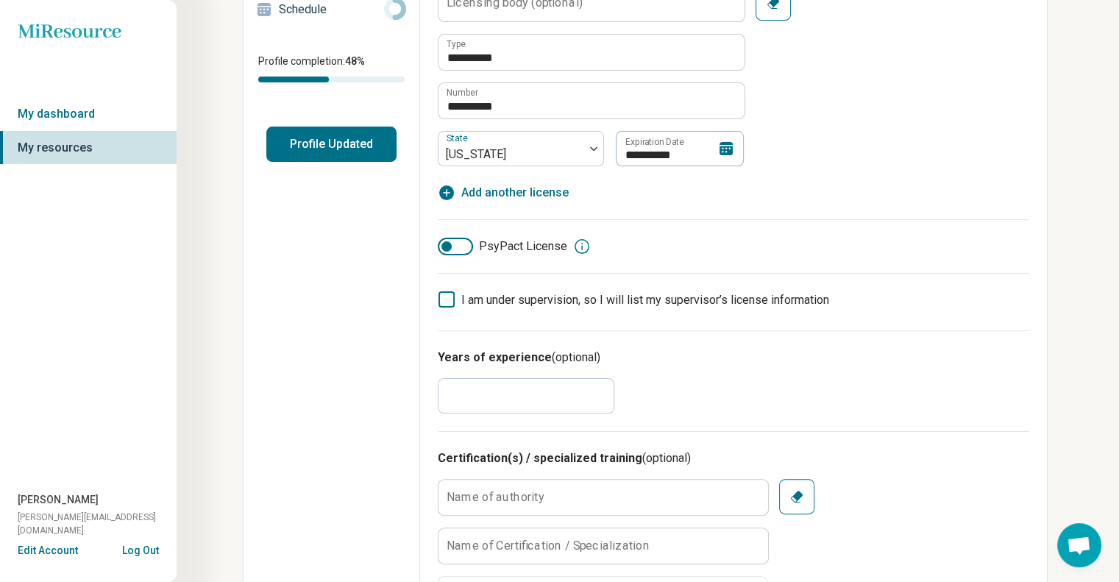
click at [451, 294] on icon at bounding box center [446, 299] width 16 height 16
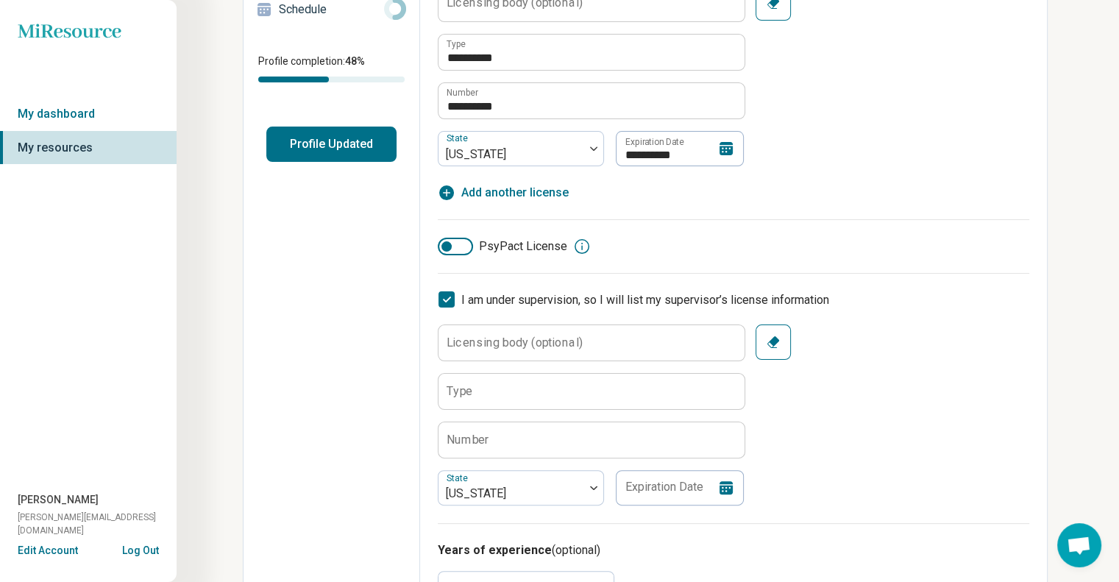
scroll to position [7, 0]
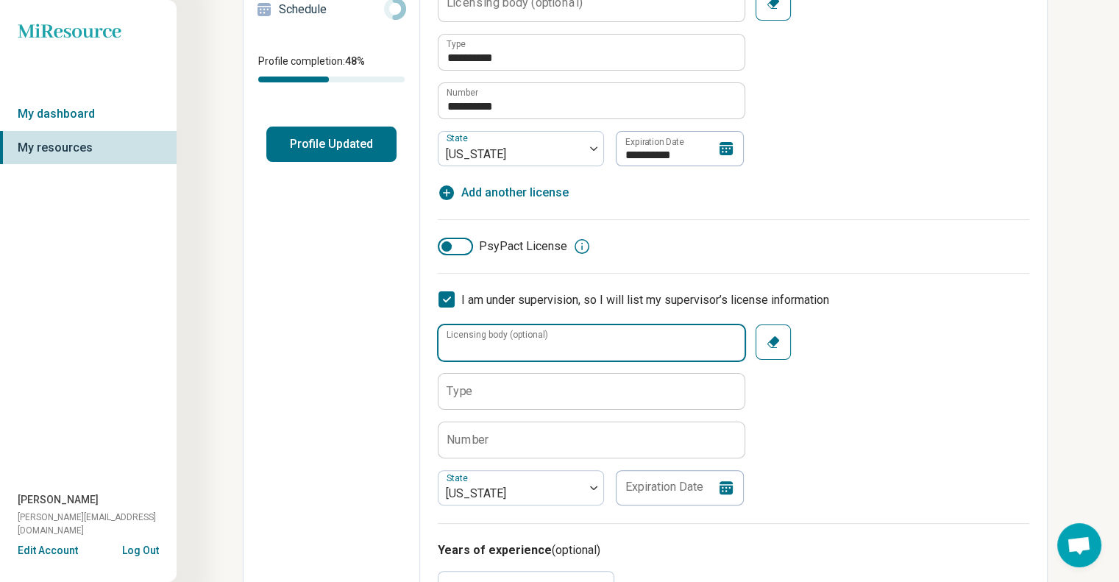
click at [487, 356] on input "Licensing body (optional)" at bounding box center [591, 342] width 306 height 35
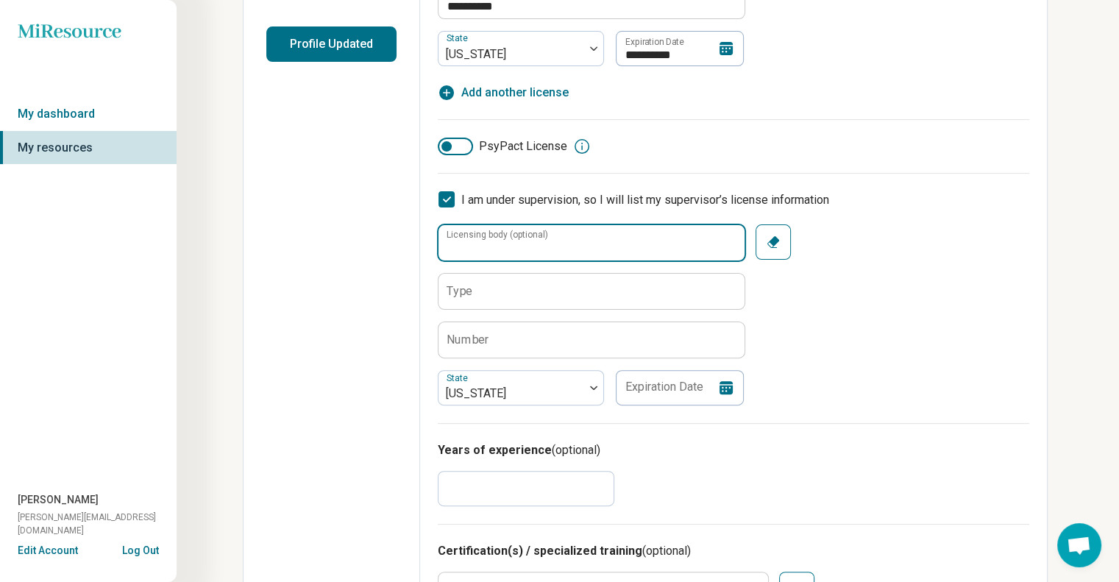
scroll to position [379, 0]
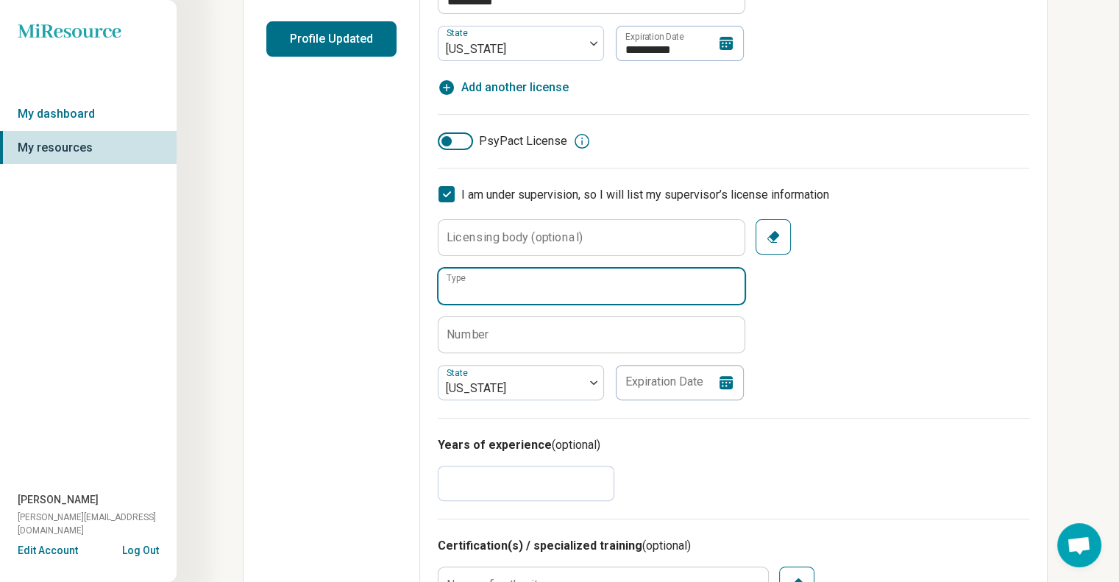
click at [483, 291] on input "Type" at bounding box center [591, 285] width 306 height 35
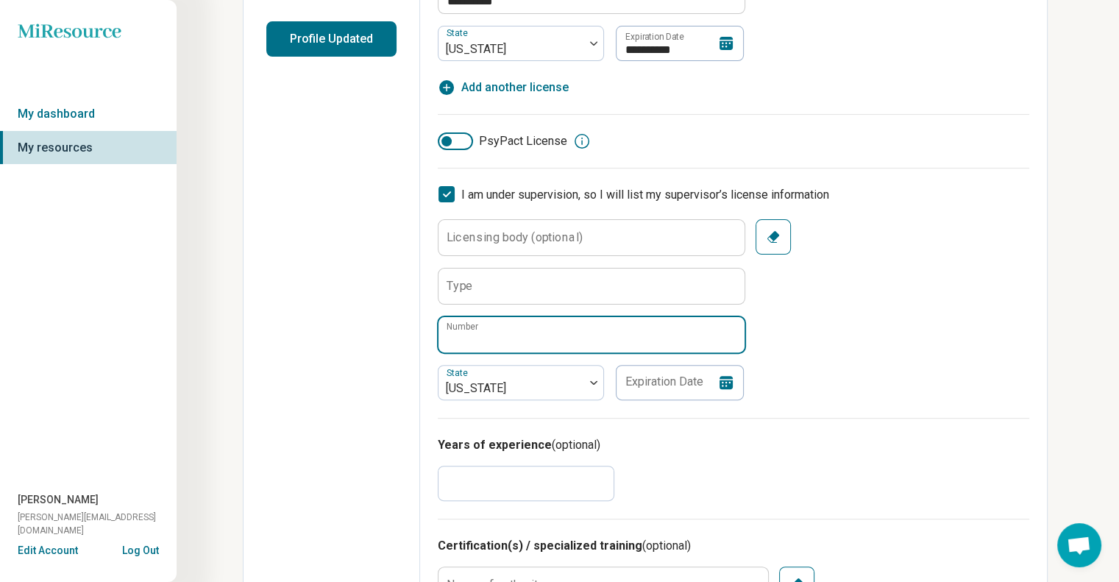
click at [474, 344] on input "Number" at bounding box center [591, 334] width 306 height 35
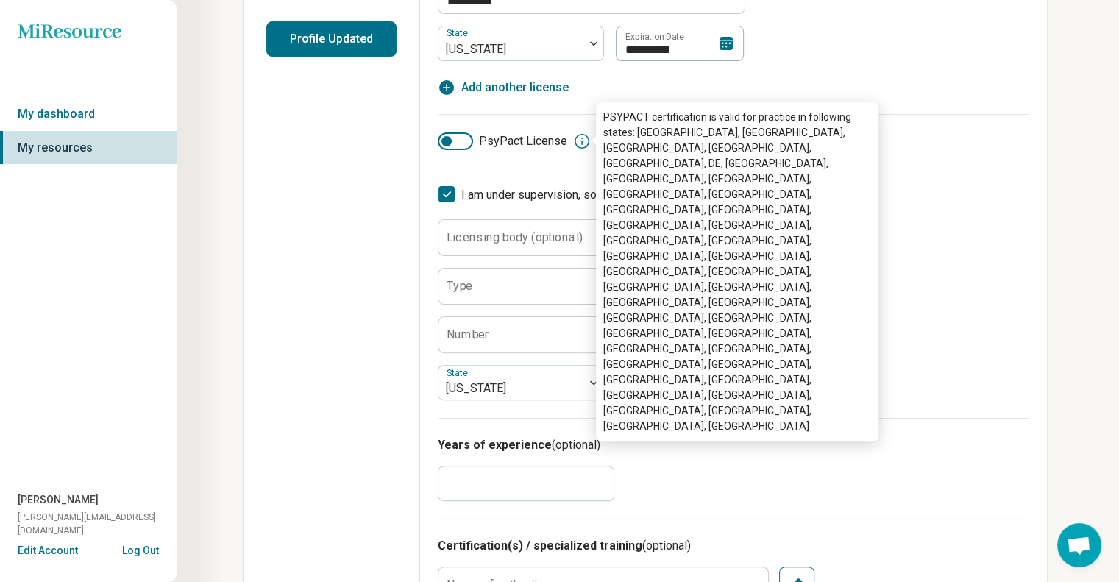
click at [580, 139] on icon at bounding box center [582, 141] width 18 height 18
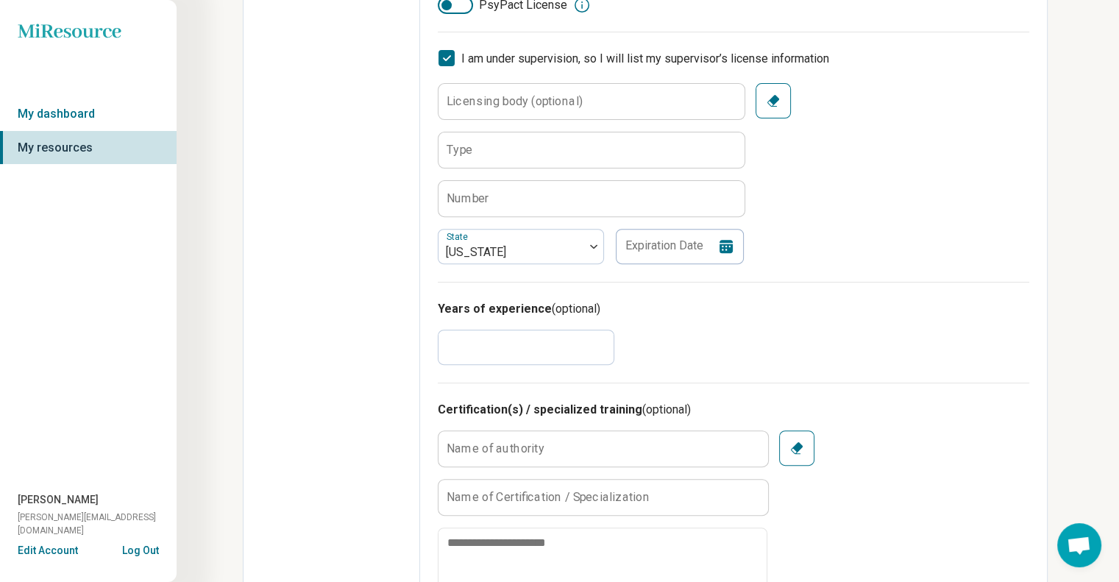
scroll to position [515, 0]
